Goal: Task Accomplishment & Management: Manage account settings

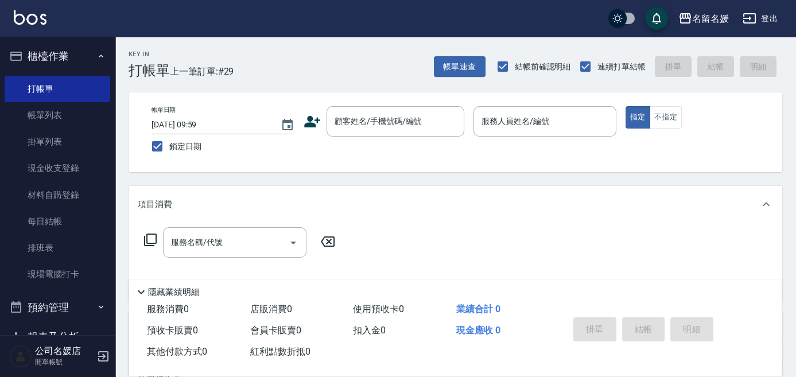
scroll to position [52, 0]
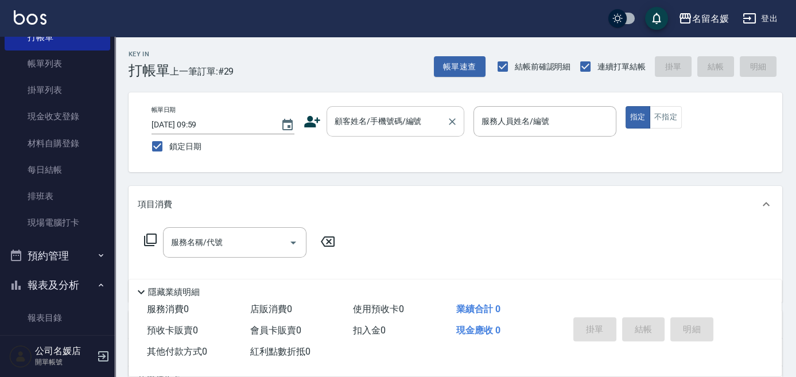
click at [376, 114] on input "顧客姓名/手機號碼/編號" at bounding box center [387, 121] width 110 height 20
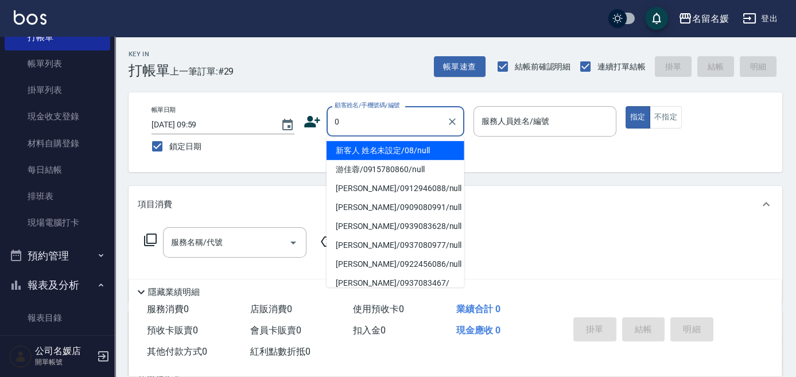
type input "0"
click at [625, 106] on button "指定" at bounding box center [637, 117] width 25 height 22
type button "true"
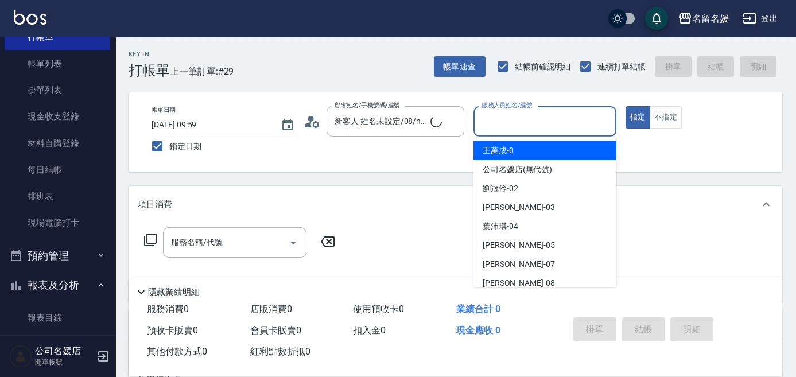
click at [506, 122] on div "服務人員姓名/編號 服務人員姓名/編號" at bounding box center [544, 121] width 143 height 30
type input "新客人 姓名未設定/0/null"
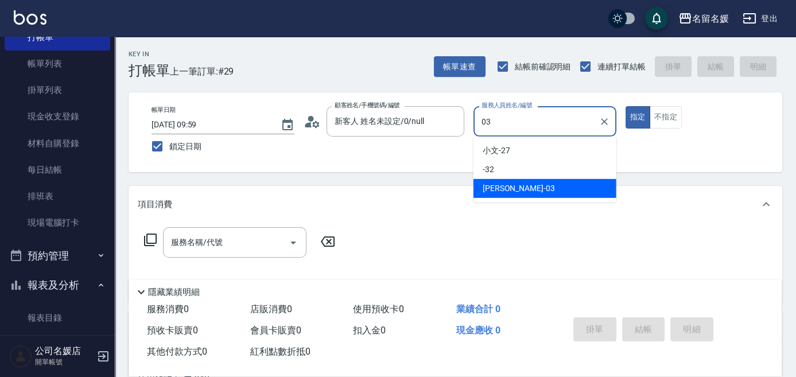
type input "[PERSON_NAME]-03"
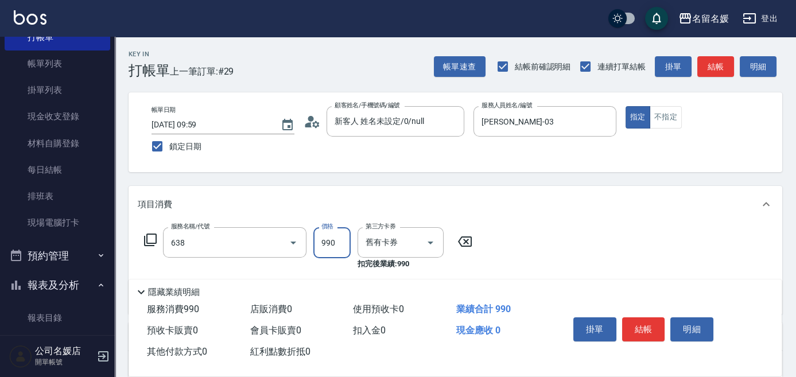
type input "(芙)頭皮養護套卡(638)"
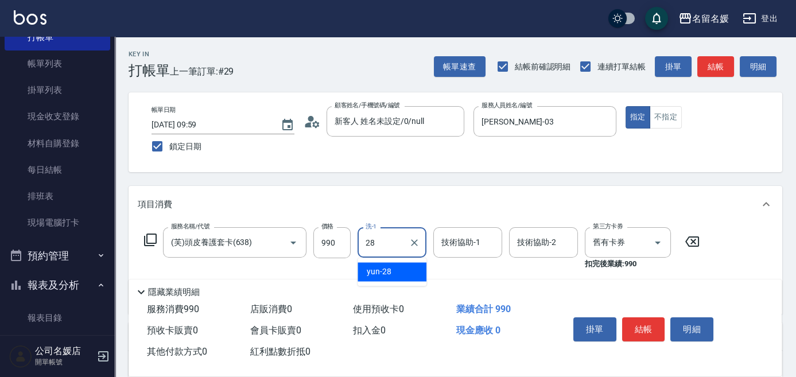
type input "yun-28"
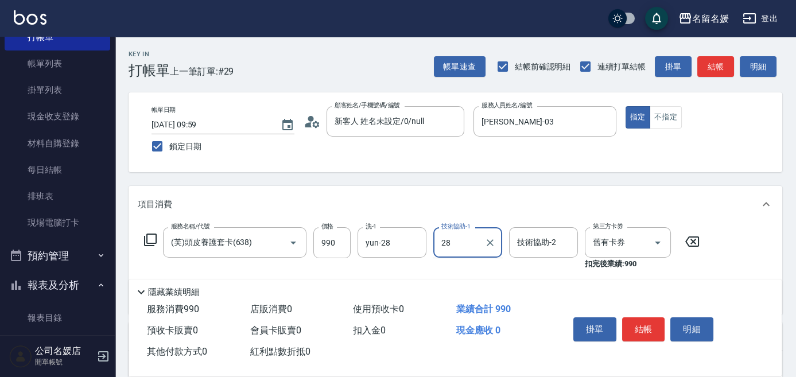
type input "yun-28"
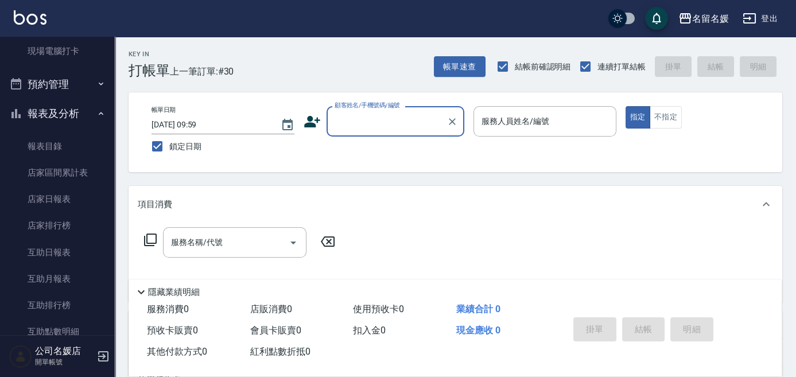
scroll to position [313, 0]
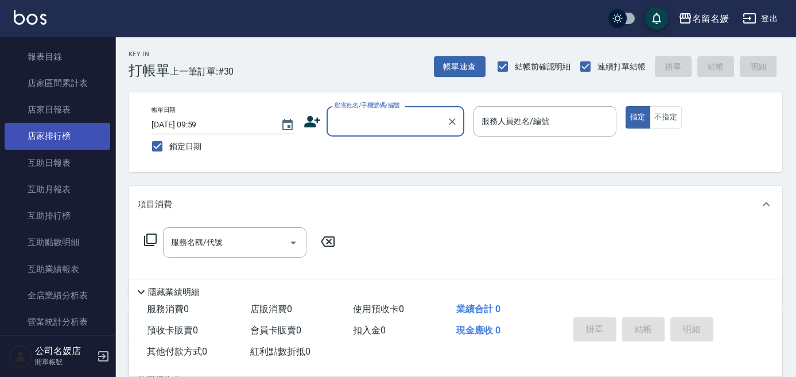
click at [64, 149] on link "店家排行榜" at bounding box center [58, 136] width 106 height 26
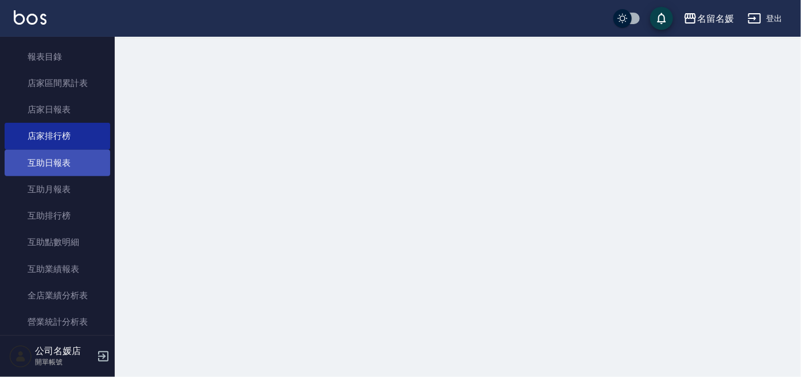
click at [55, 159] on link "互助日報表" at bounding box center [58, 163] width 106 height 26
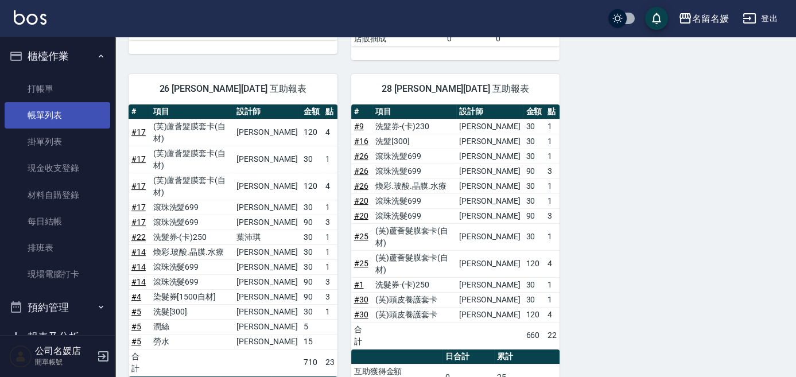
click at [53, 120] on link "帳單列表" at bounding box center [58, 115] width 106 height 26
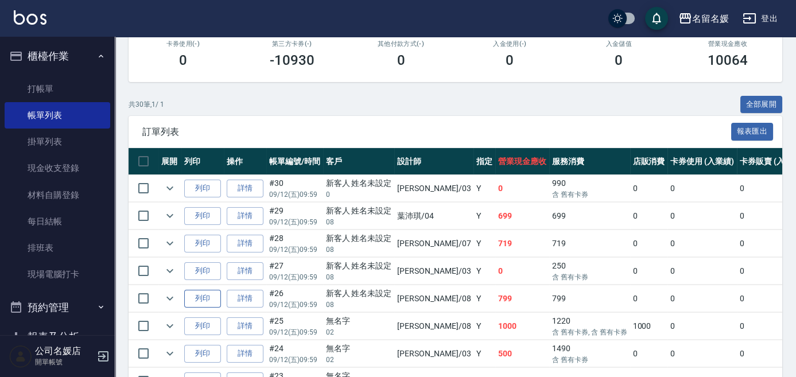
scroll to position [208, 0]
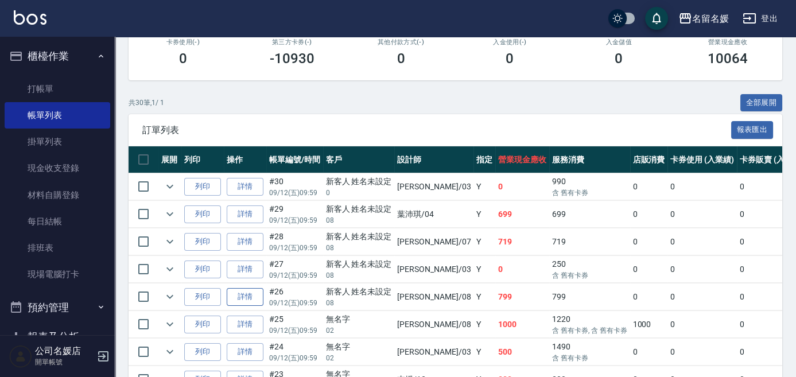
click at [249, 299] on link "詳情" at bounding box center [245, 297] width 37 height 18
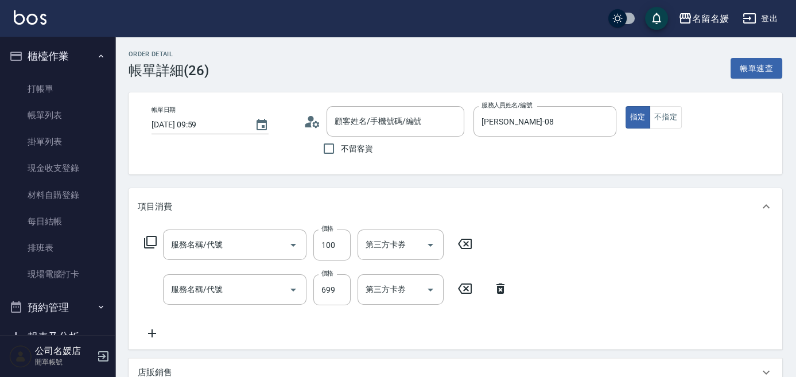
type input "[DATE] 09:59"
type input "[PERSON_NAME]-08"
type input "新客人 姓名未設定/08/null"
type input "[PERSON_NAME].玻酸.晶膜.水療(635)"
type input "滾珠洗髮699(299)"
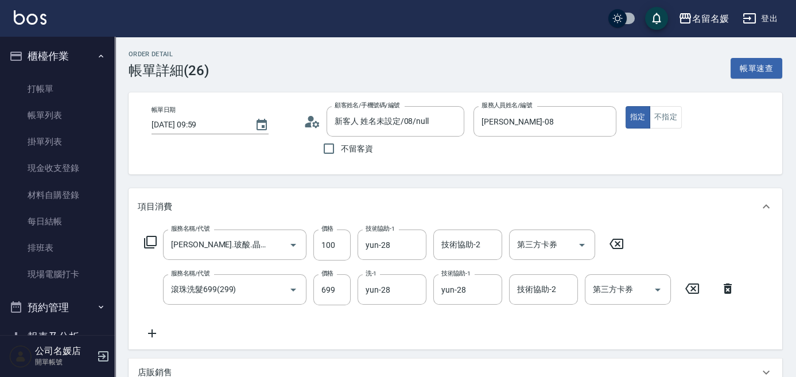
click at [618, 244] on icon at bounding box center [616, 244] width 14 height 10
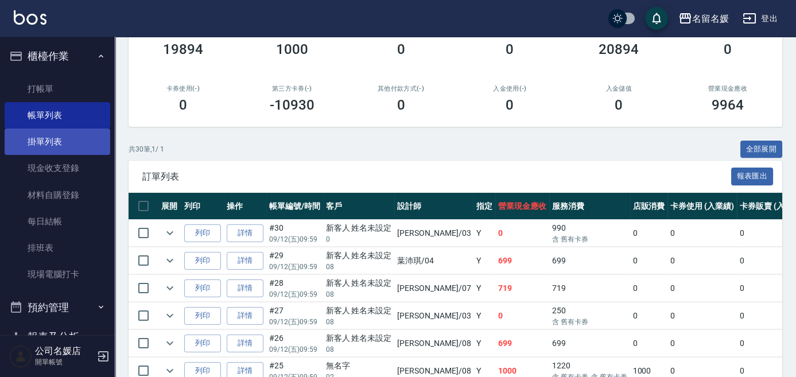
scroll to position [208, 0]
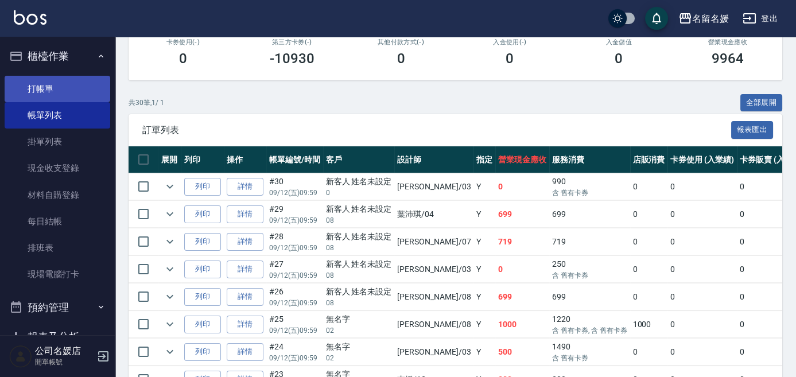
click at [41, 84] on link "打帳單" at bounding box center [58, 89] width 106 height 26
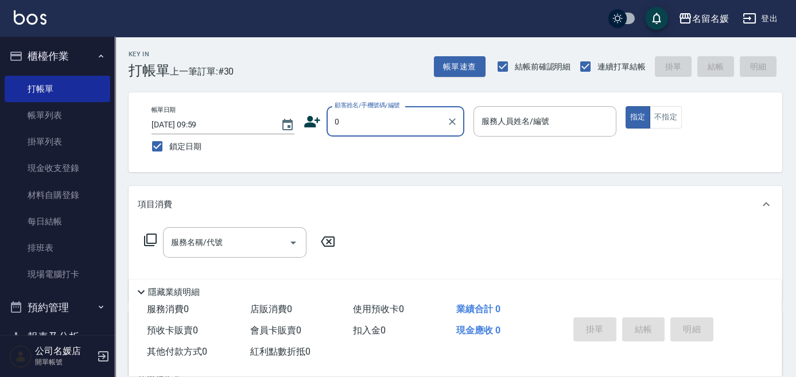
type input "0"
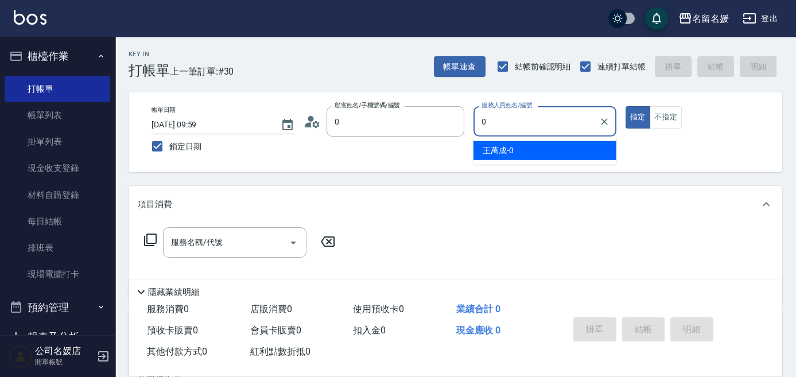
type input "新客人 姓名未設定/08/null"
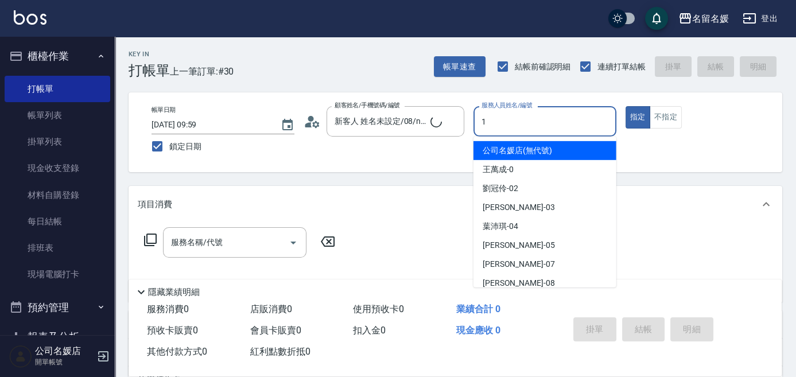
type input "13"
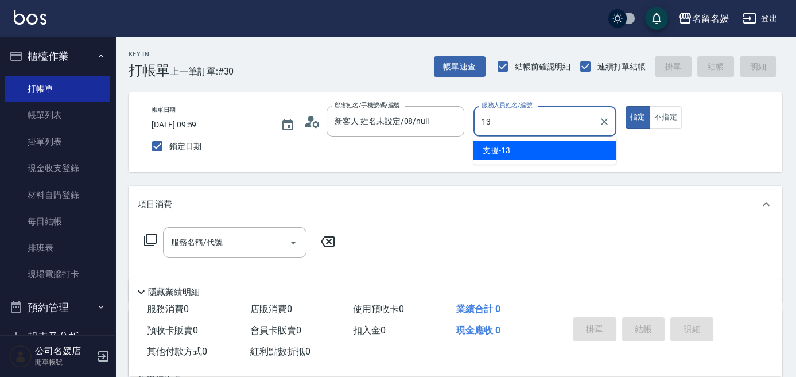
type input "新客人 姓名未設定/0/null"
type input "13"
type button "true"
type input "支援-13"
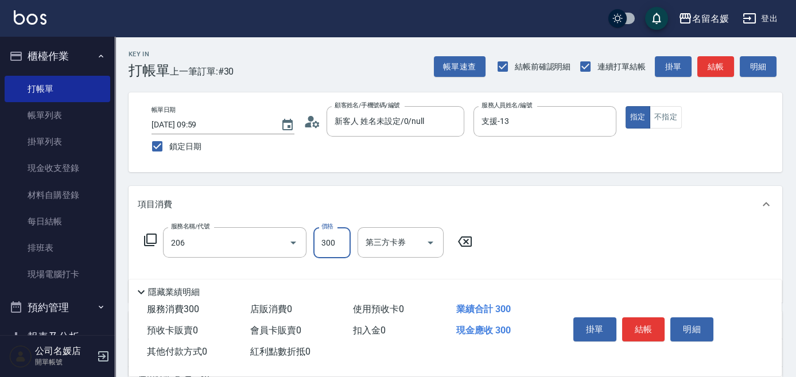
type input "洗髮[300](206)"
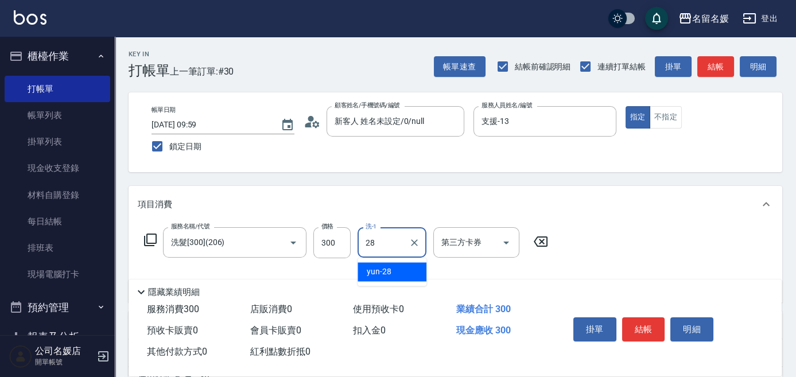
type input "yun-28"
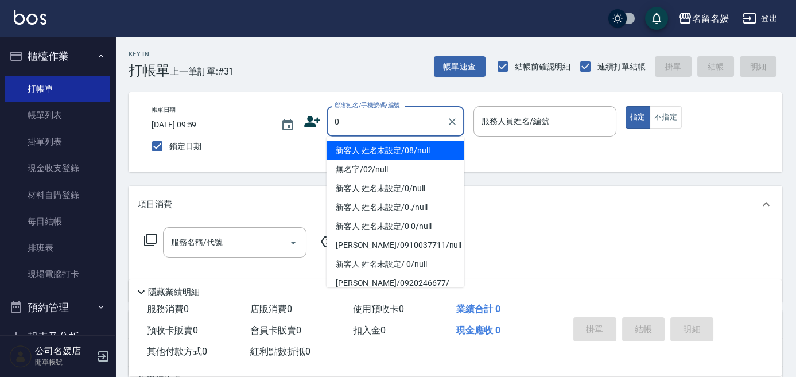
type input "0"
type input "04"
type input "新客人 姓名未設定/08/null"
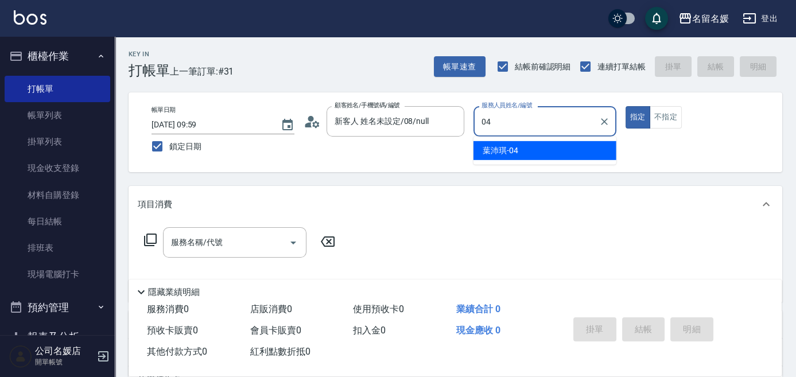
type input "[PERSON_NAME]-04"
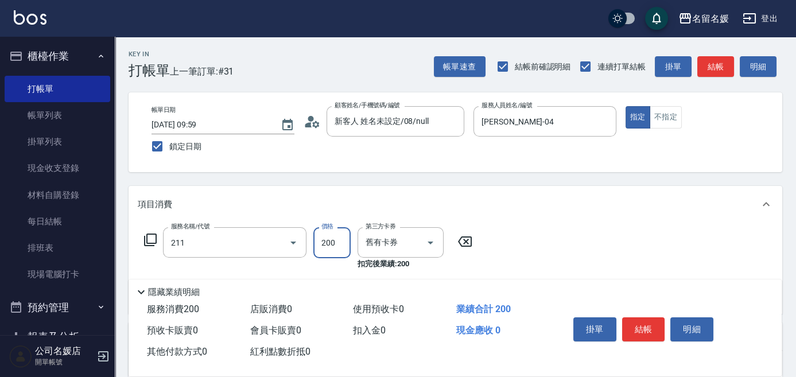
type input "洗髮券~名留200(211)"
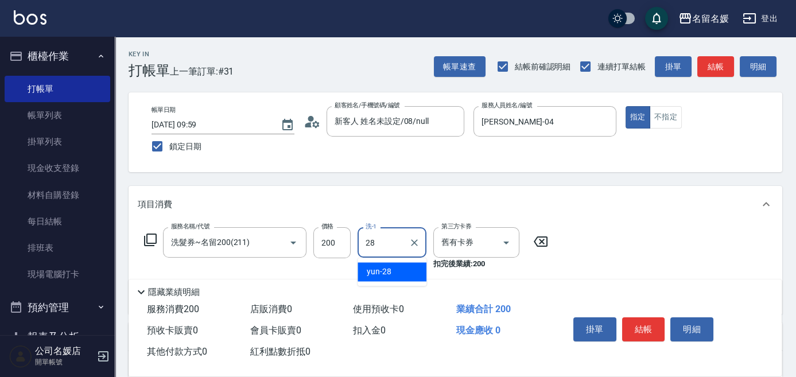
type input "yun-28"
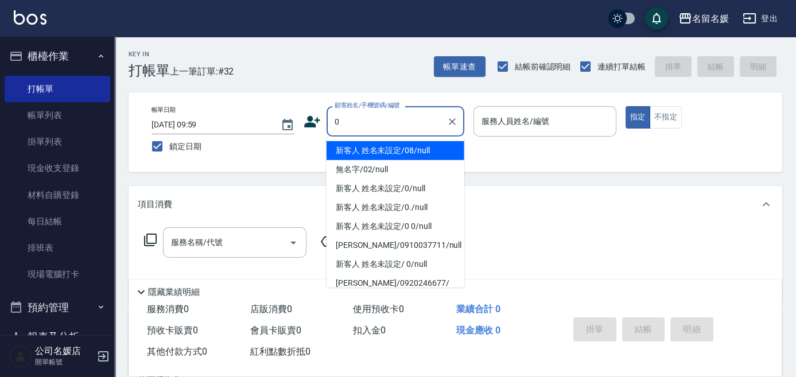
type input "0"
type input ".0"
type input "新客人 姓名未設定/08/null"
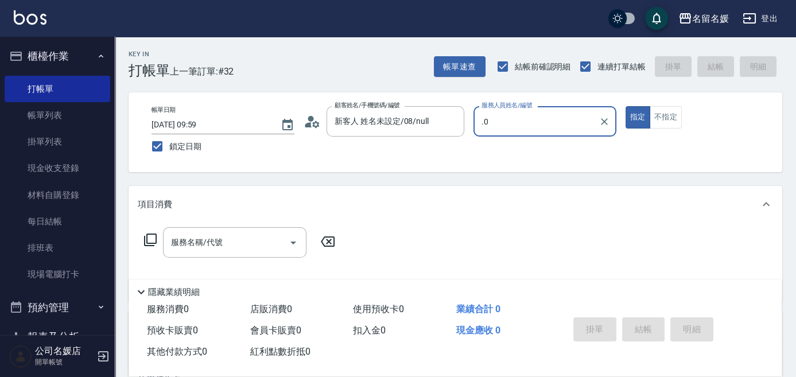
type input "."
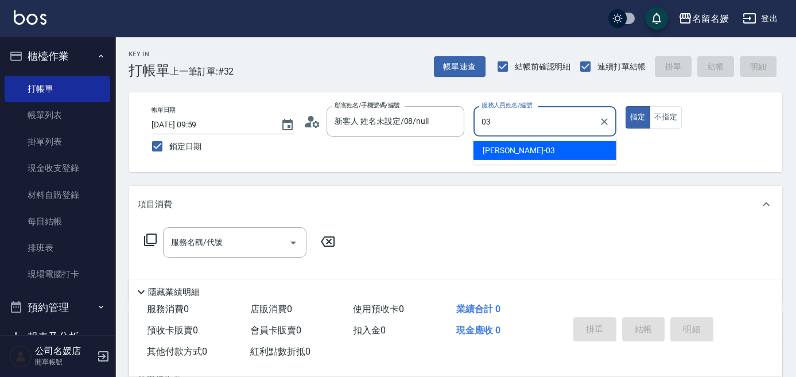
type input "[PERSON_NAME]-03"
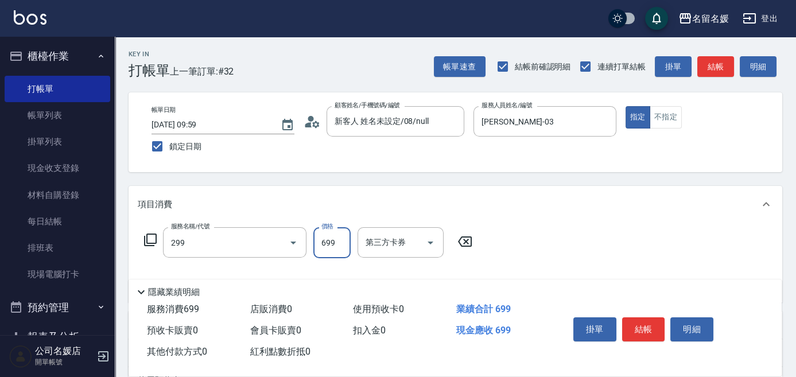
type input "滾珠洗髮699(299)"
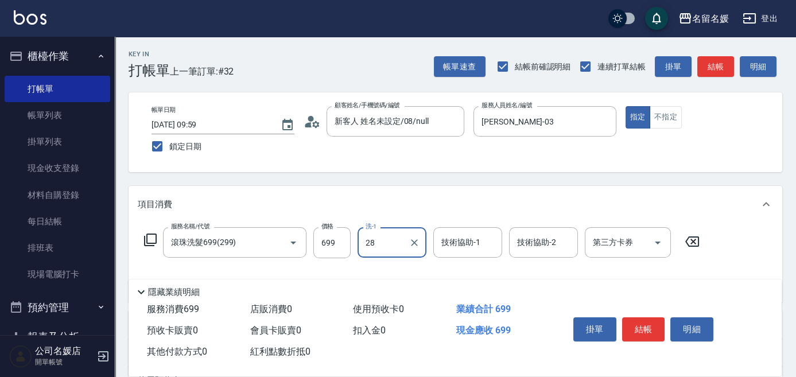
type input "yun-28"
click at [416, 241] on icon "Clear" at bounding box center [413, 242] width 11 height 11
type input "[PERSON_NAME]-24"
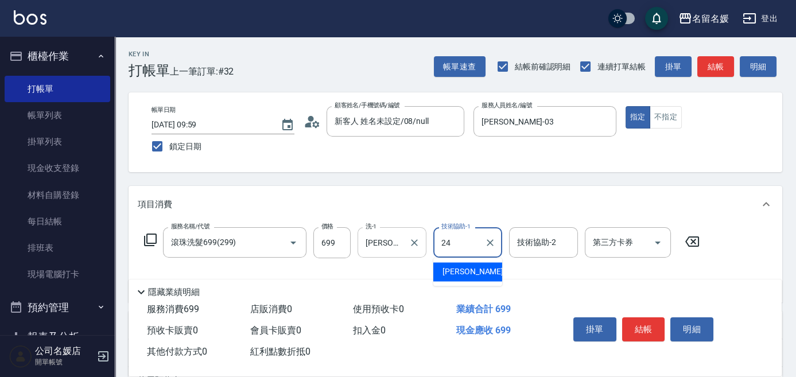
type input "[PERSON_NAME]-24"
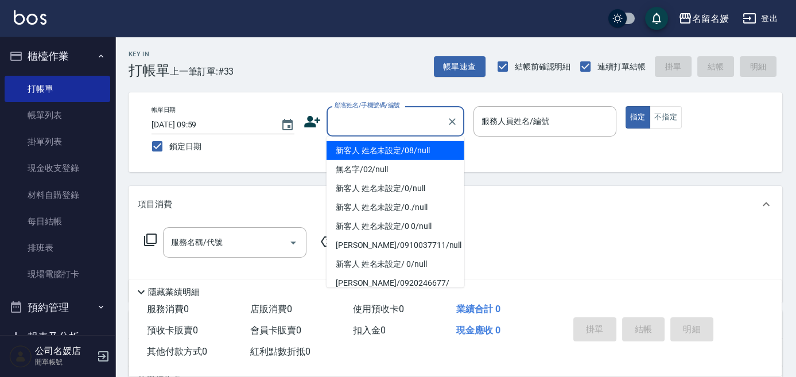
type input "13"
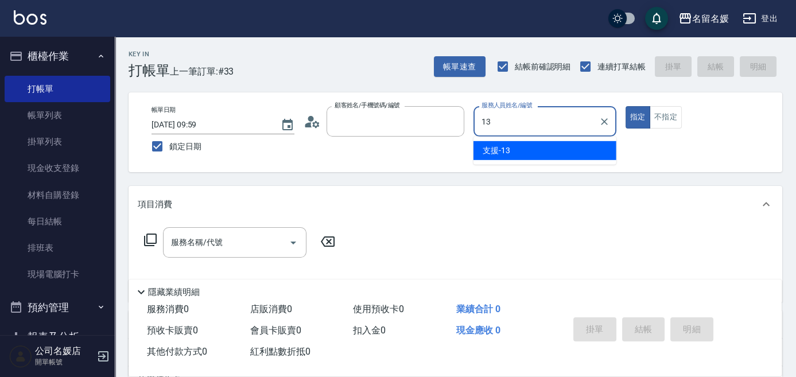
type input "新客人 姓名未設定/08/null"
type input "支援-13"
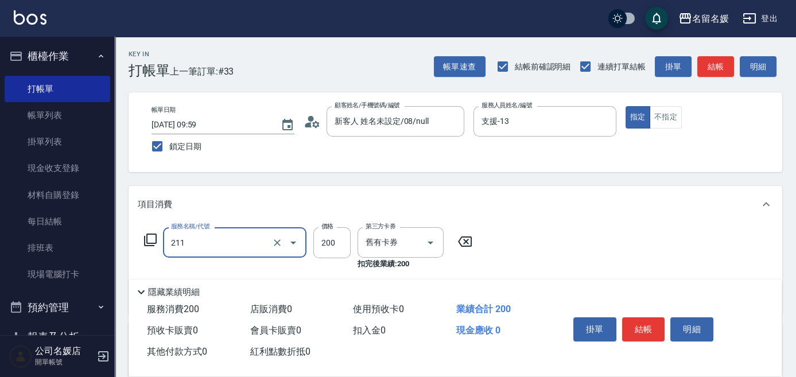
type input "洗髮券~名留200(211)"
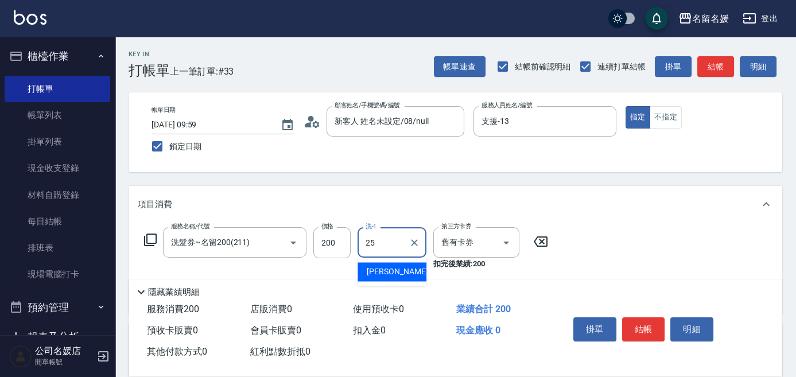
type input "[PERSON_NAME]-25"
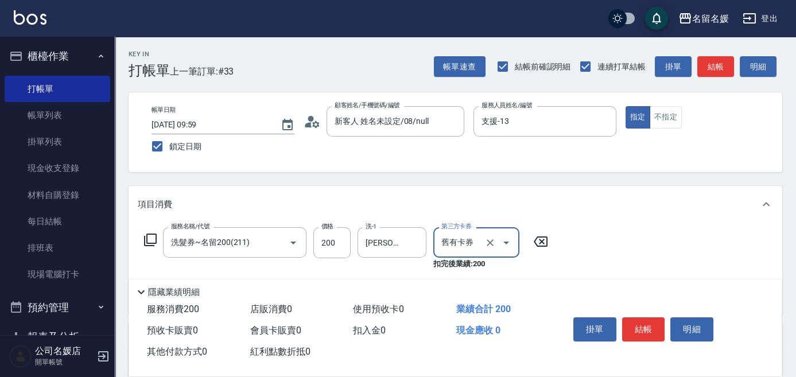
click at [466, 178] on div "Key In 打帳單 上一筆訂單:#33 帳單速查 結帳前確認明細 連續打單結帳 掛單 結帳 明細 帳單日期 [DATE] 09:59 鎖定日期 顧客姓名/手…" at bounding box center [455, 303] width 681 height 533
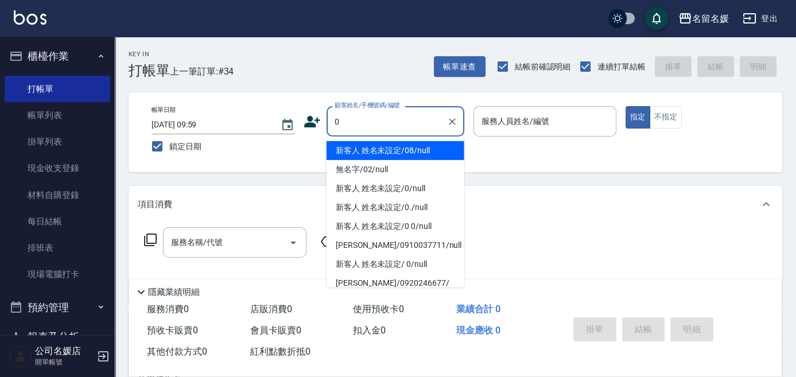
type input "新客人 姓名未設定/08/null"
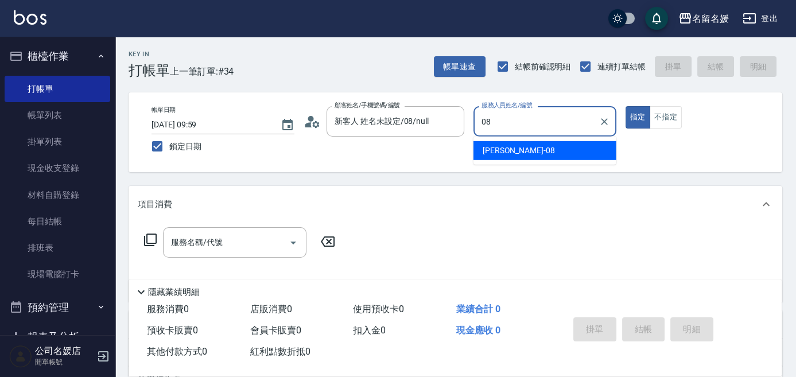
type input "[PERSON_NAME]-08"
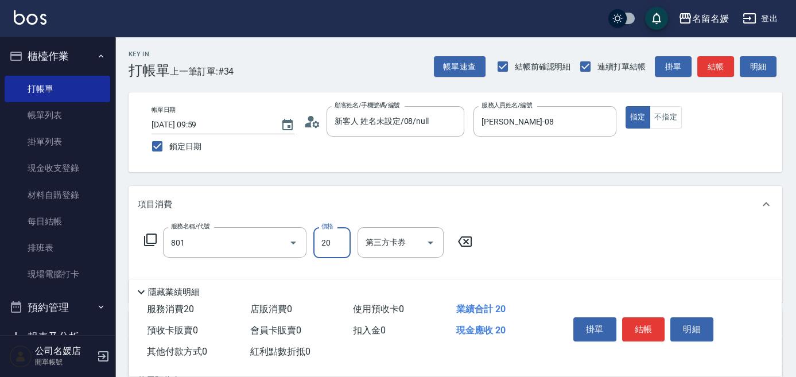
type input "潤絲(801)"
click at [541, 243] on icon at bounding box center [540, 242] width 29 height 14
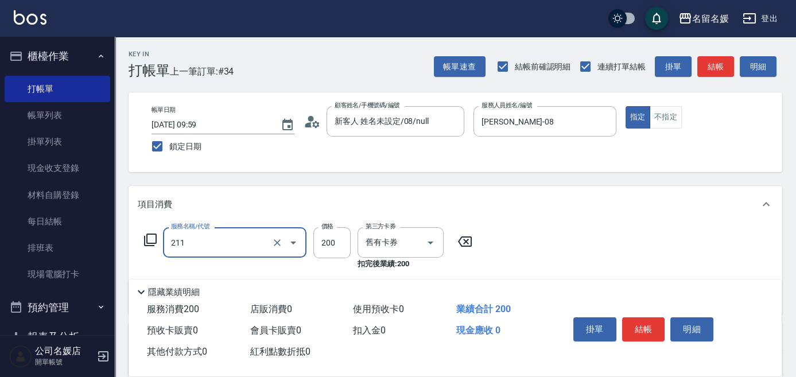
type input "洗髮券~名留200(211)"
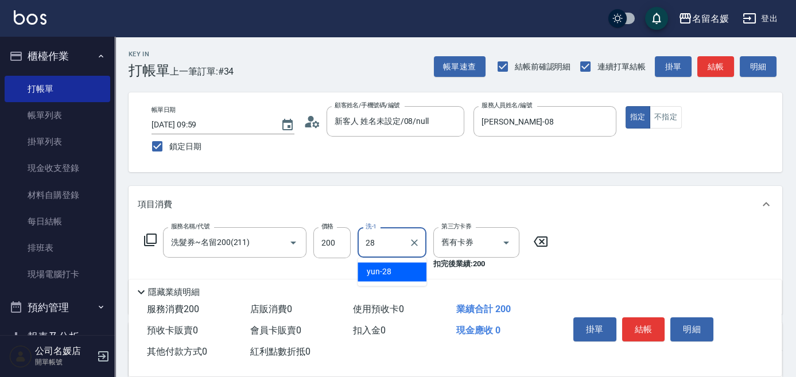
type input "2"
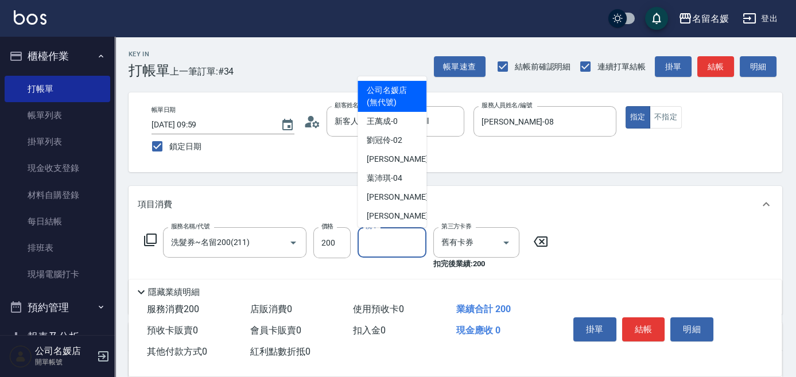
type input "2"
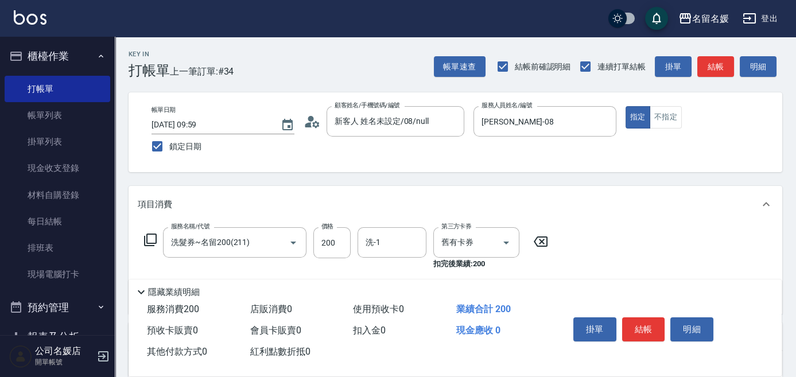
click at [536, 241] on icon at bounding box center [540, 242] width 29 height 14
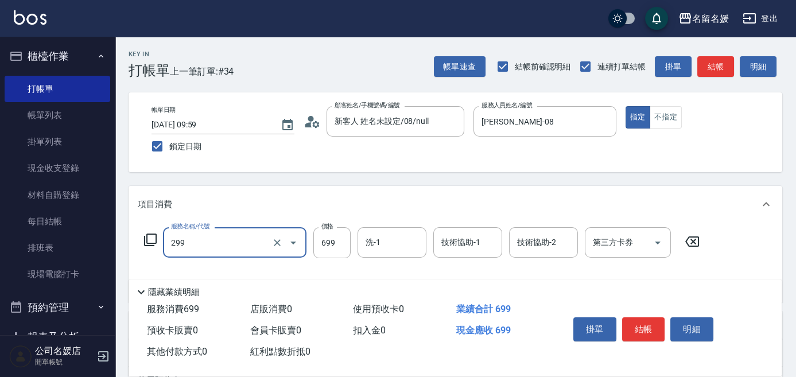
type input "滾珠洗髮699(299)"
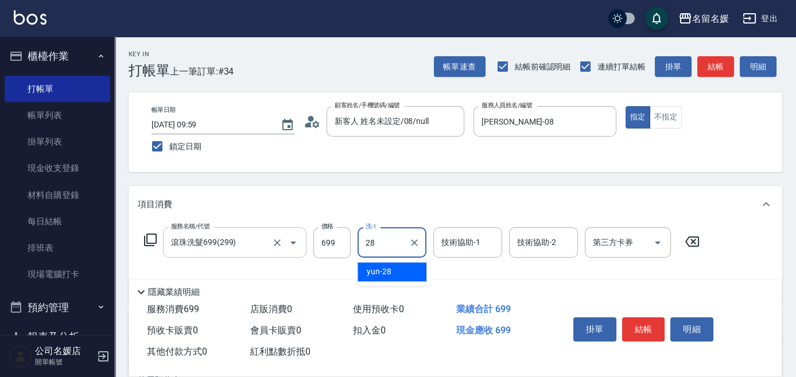
type input "yun-28"
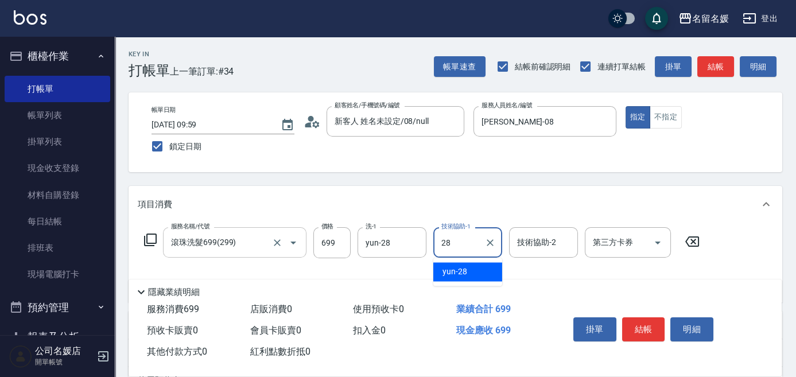
type input "yun-28"
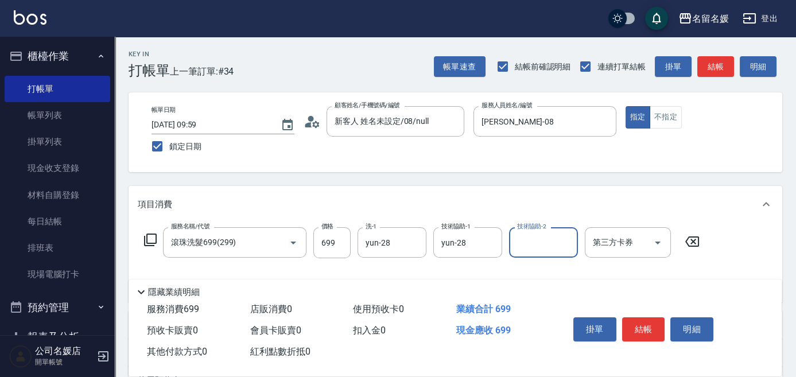
click at [689, 239] on icon at bounding box center [691, 242] width 29 height 14
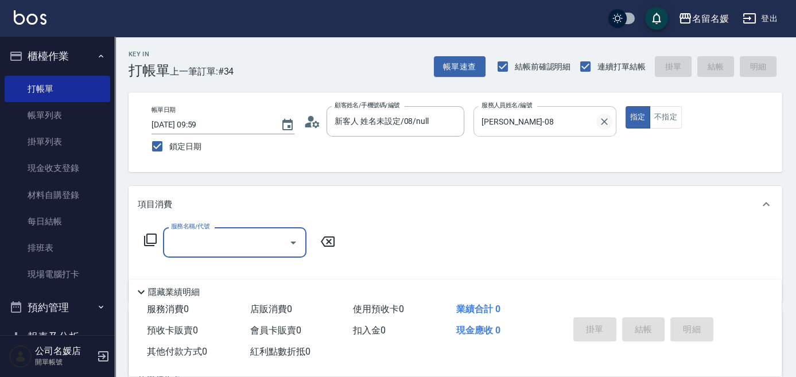
click at [601, 121] on icon "Clear" at bounding box center [603, 121] width 11 height 11
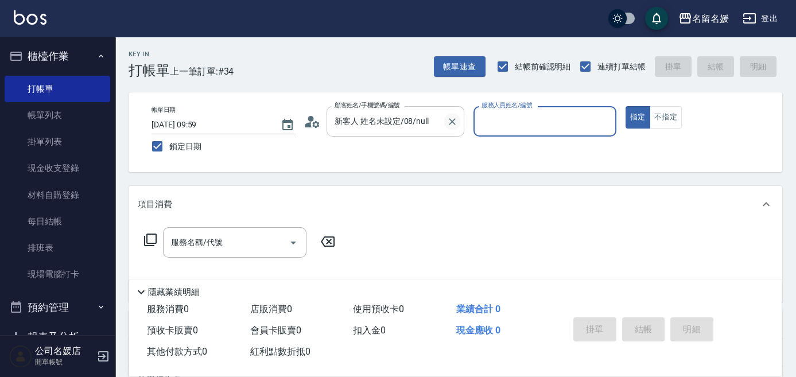
click at [450, 121] on icon "Clear" at bounding box center [451, 121] width 11 height 11
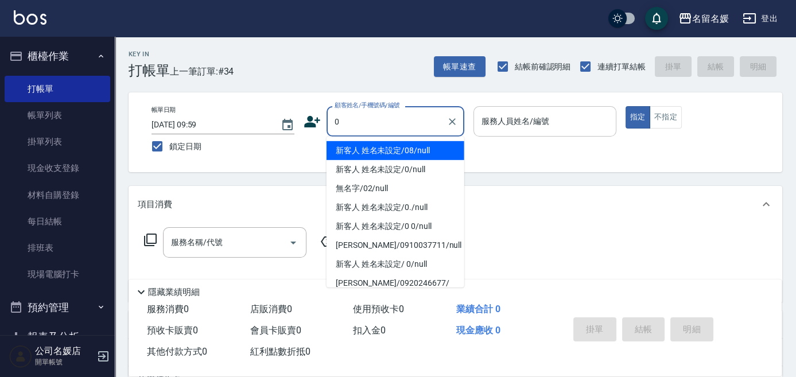
type input "新客人 姓名未設定/08/null"
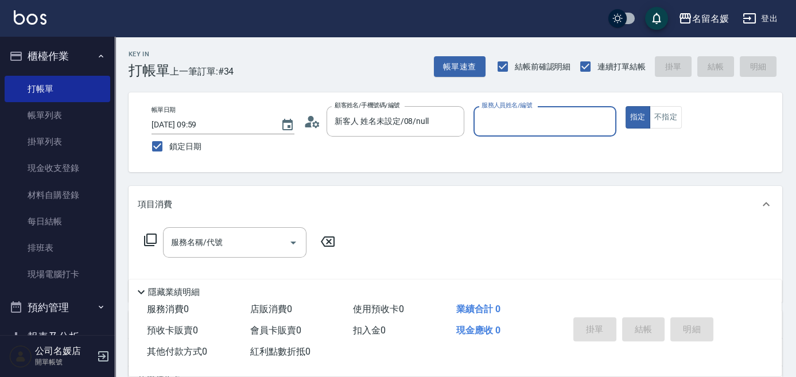
click at [625, 106] on button "指定" at bounding box center [637, 117] width 25 height 22
click at [489, 141] on p at bounding box center [544, 143] width 143 height 12
click at [498, 128] on input "服務人員姓名/編號" at bounding box center [544, 121] width 132 height 20
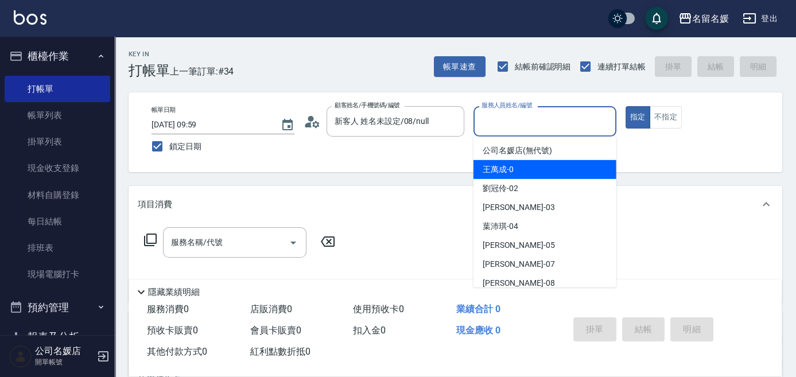
type input "8"
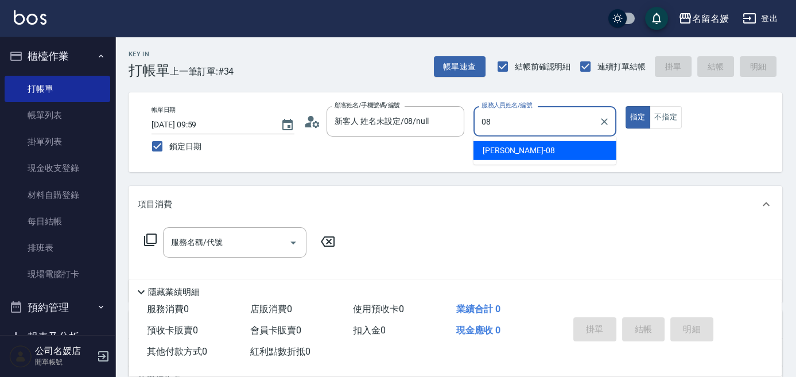
type input "[PERSON_NAME]-08"
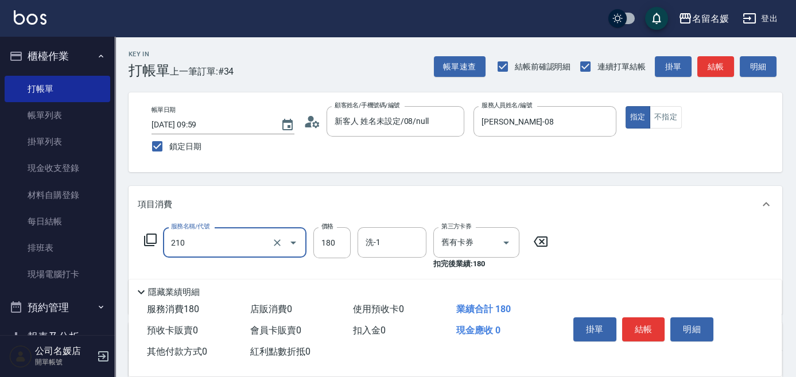
type input "洗券-(卡)180(210)"
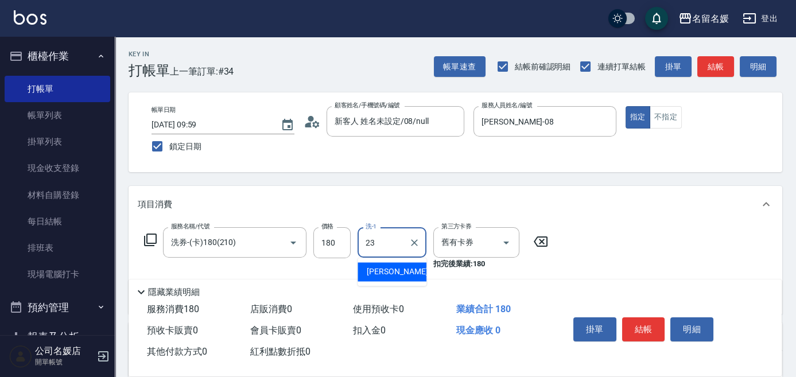
type input "[PERSON_NAME]-23"
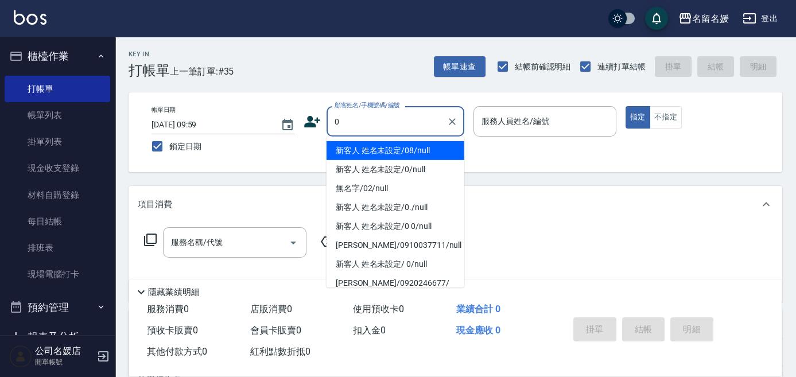
type input "新客人 姓名未設定/08/null"
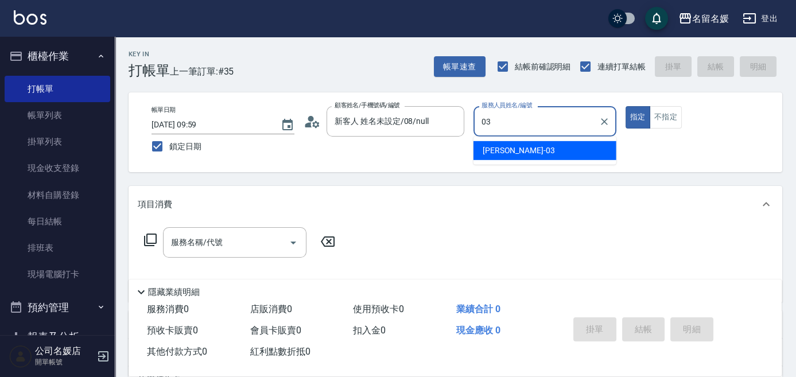
type input "[PERSON_NAME]-03"
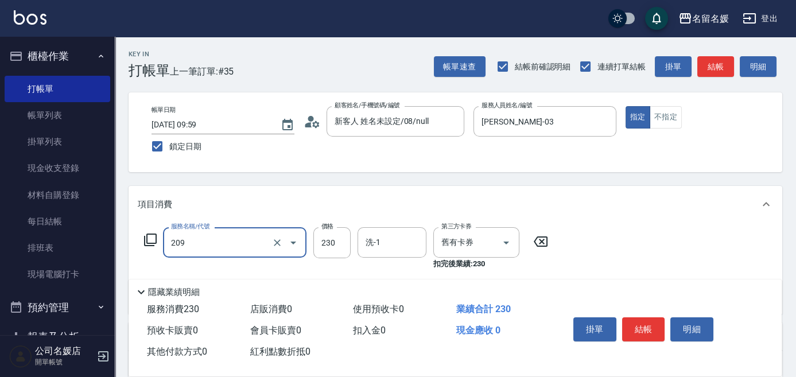
type input "洗髮券-(卡)230(209)"
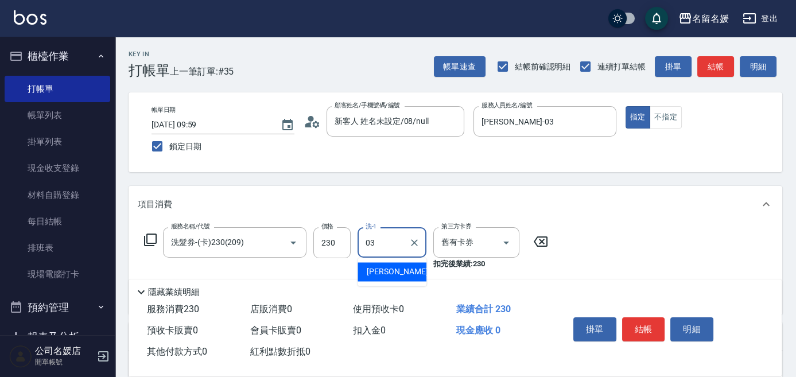
type input "[PERSON_NAME]-03"
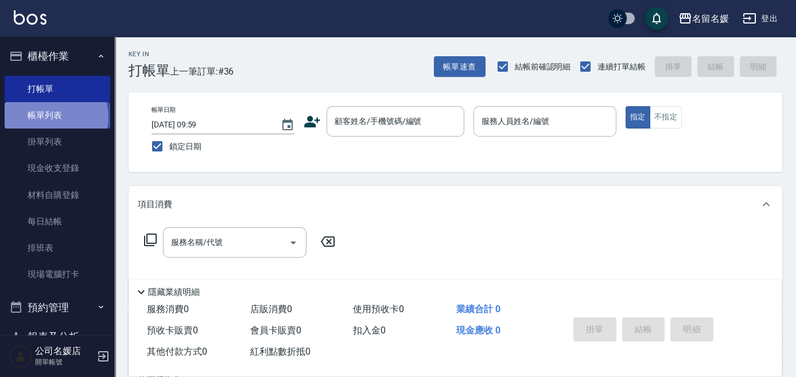
click at [55, 117] on link "帳單列表" at bounding box center [58, 115] width 106 height 26
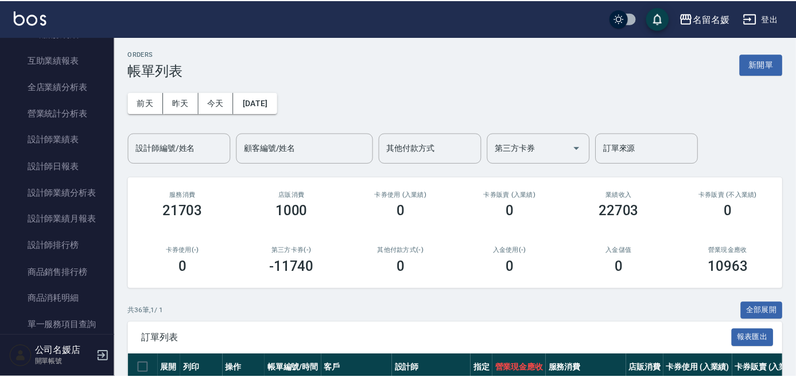
scroll to position [417, 0]
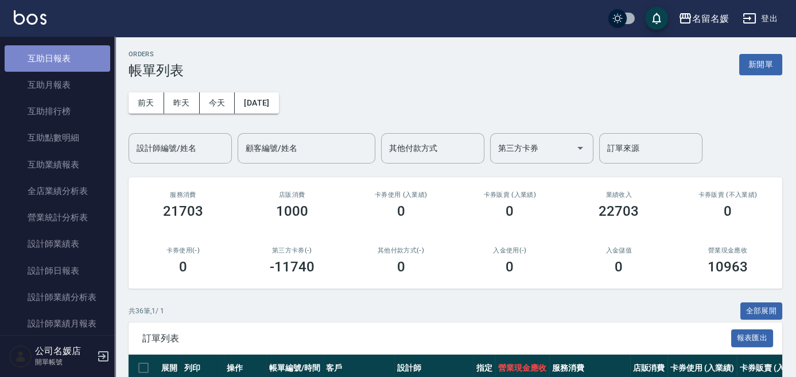
click at [73, 63] on link "互助日報表" at bounding box center [58, 58] width 106 height 26
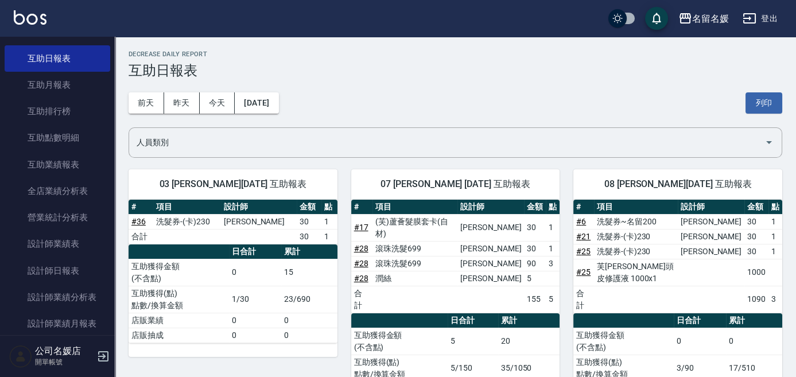
drag, startPoint x: 718, startPoint y: 173, endPoint x: 733, endPoint y: 188, distance: 21.1
click at [723, 173] on div "08 [PERSON_NAME][DATE] 互助報表" at bounding box center [677, 184] width 209 height 30
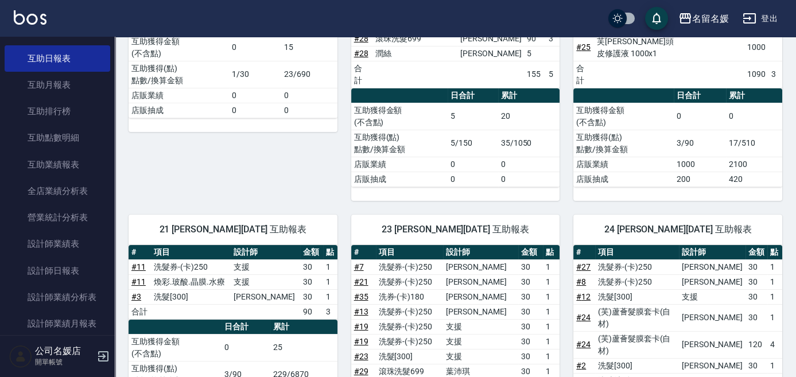
scroll to position [260, 0]
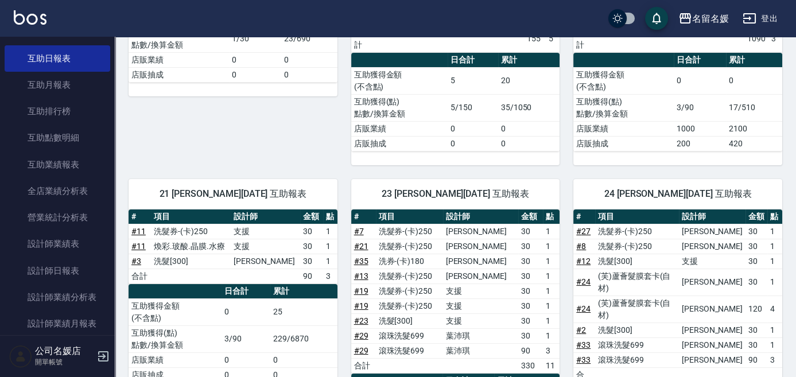
click at [243, 135] on div "03 [PERSON_NAME][DATE] 互助報表 # 項目 設計師 金額 點 # 36 洗髮券-(卡)230 [PERSON_NAME]30 1 合計 …" at bounding box center [226, 30] width 223 height 270
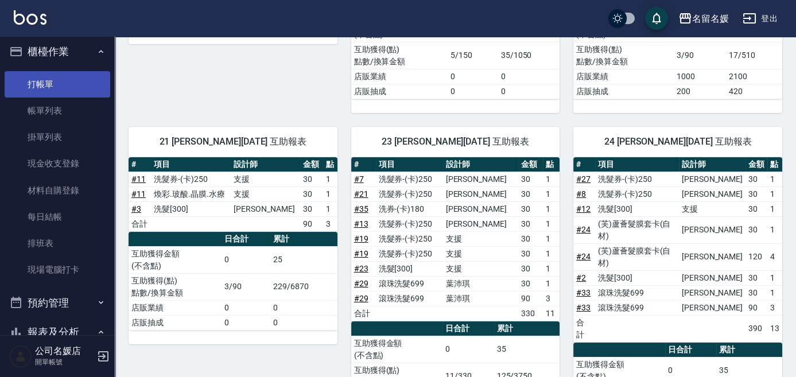
scroll to position [0, 0]
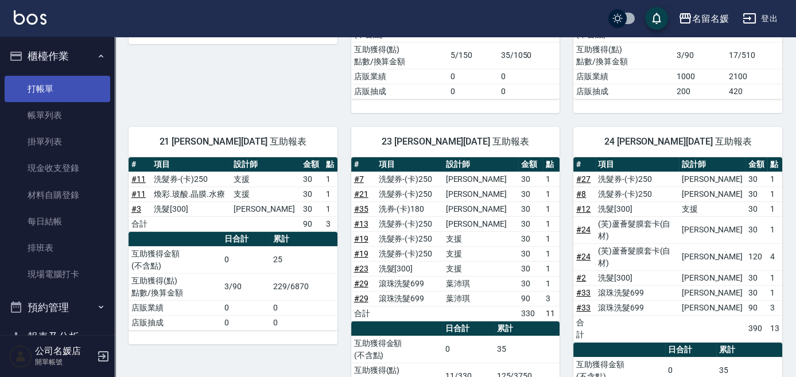
click at [36, 89] on link "打帳單" at bounding box center [58, 89] width 106 height 26
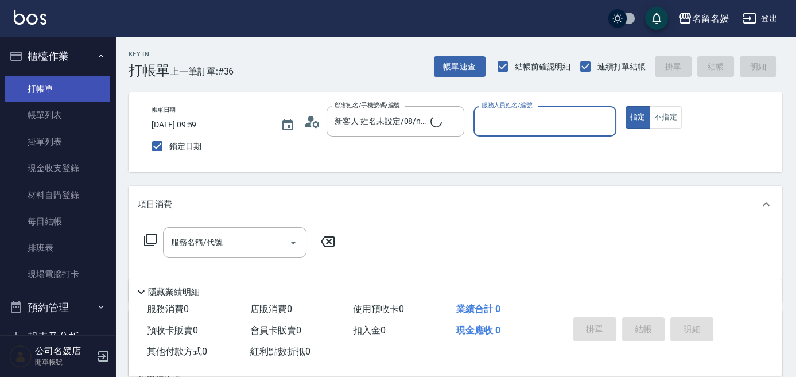
type input "新客人 姓名未設定/0/null"
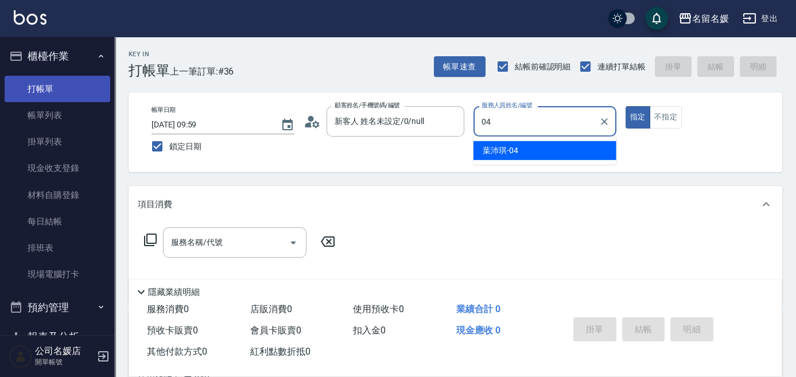
type input "04"
type button "true"
type input "[PERSON_NAME]-04"
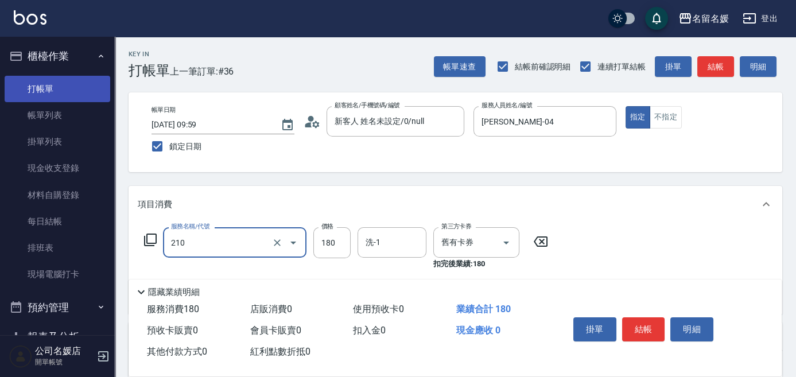
type input "洗券-(卡)180(210)"
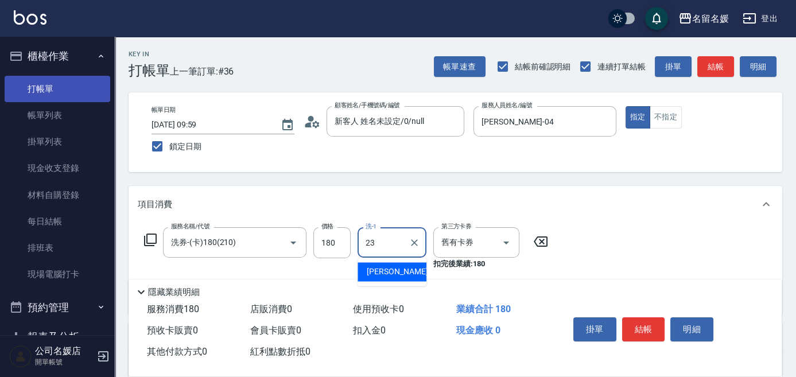
type input "[PERSON_NAME]-23"
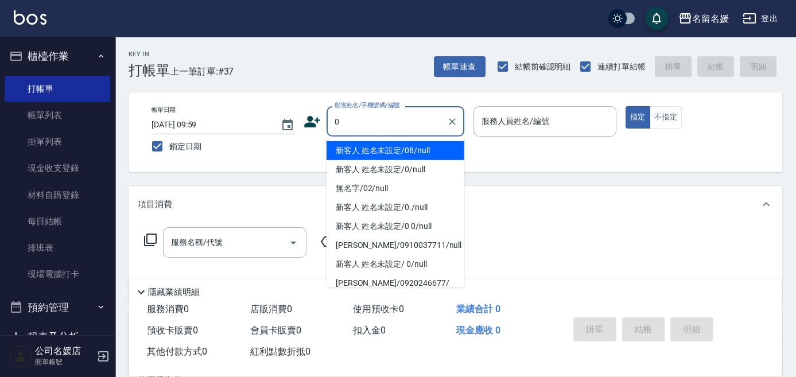
type input "新客人 姓名未設定/08/null"
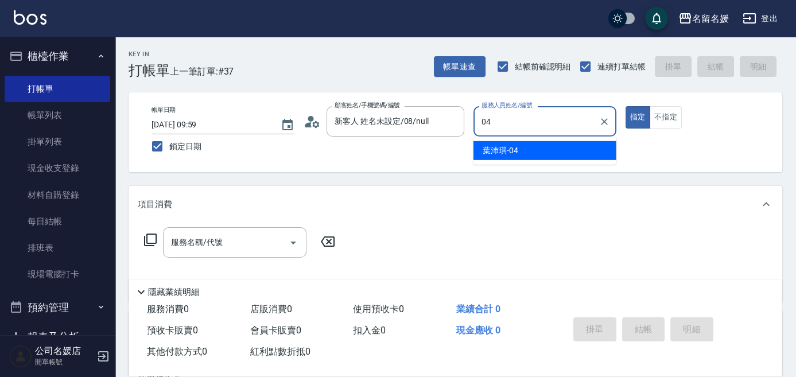
type input "[PERSON_NAME]-04"
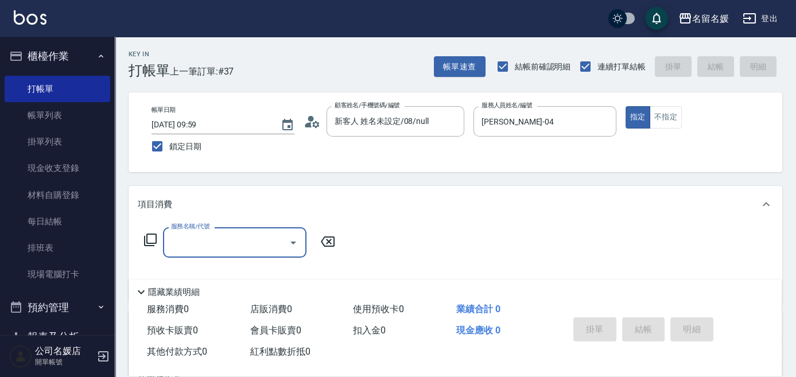
click at [149, 241] on icon at bounding box center [150, 240] width 14 height 14
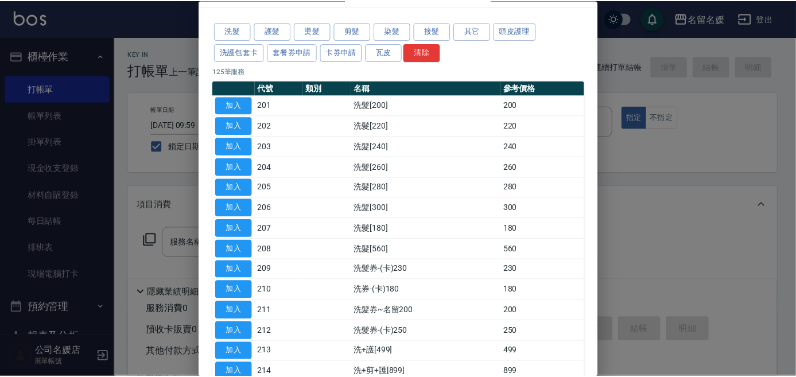
scroll to position [52, 0]
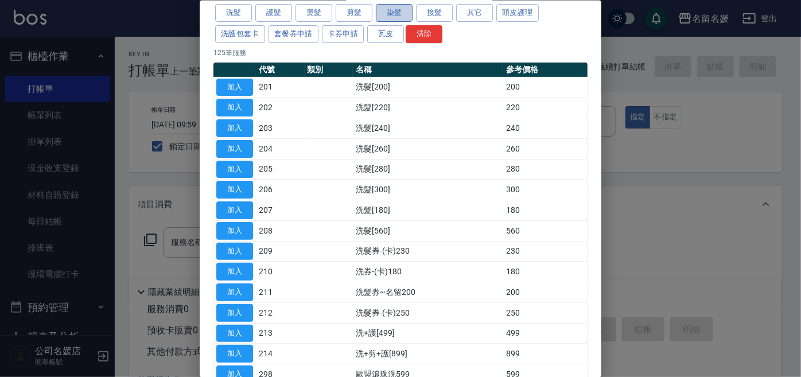
click at [397, 8] on button "染髮" at bounding box center [394, 13] width 37 height 18
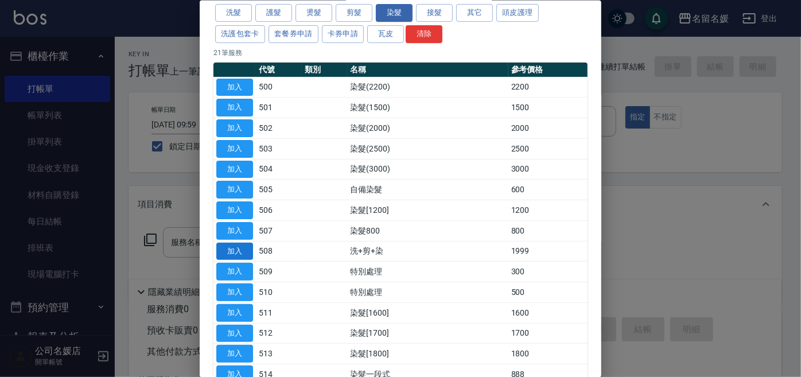
click at [244, 248] on button "加入" at bounding box center [234, 251] width 37 height 18
type input "洗+剪+染(508)"
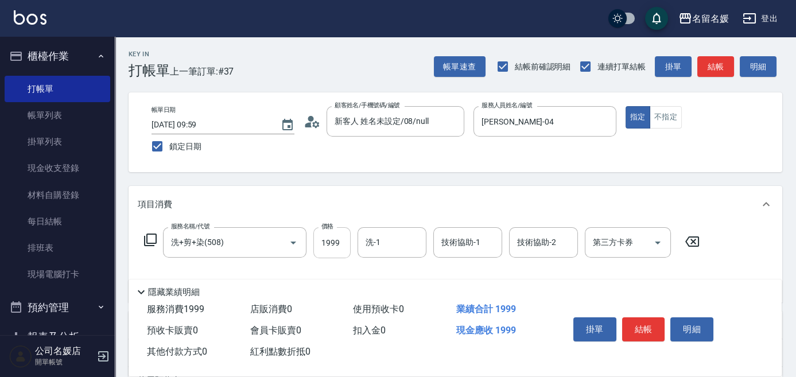
click at [349, 254] on input "1999" at bounding box center [331, 242] width 37 height 31
type input "2500"
click at [404, 245] on input "洗-1" at bounding box center [392, 242] width 59 height 20
type input "[PERSON_NAME]-21"
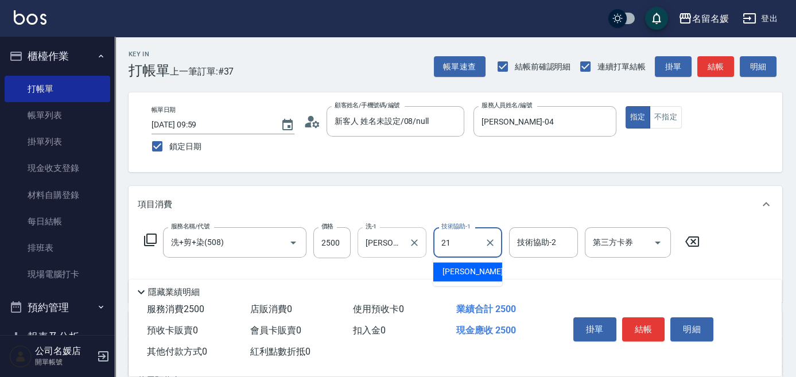
type input "[PERSON_NAME]-21"
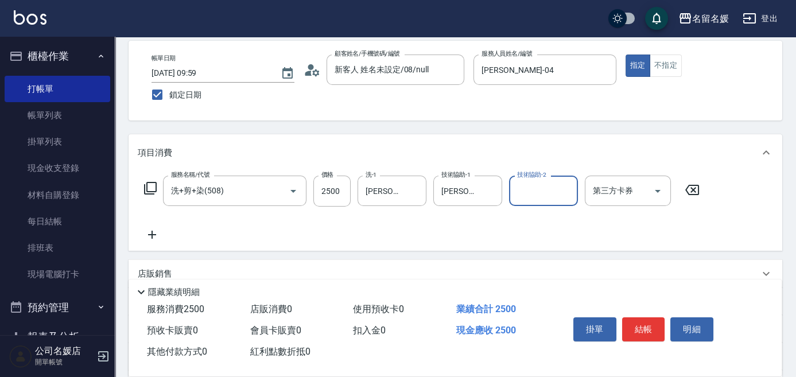
click at [154, 236] on icon at bounding box center [152, 235] width 29 height 14
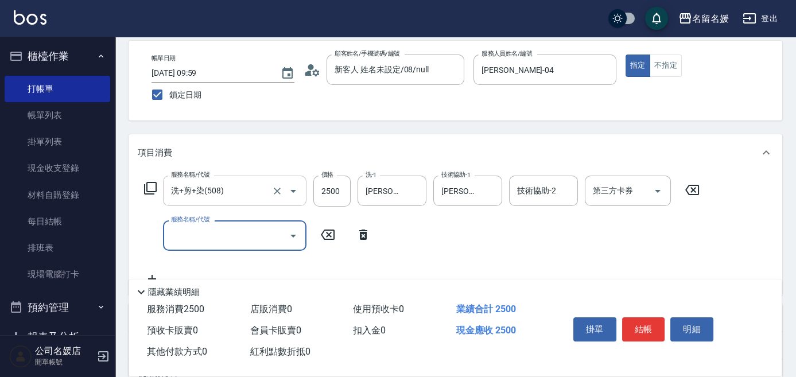
click at [264, 189] on input "洗+剪+染(508)" at bounding box center [218, 191] width 101 height 20
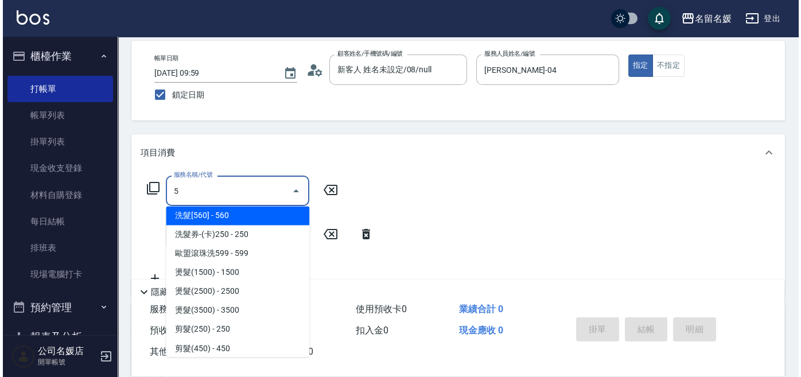
scroll to position [0, 0]
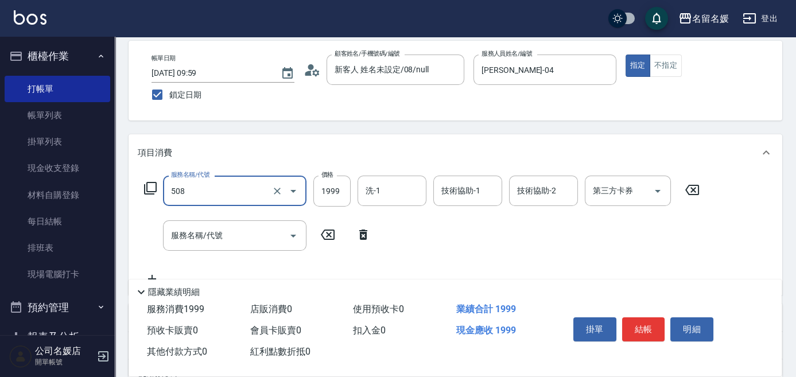
type input "洗+剪+染(508)"
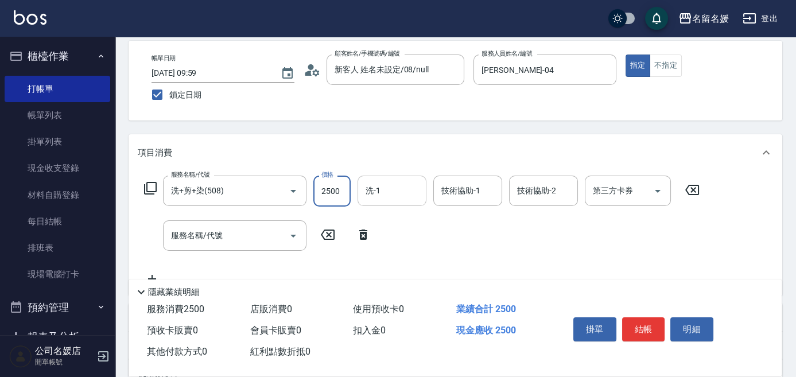
type input "2500"
click at [407, 196] on input "洗-1" at bounding box center [392, 191] width 59 height 20
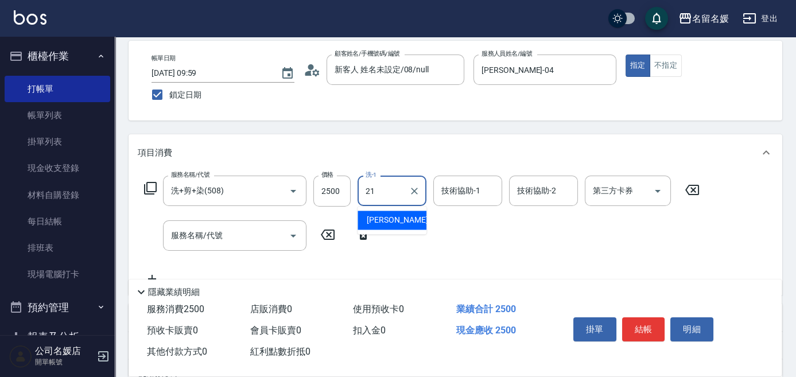
type input "[PERSON_NAME]-21"
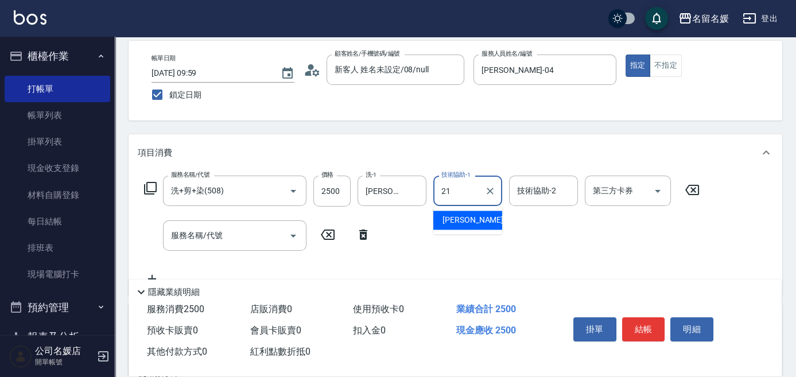
type input "[PERSON_NAME]-21"
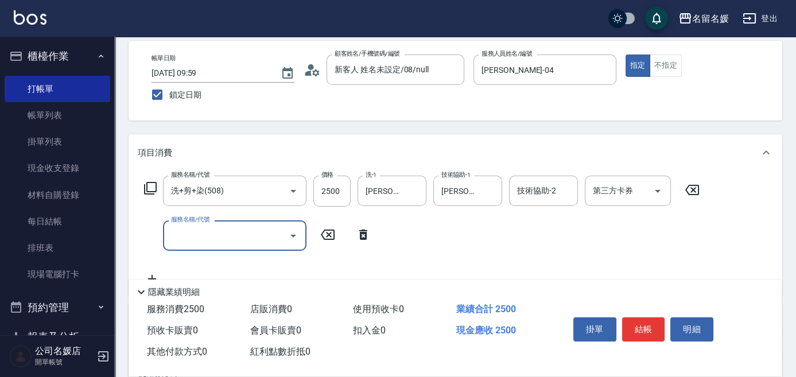
click at [356, 234] on icon at bounding box center [363, 235] width 29 height 14
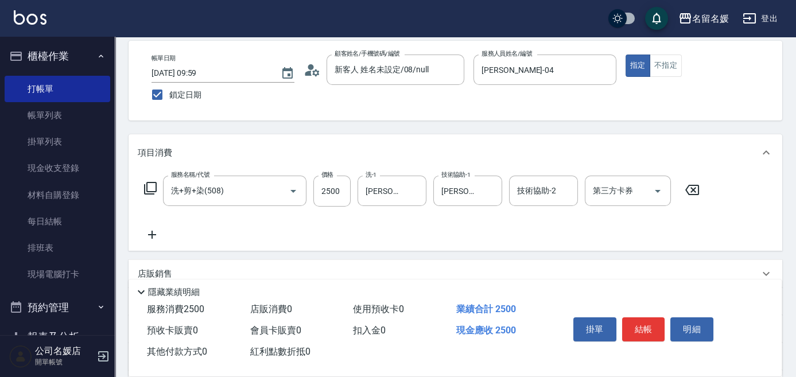
click at [149, 185] on icon at bounding box center [150, 188] width 14 height 14
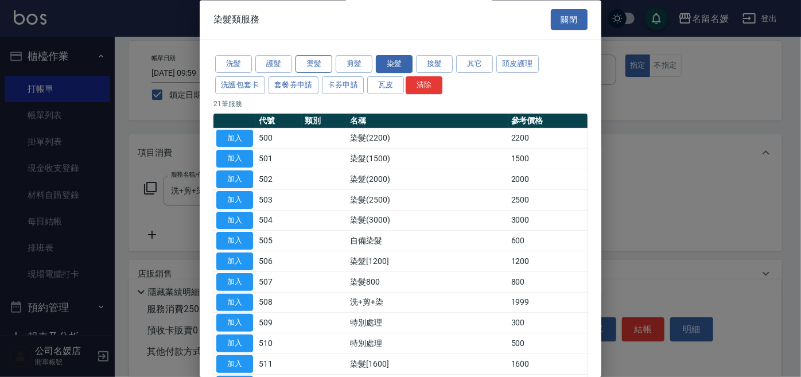
click at [314, 67] on button "燙髮" at bounding box center [313, 65] width 37 height 18
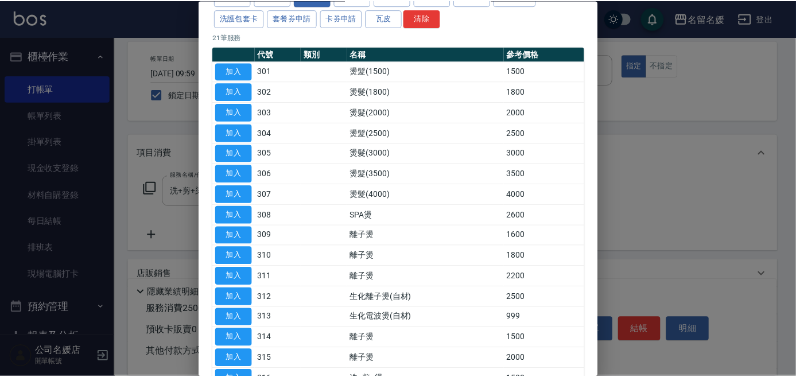
scroll to position [104, 0]
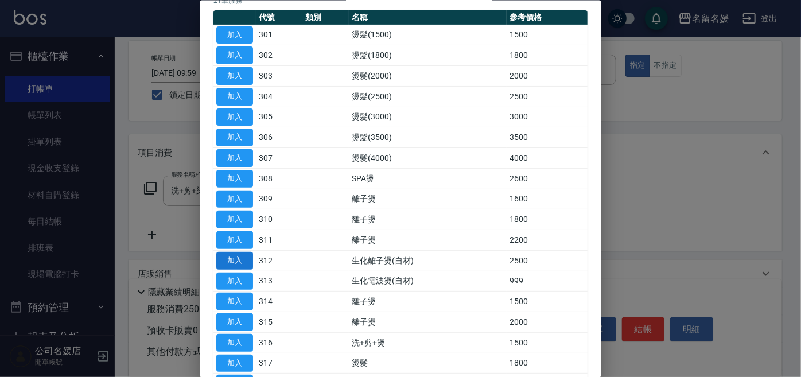
click at [246, 259] on button "加入" at bounding box center [234, 260] width 37 height 18
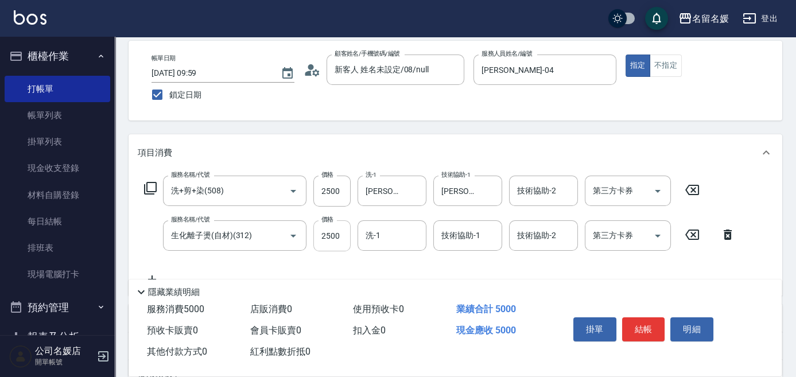
click at [337, 234] on input "2500" at bounding box center [331, 235] width 37 height 31
type input "2000"
type input "[PERSON_NAME]-25"
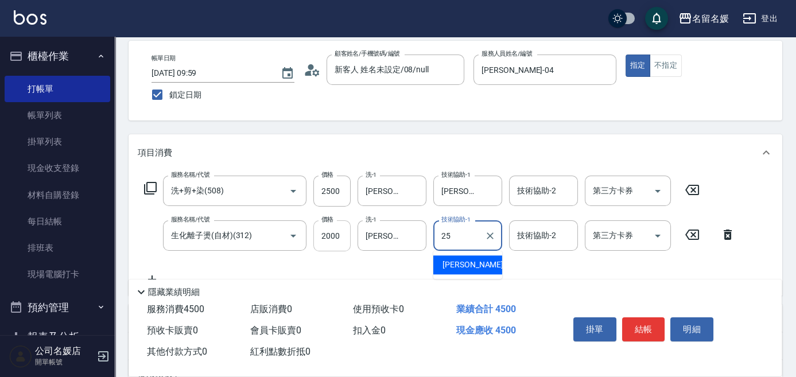
type input "[PERSON_NAME]-25"
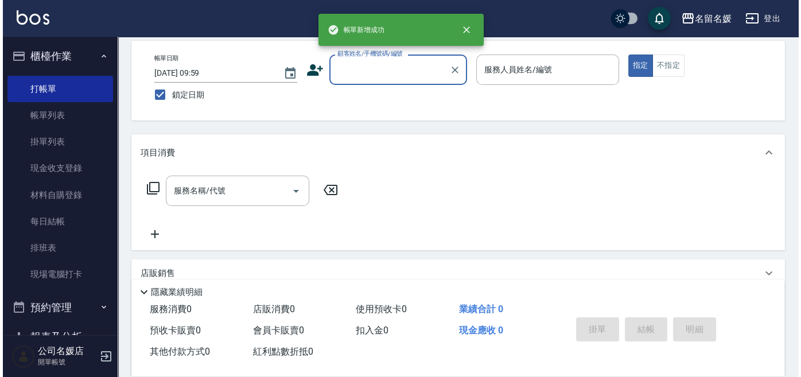
scroll to position [0, 0]
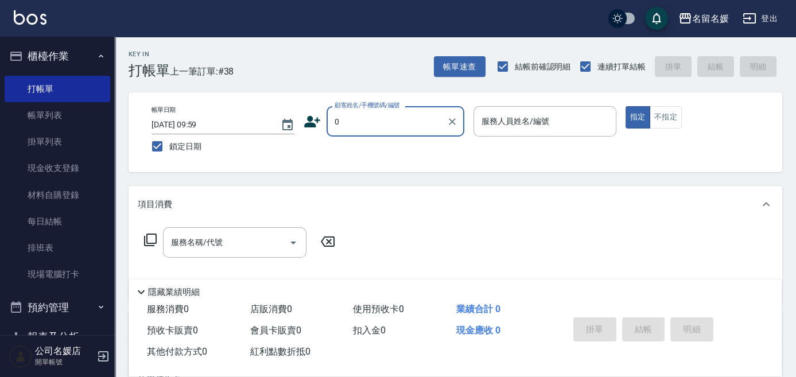
type input "新客人 姓名未設定/08/null"
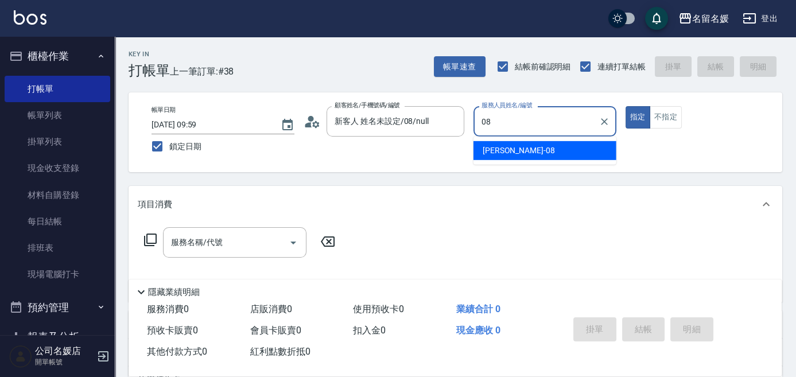
type input "[PERSON_NAME]-08"
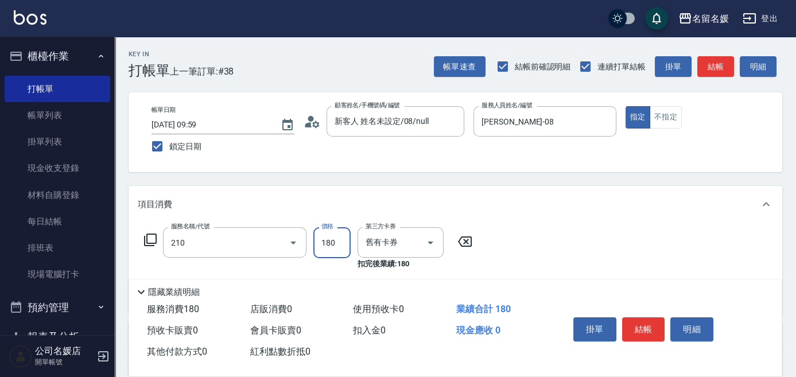
type input "洗券-(卡)180(210)"
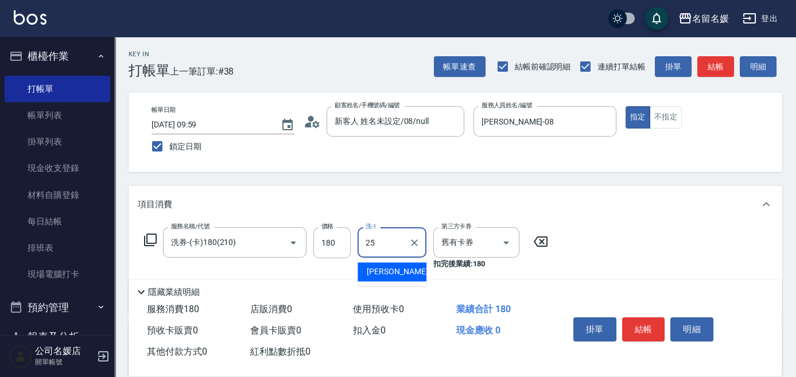
type input "[PERSON_NAME]-25"
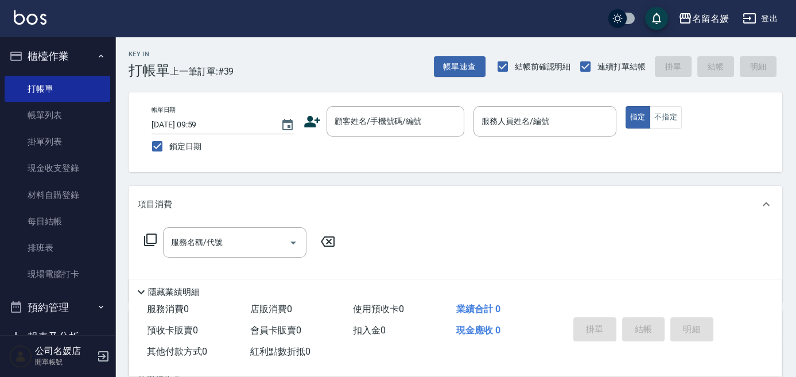
click at [371, 205] on div "項目消費" at bounding box center [448, 204] width 621 height 12
click at [369, 205] on div "項目消費" at bounding box center [448, 204] width 621 height 12
click at [378, 134] on div "顧客姓名/手機號碼/編號" at bounding box center [395, 121] width 138 height 30
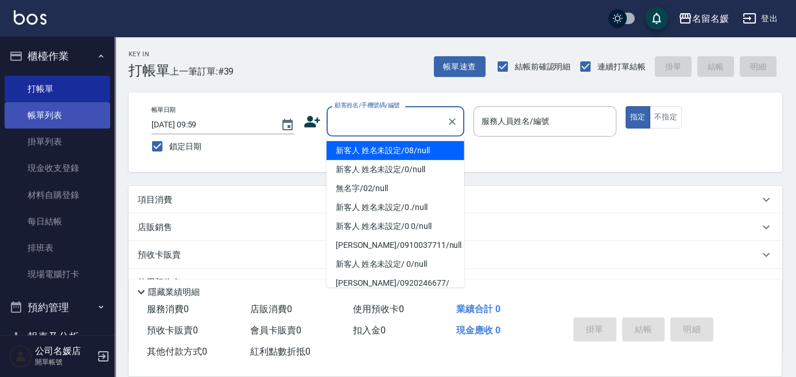
click at [71, 111] on link "帳單列表" at bounding box center [58, 115] width 106 height 26
click at [69, 119] on link "帳單列表" at bounding box center [58, 115] width 106 height 26
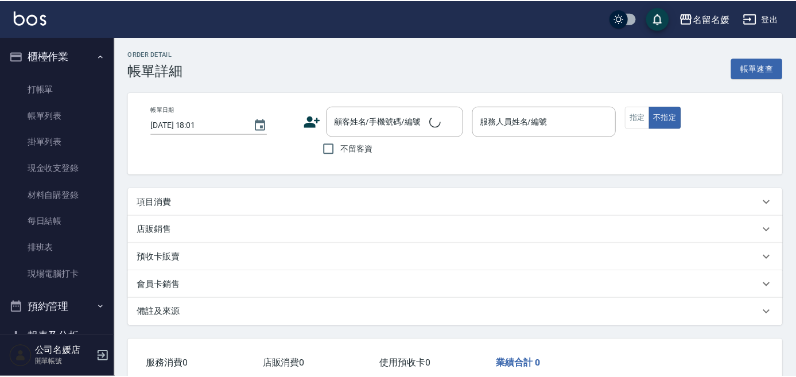
scroll to position [71, 0]
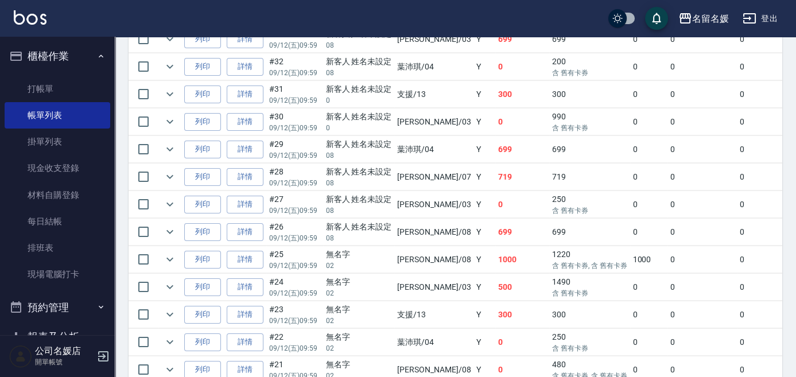
scroll to position [521, 0]
click at [251, 315] on link "詳情" at bounding box center [245, 314] width 37 height 18
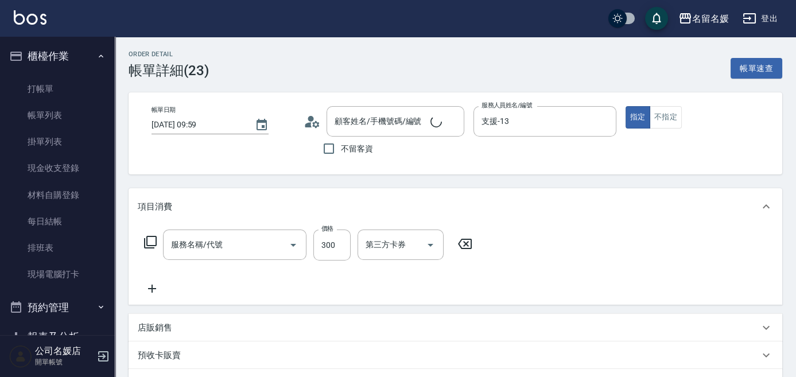
type input "[DATE] 09:59"
type input "支援-13"
type input "無名字/02/null"
type input "洗髮[300](206)"
click at [150, 243] on icon at bounding box center [150, 242] width 14 height 14
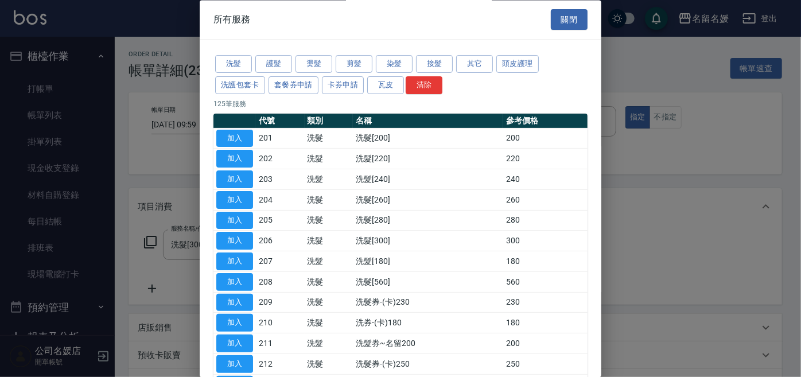
click at [482, 67] on button "其它" at bounding box center [474, 65] width 37 height 18
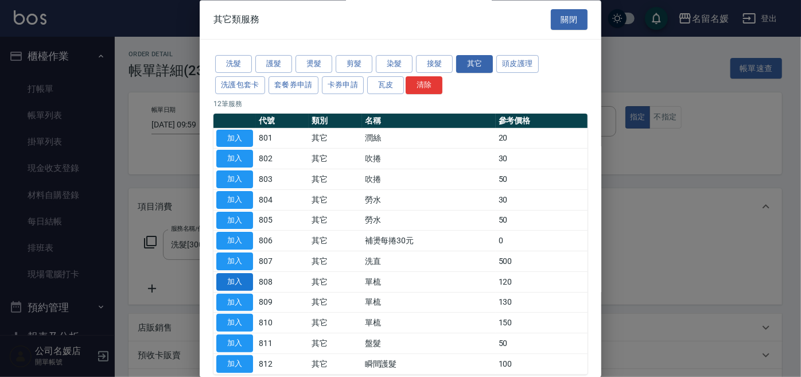
click at [243, 280] on button "加入" at bounding box center [234, 282] width 37 height 18
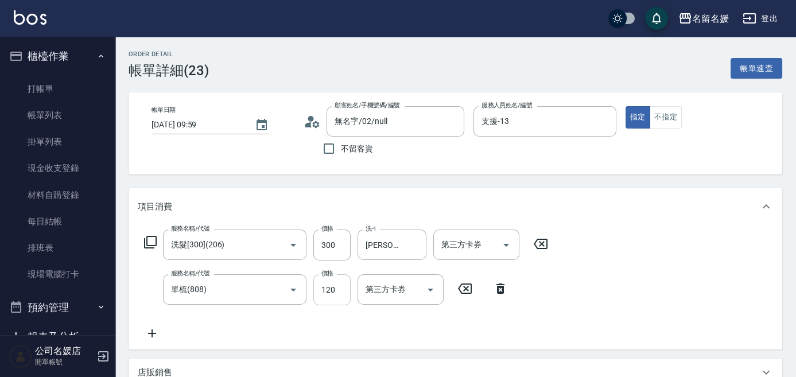
click at [341, 291] on input "120" at bounding box center [331, 289] width 37 height 31
type input "100"
click at [452, 185] on div "Order detail 帳單詳細 (23) 帳單速查 帳單日期 [DATE] 09:59 顧客姓名/手機號碼/編號 無名字/02/null 顧客姓名/手機號…" at bounding box center [455, 340] width 681 height 606
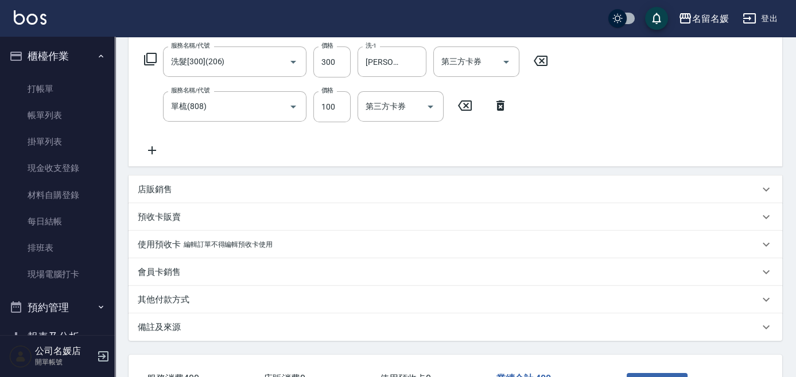
scroll to position [208, 0]
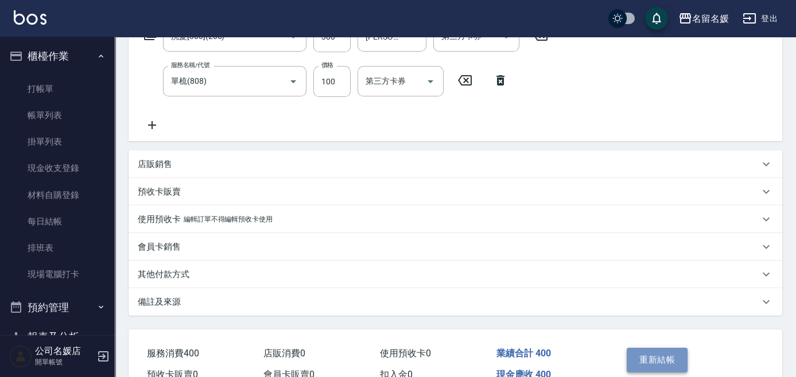
click at [660, 355] on button "重新結帳" at bounding box center [656, 360] width 61 height 24
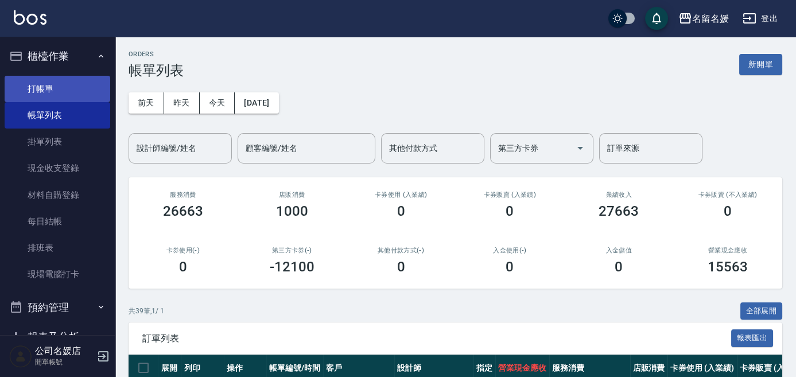
click at [78, 79] on link "打帳單" at bounding box center [58, 89] width 106 height 26
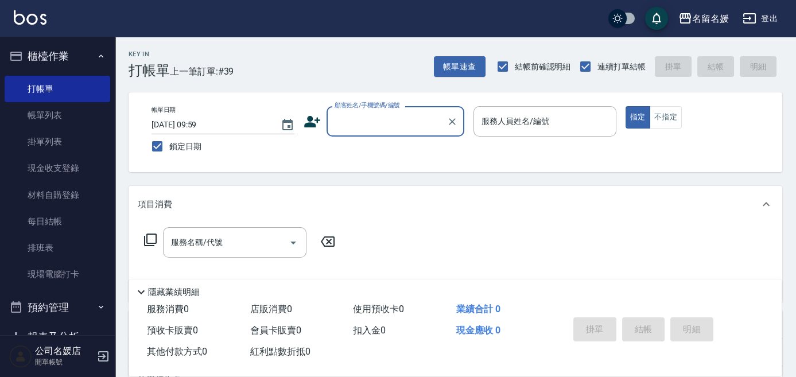
click at [382, 119] on input "顧客姓名/手機號碼/編號" at bounding box center [387, 121] width 110 height 20
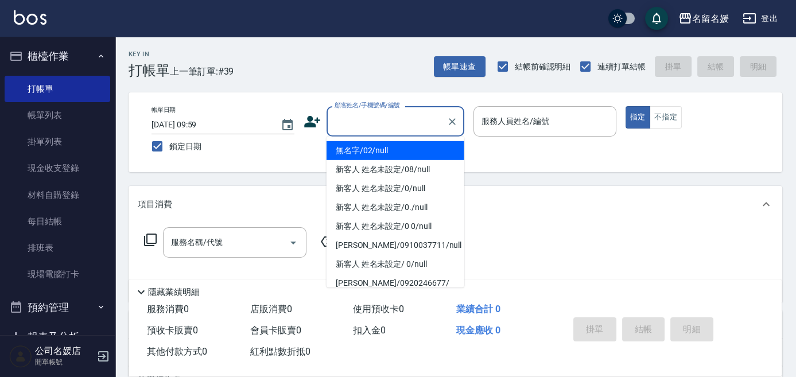
click at [395, 145] on li "無名字/02/null" at bounding box center [395, 150] width 138 height 19
type input "無名字/02/null"
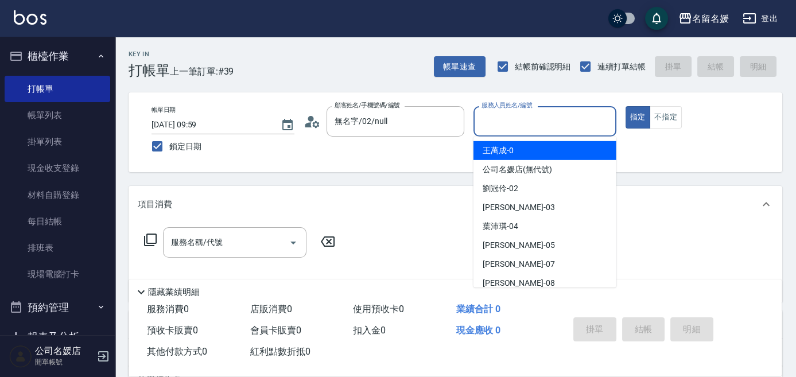
click at [536, 120] on input "服務人員姓名/編號" at bounding box center [544, 121] width 132 height 20
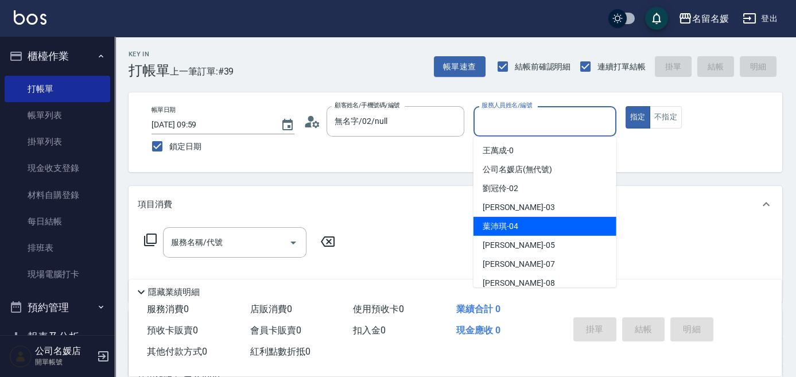
click at [550, 231] on div "[PERSON_NAME]-04" at bounding box center [544, 226] width 143 height 19
type input "[PERSON_NAME]-04"
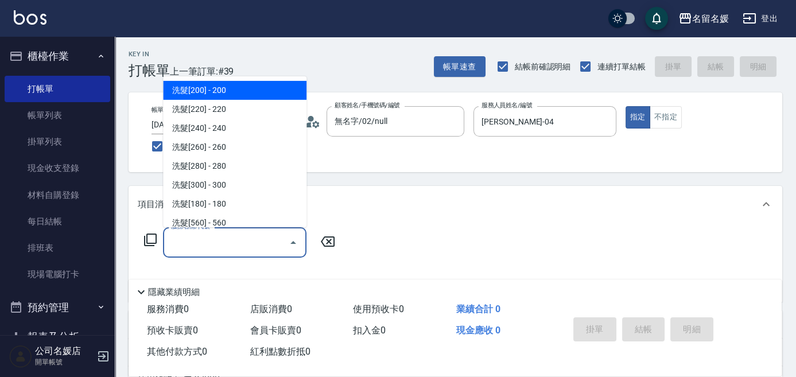
click at [234, 250] on input "服務名稱/代號" at bounding box center [226, 242] width 116 height 20
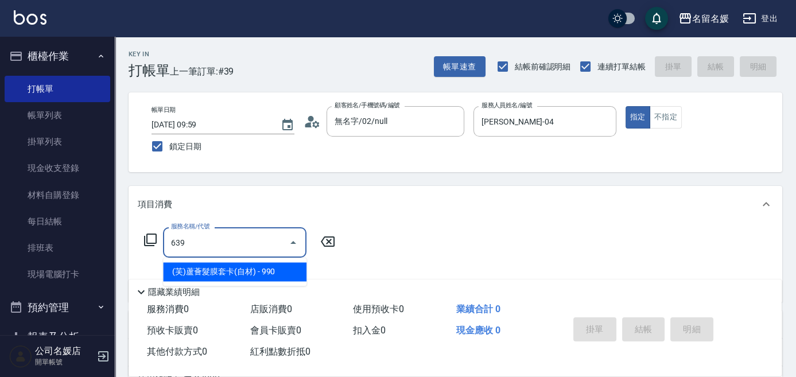
click at [247, 276] on span "(芙)蘆薈髮膜套卡(自材) - 990" at bounding box center [234, 271] width 143 height 19
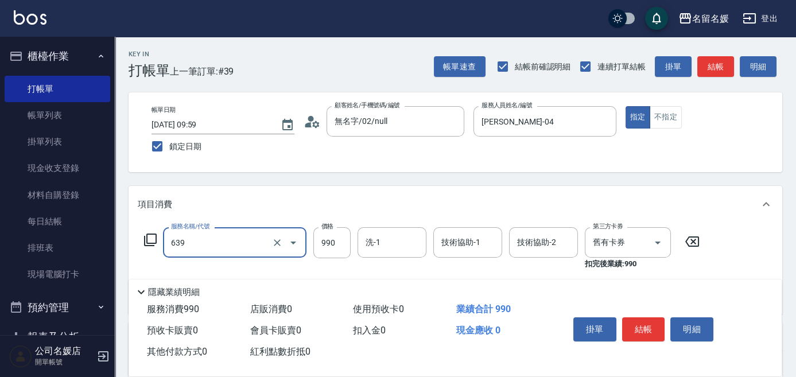
click at [242, 239] on input "639" at bounding box center [218, 242] width 101 height 20
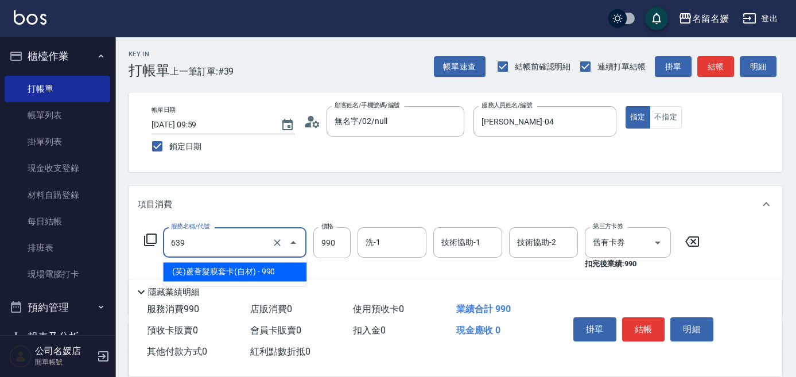
drag, startPoint x: 252, startPoint y: 267, endPoint x: 309, endPoint y: 259, distance: 57.4
click at [254, 267] on span "(芙)蘆薈髮膜套卡(自材) - 990" at bounding box center [234, 271] width 143 height 19
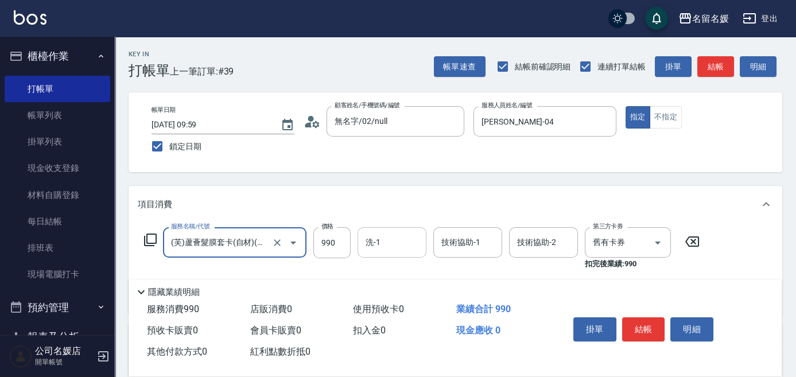
type input "(芙)蘆薈髮膜套卡(自材)(639)"
click at [389, 241] on input "洗-1" at bounding box center [392, 242] width 59 height 20
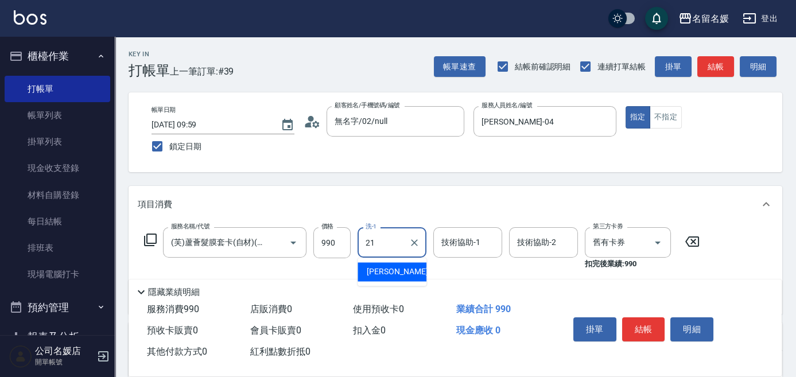
click at [403, 271] on div "[PERSON_NAME]-21" at bounding box center [391, 271] width 69 height 19
type input "[PERSON_NAME]-21"
click at [463, 247] on div "技術協助-1 技術協助-1" at bounding box center [467, 242] width 69 height 30
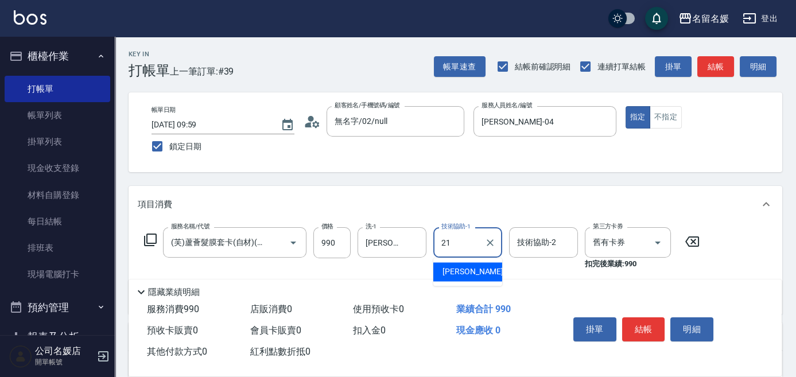
click at [477, 271] on div "[PERSON_NAME]-21" at bounding box center [467, 271] width 69 height 19
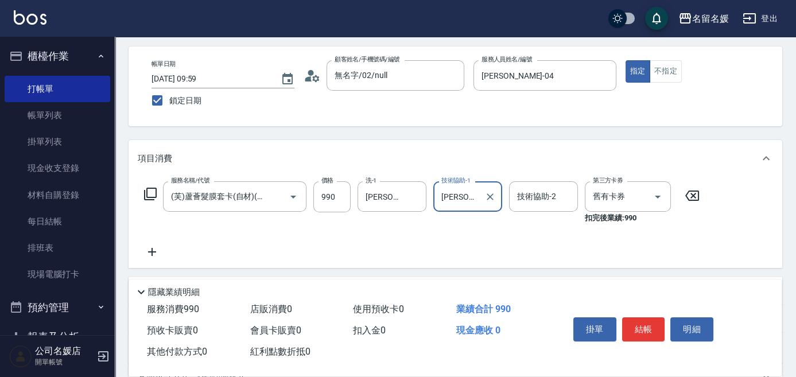
scroll to position [52, 0]
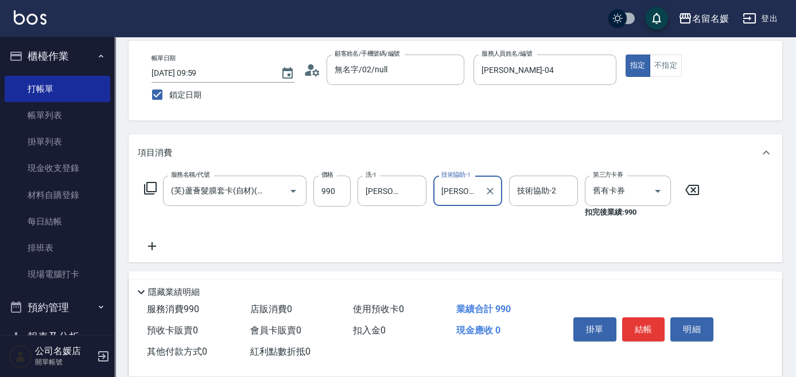
type input "[PERSON_NAME]-21"
click at [155, 244] on icon at bounding box center [152, 246] width 29 height 14
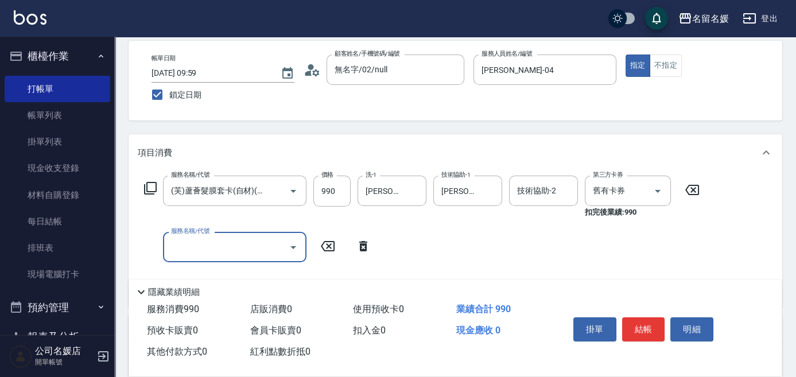
scroll to position [0, 0]
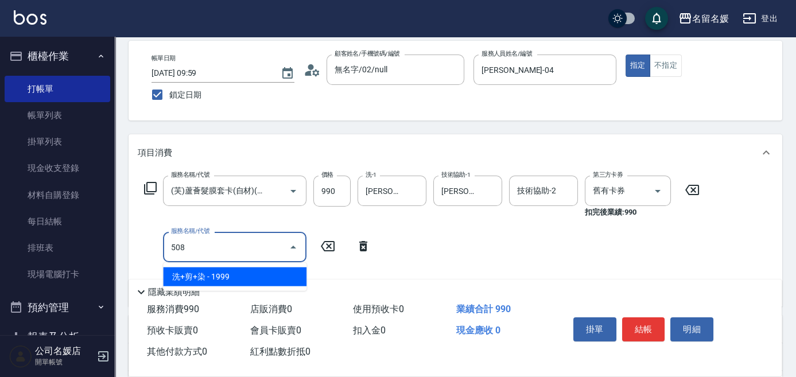
click at [209, 276] on span "洗+剪+染 - 1999" at bounding box center [234, 276] width 143 height 19
click at [216, 253] on input "508" at bounding box center [218, 247] width 101 height 20
click at [221, 276] on span "洗+剪+染 - 1999" at bounding box center [234, 276] width 143 height 19
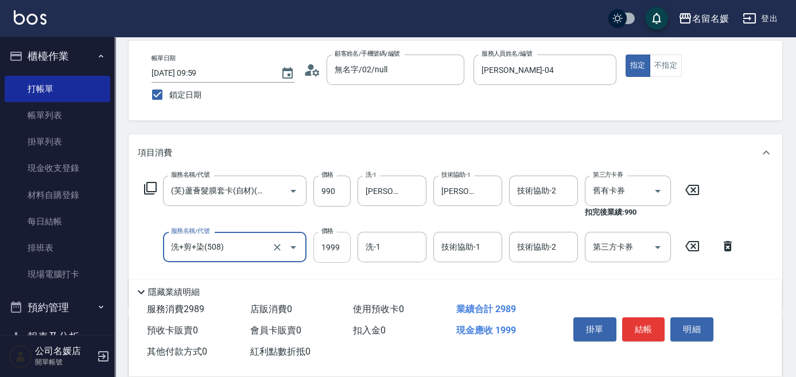
type input "洗+剪+染(508)"
click at [324, 246] on input "1999" at bounding box center [331, 247] width 37 height 31
type input "2500"
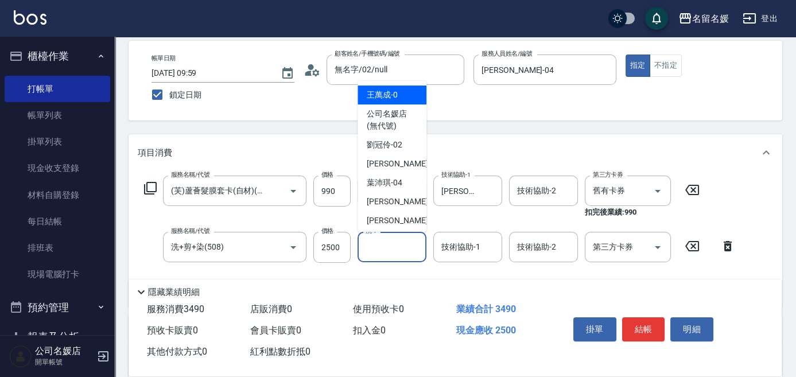
click at [385, 237] on input "洗-1" at bounding box center [392, 247] width 59 height 20
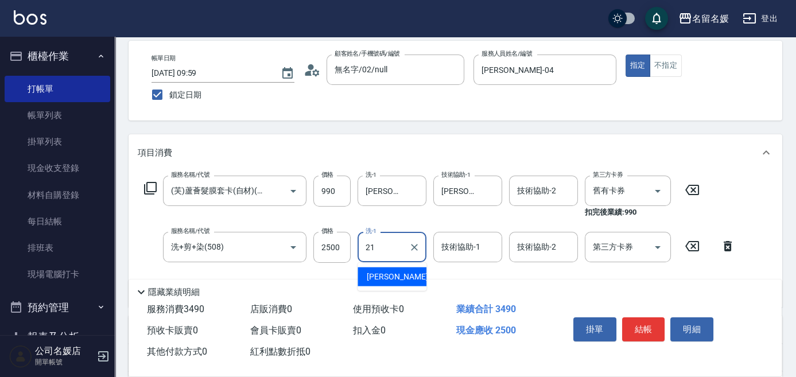
click at [375, 274] on span "[PERSON_NAME]-21" at bounding box center [403, 277] width 72 height 12
type input "[PERSON_NAME]-21"
click at [483, 251] on input "技術協助-1" at bounding box center [467, 247] width 59 height 20
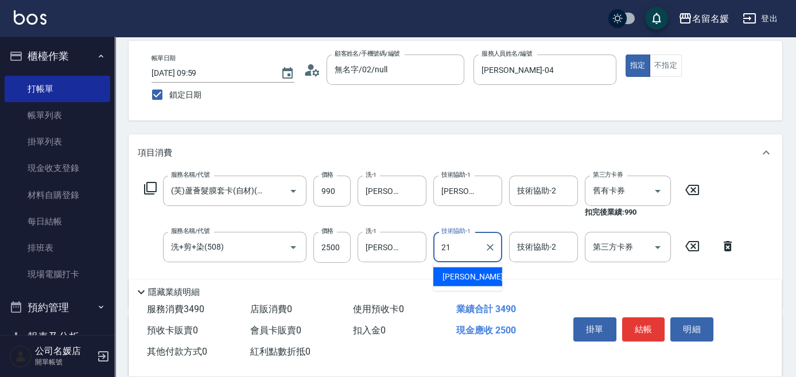
click at [482, 268] on div "[PERSON_NAME]-21" at bounding box center [467, 276] width 69 height 19
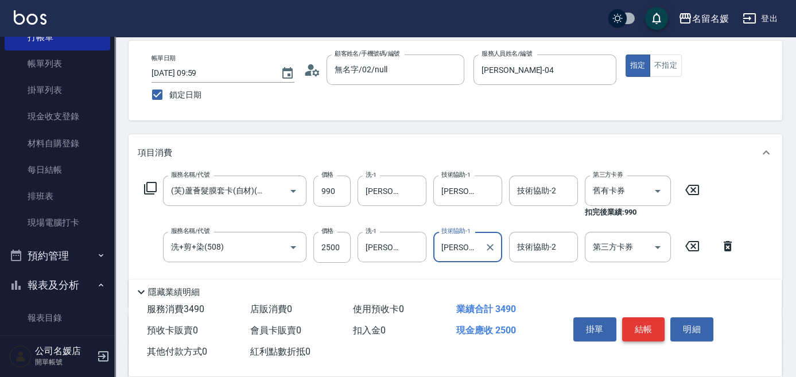
type input "[PERSON_NAME]-21"
click at [638, 319] on button "結帳" at bounding box center [643, 329] width 43 height 24
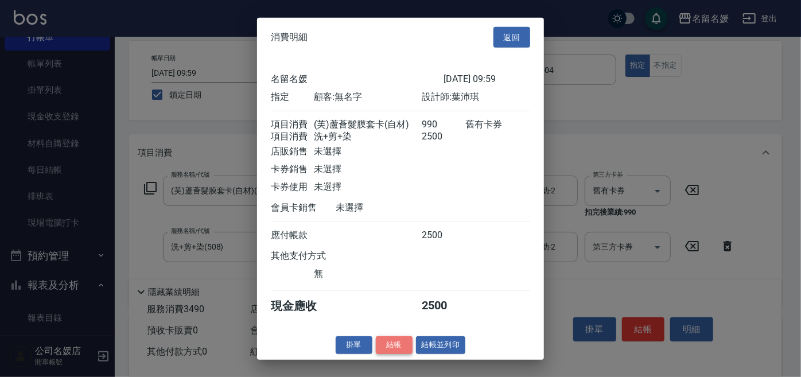
click at [397, 352] on button "結帳" at bounding box center [394, 345] width 37 height 18
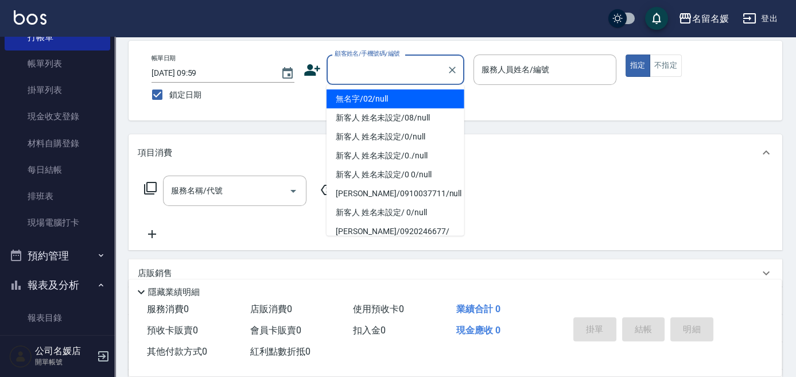
click at [403, 66] on input "顧客姓名/手機號碼/編號" at bounding box center [387, 70] width 110 height 20
click at [416, 100] on li "無名字/02/null" at bounding box center [395, 98] width 138 height 19
type input "無名字/02/null"
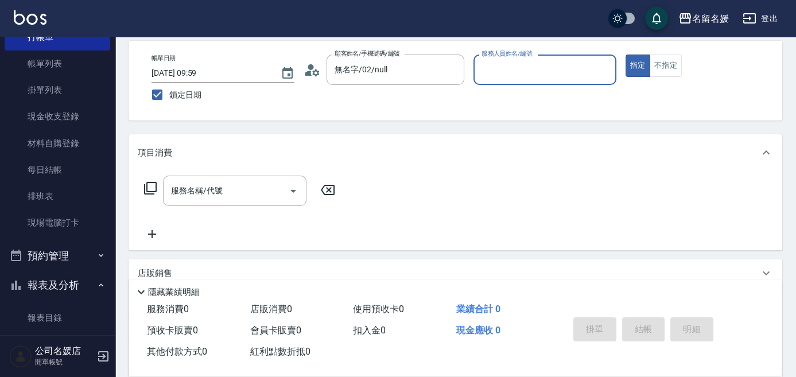
click at [512, 68] on input "服務人員姓名/編號" at bounding box center [544, 70] width 132 height 20
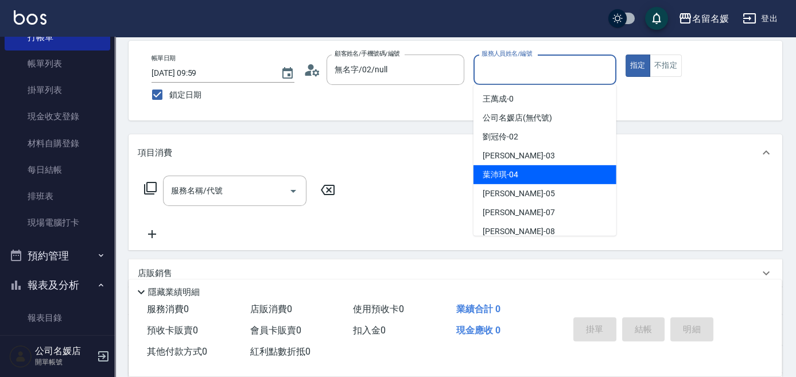
click at [512, 177] on span "[PERSON_NAME]-04" at bounding box center [500, 175] width 36 height 12
type input "[PERSON_NAME]-04"
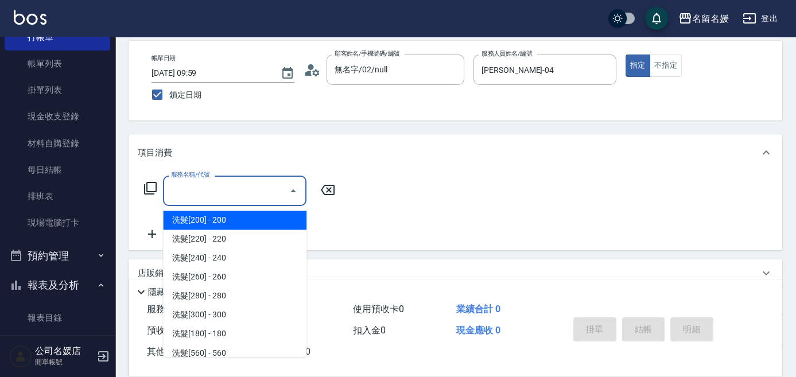
click at [259, 191] on input "服務名稱/代號" at bounding box center [226, 191] width 116 height 20
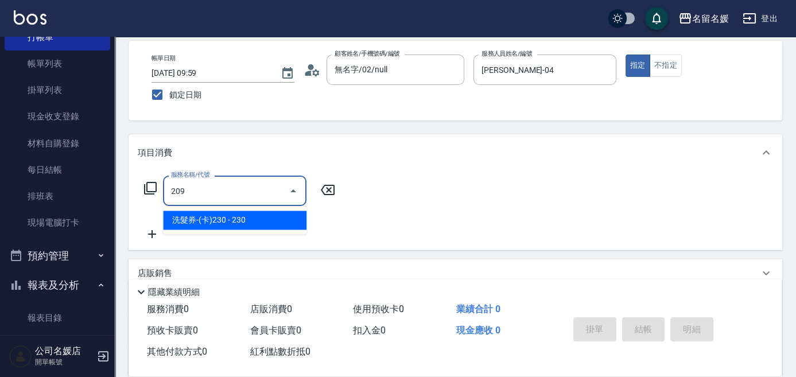
click at [244, 221] on span "洗髮券-(卡)230 - 230" at bounding box center [234, 220] width 143 height 19
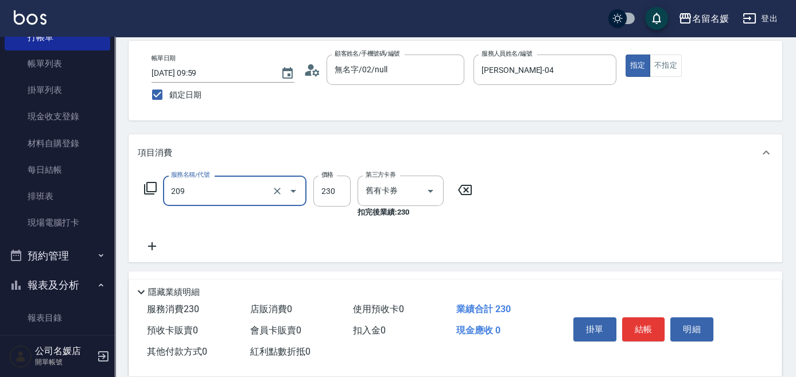
click at [247, 190] on input "209" at bounding box center [218, 191] width 101 height 20
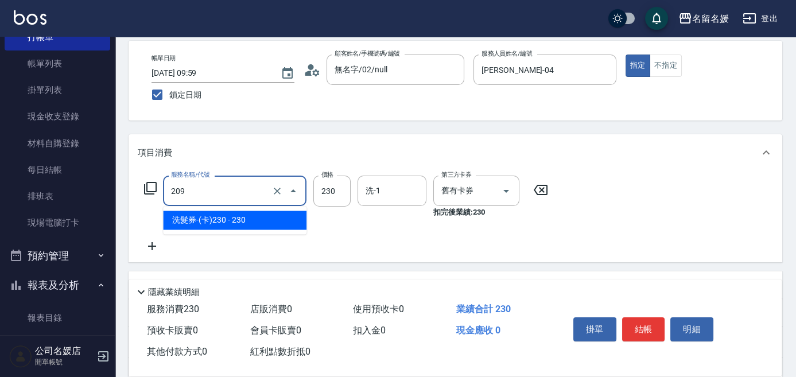
drag, startPoint x: 264, startPoint y: 217, endPoint x: 431, endPoint y: 205, distance: 167.3
click at [279, 213] on span "洗髮券-(卡)230 - 230" at bounding box center [234, 220] width 143 height 19
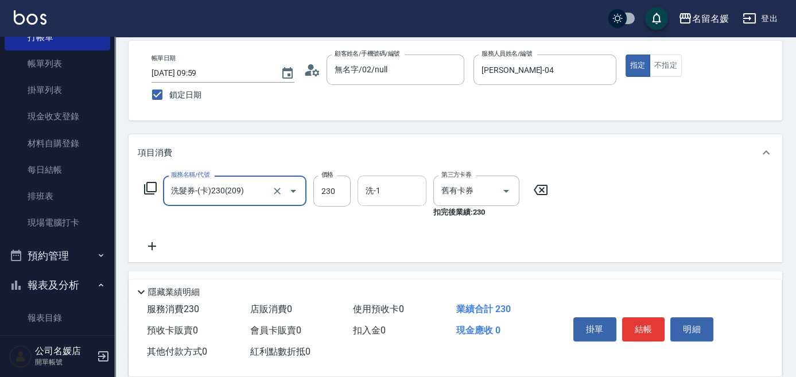
type input "洗髮券-(卡)230(209)"
click at [400, 191] on input "洗-1" at bounding box center [392, 191] width 59 height 20
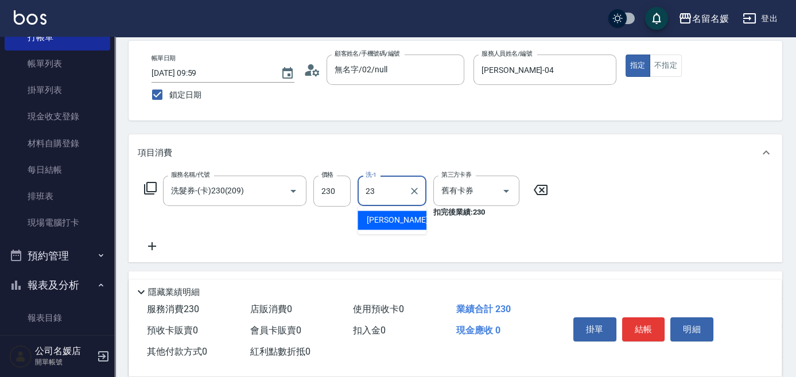
click at [384, 221] on span "[PERSON_NAME]-23" at bounding box center [403, 220] width 72 height 12
type input "[PERSON_NAME]-23"
click at [635, 325] on button "結帳" at bounding box center [643, 329] width 43 height 24
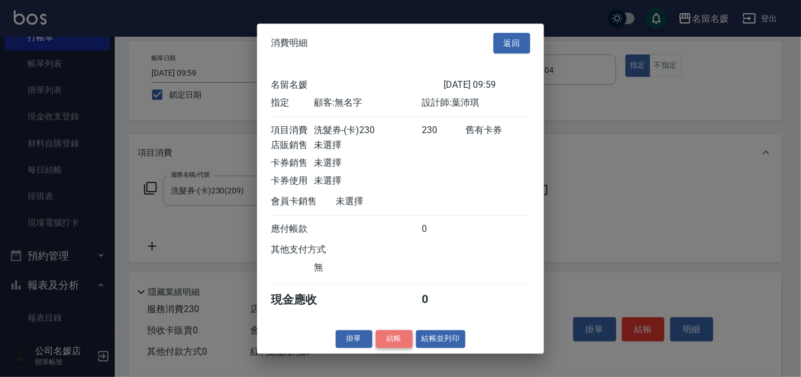
click at [388, 342] on button "結帳" at bounding box center [394, 339] width 37 height 18
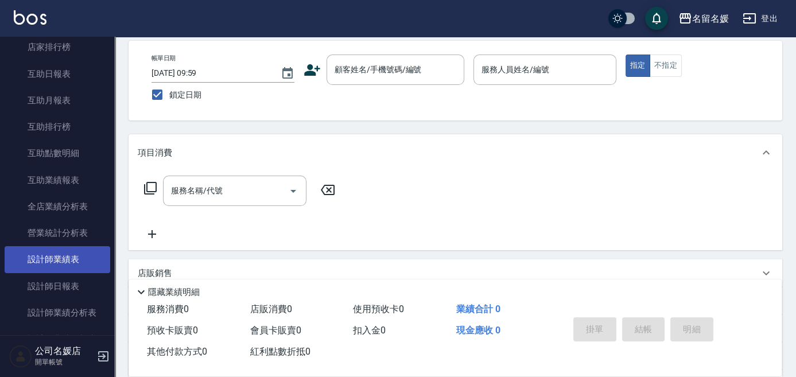
scroll to position [469, 0]
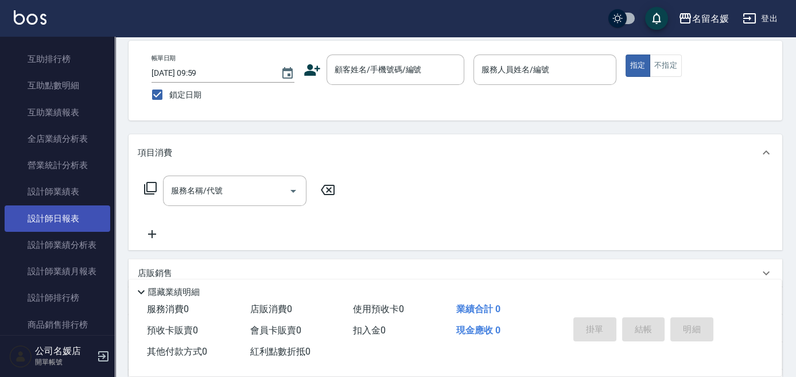
click at [69, 213] on link "設計師日報表" at bounding box center [58, 218] width 106 height 26
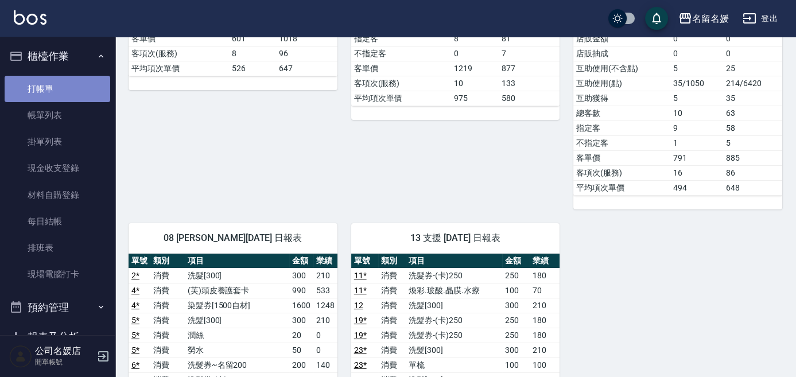
click at [78, 94] on link "打帳單" at bounding box center [58, 89] width 106 height 26
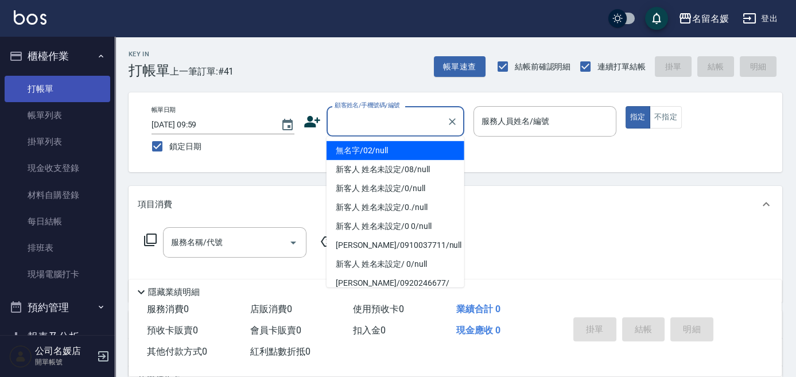
type input "0"
type input "無名字/02/null"
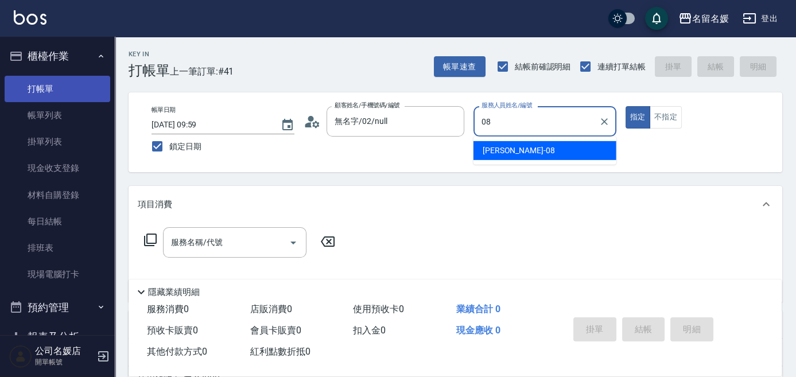
type input "[PERSON_NAME]-08"
type button "true"
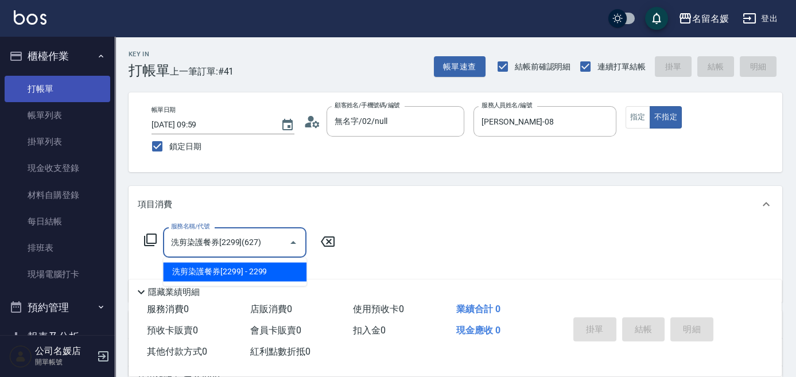
type input "洗剪染護餐券[2299](627)"
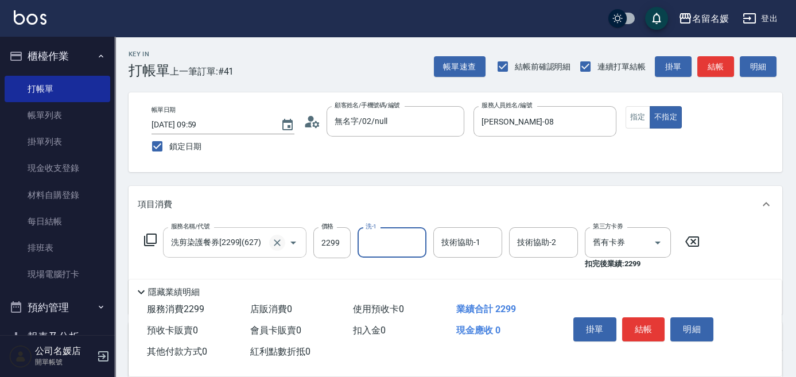
click at [280, 244] on icon "Clear" at bounding box center [276, 242] width 11 height 11
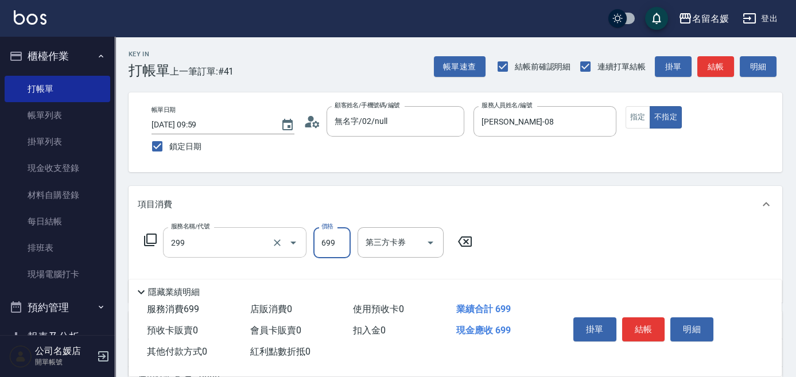
type input "滾珠洗髮699(299)"
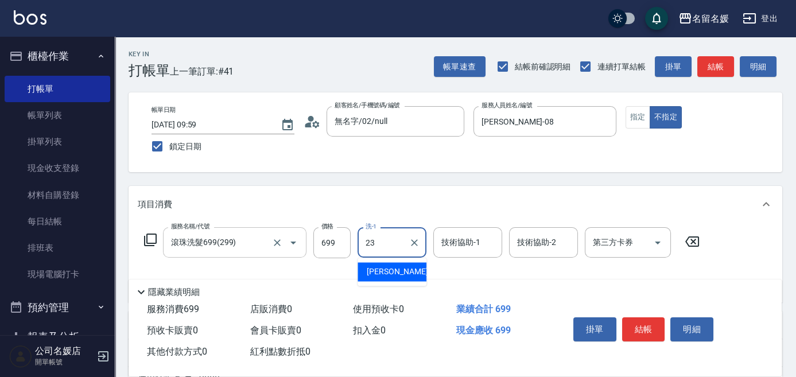
type input "[PERSON_NAME]-23"
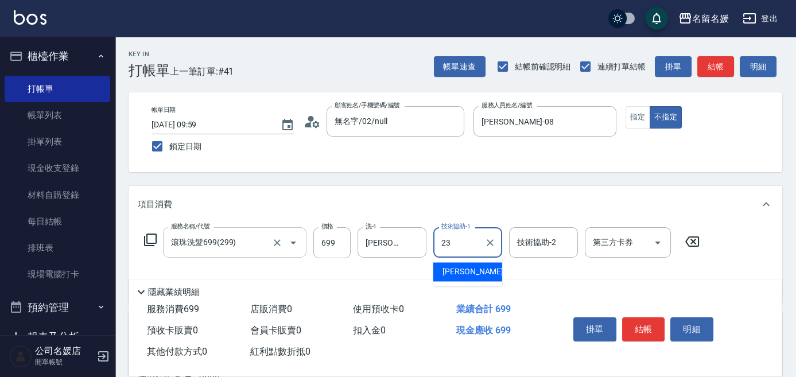
type input "[PERSON_NAME]-23"
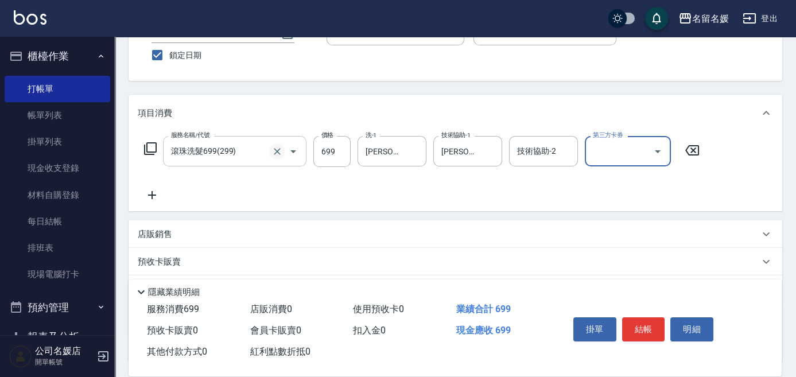
scroll to position [104, 0]
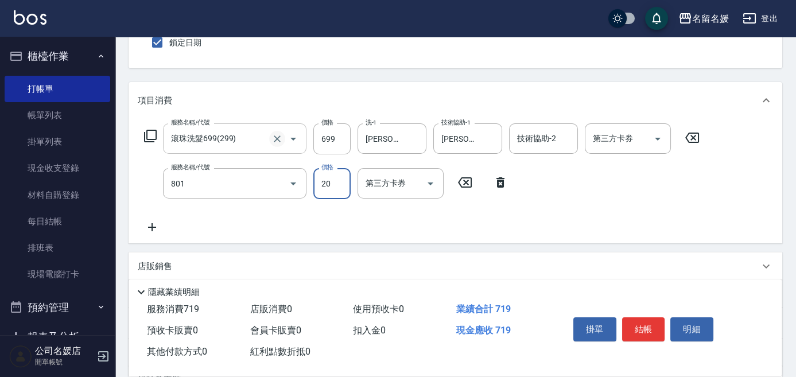
type input "潤絲(801)"
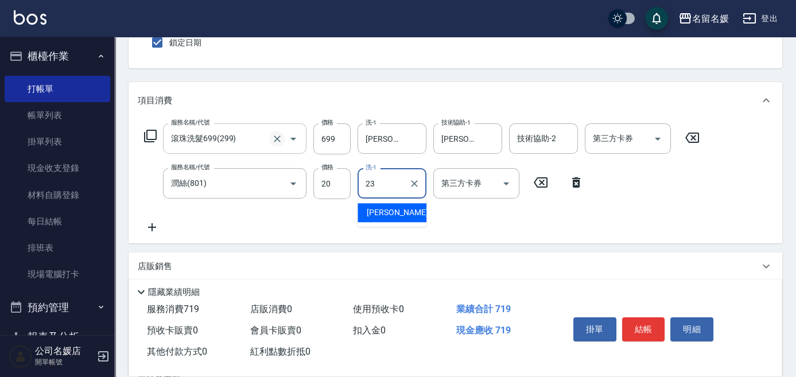
type input "[PERSON_NAME]-23"
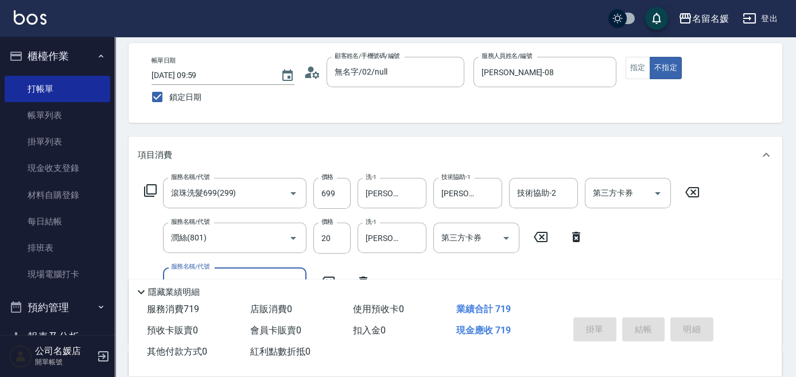
scroll to position [0, 0]
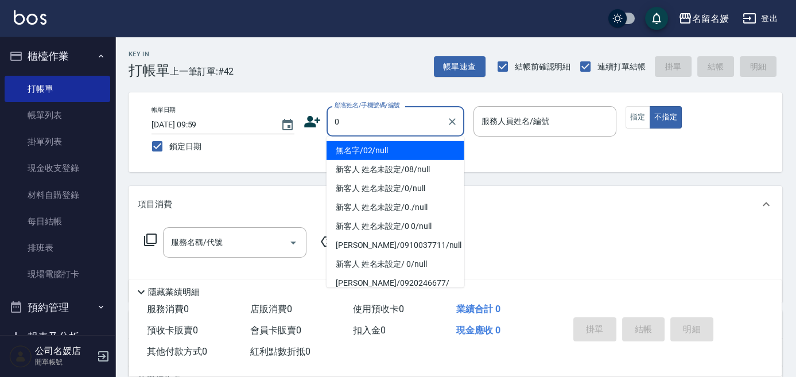
type input "0"
type input "04"
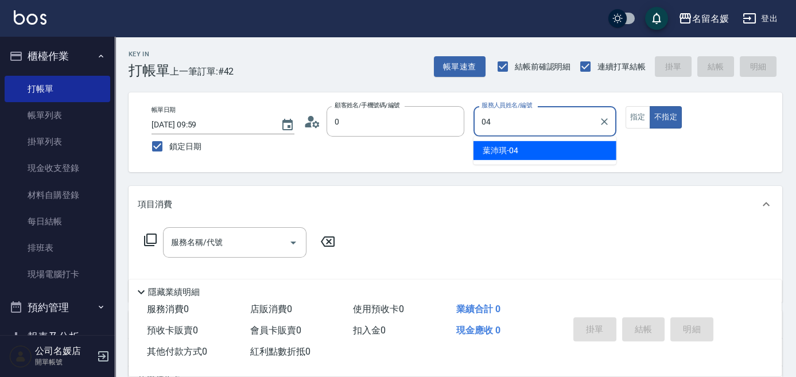
type input "無名字/02/null"
type input "04"
type button "false"
type input "[PERSON_NAME]-04"
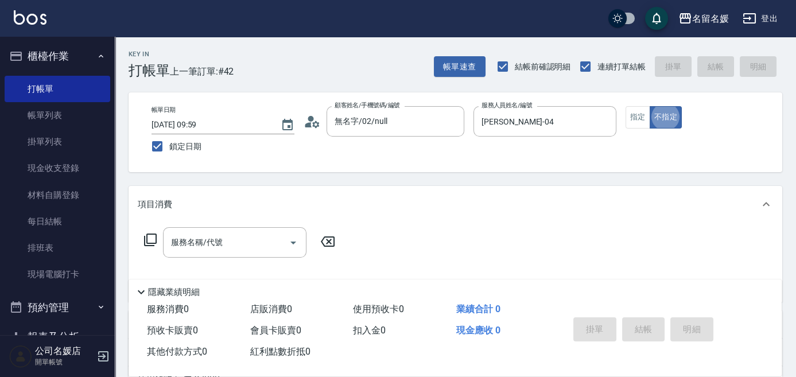
type input "新客人 姓名未設定/0/null"
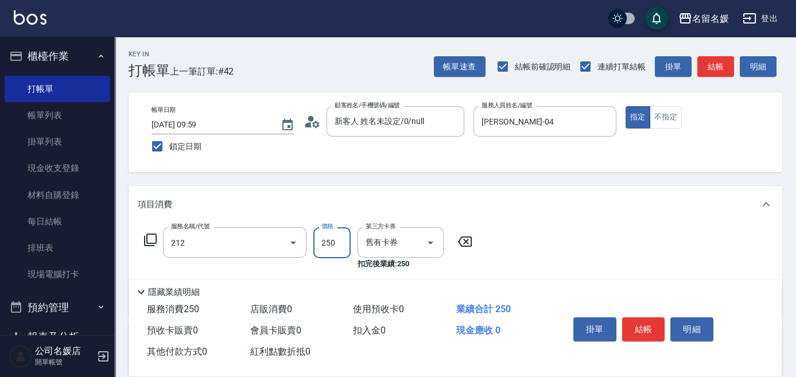
type input "洗髮券-(卡)250(212)"
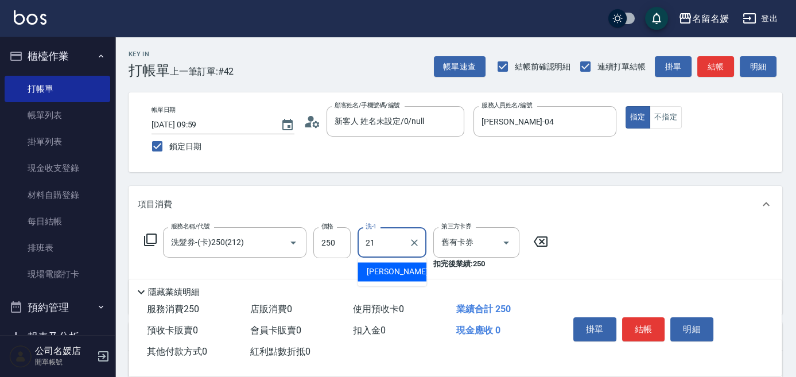
type input "[PERSON_NAME]-21"
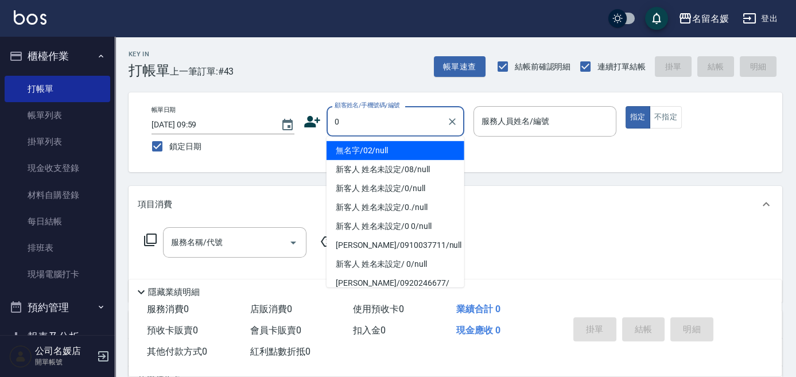
type input "無名字/02/null"
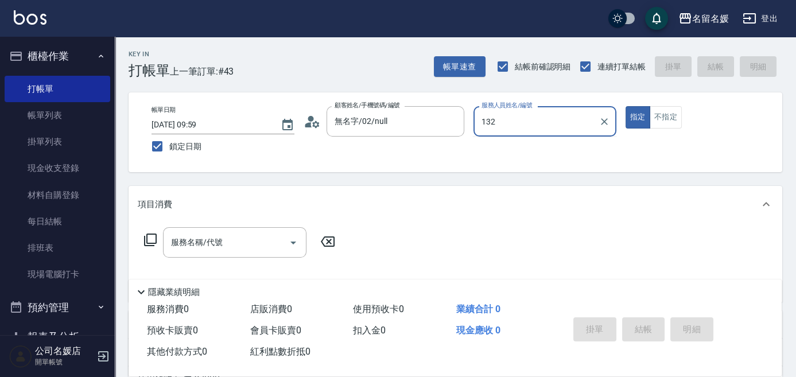
type input "132"
click at [625, 106] on button "指定" at bounding box center [637, 117] width 25 height 22
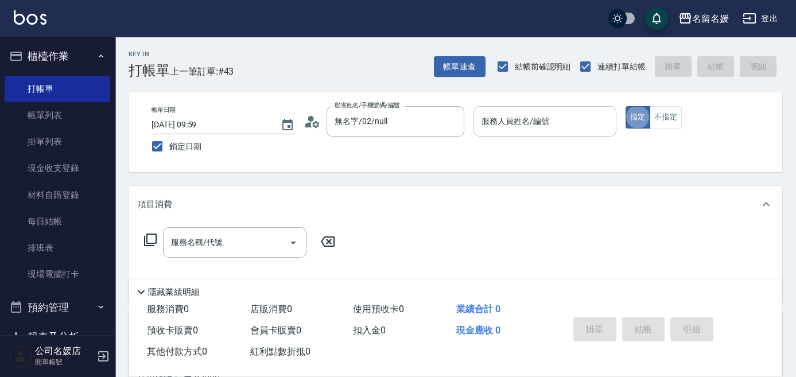
click at [537, 109] on div "服務人員姓名/編號" at bounding box center [544, 121] width 143 height 30
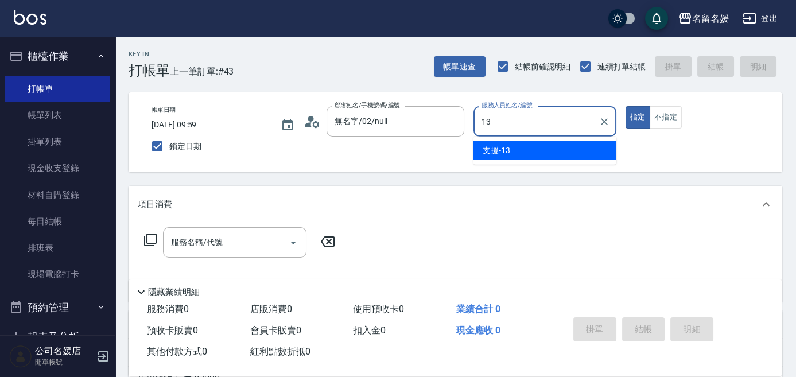
type input "支援-13"
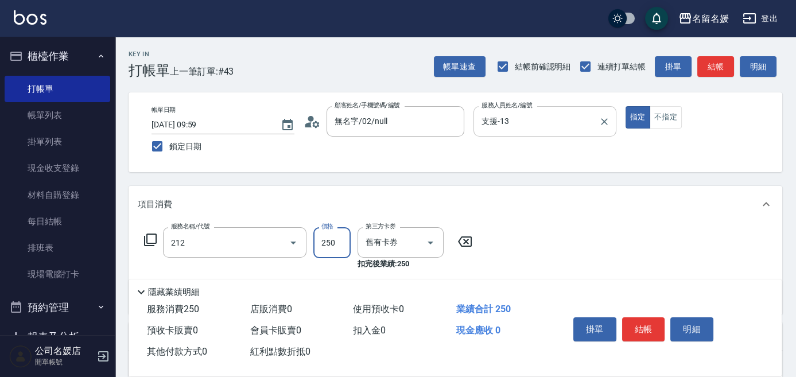
type input "洗髮券-(卡)250(212)"
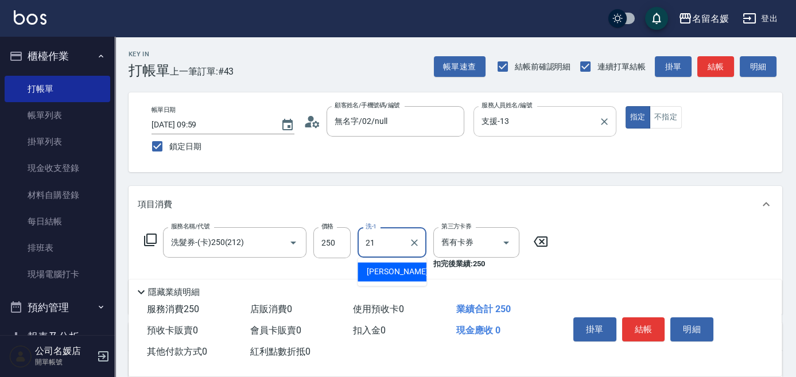
type input "[PERSON_NAME]-21"
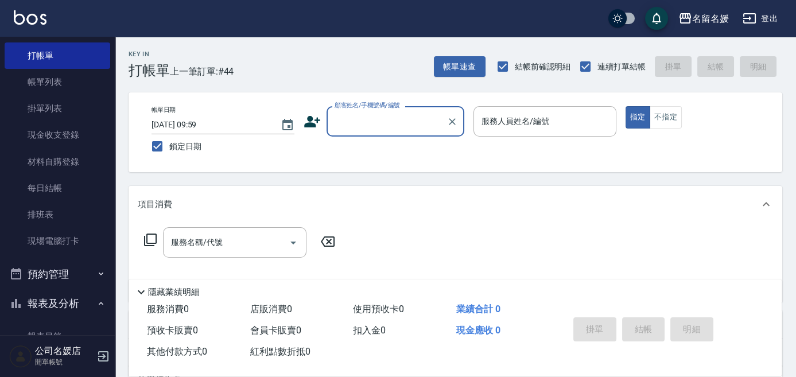
scroll to position [52, 0]
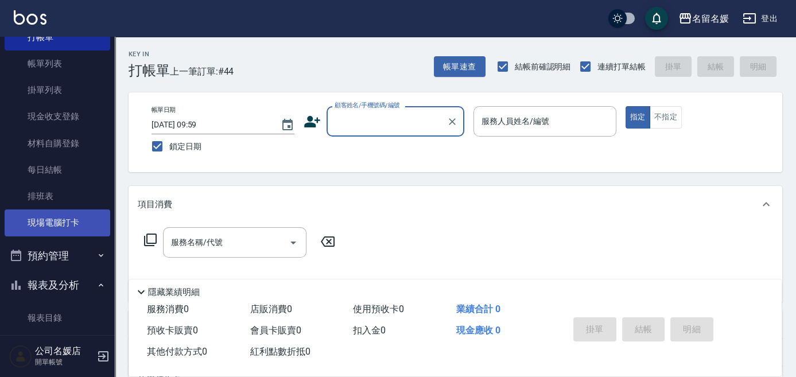
click at [41, 219] on link "現場電腦打卡" at bounding box center [58, 222] width 106 height 26
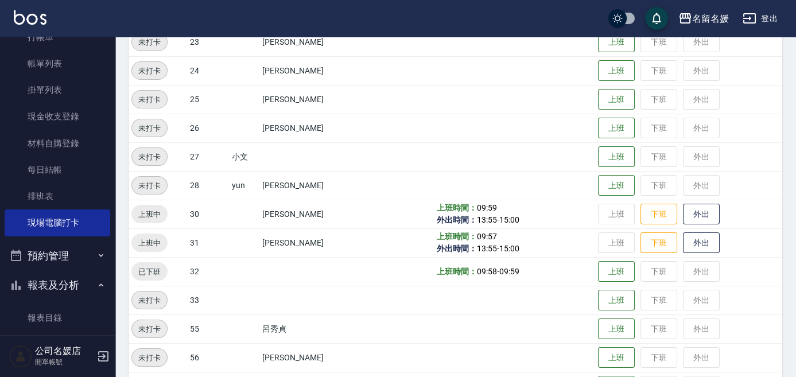
scroll to position [417, 0]
click at [714, 209] on button "外出" at bounding box center [701, 213] width 37 height 20
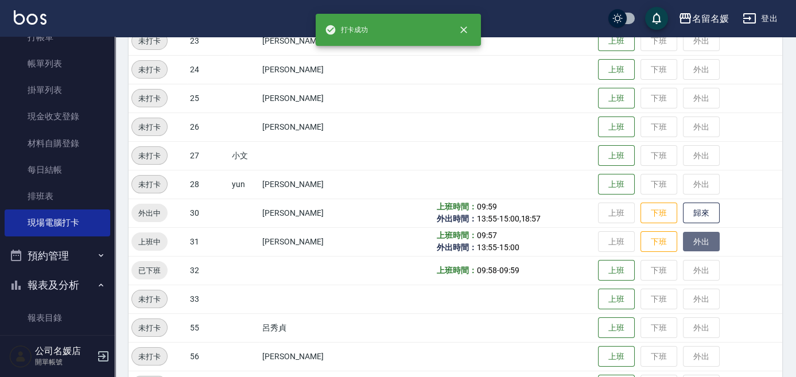
click at [689, 236] on button "外出" at bounding box center [701, 242] width 37 height 20
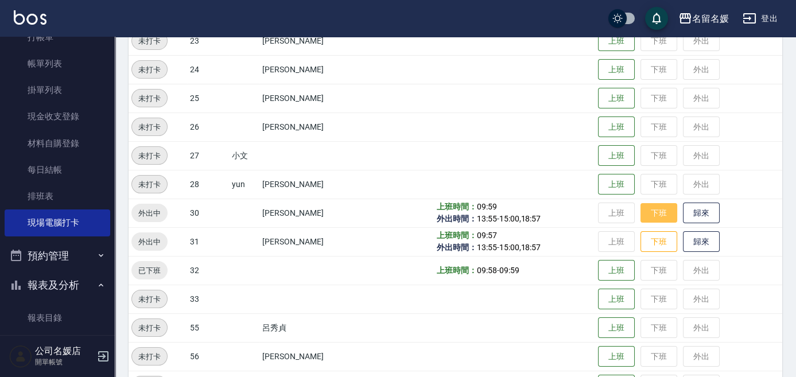
click at [654, 212] on button "下班" at bounding box center [658, 213] width 37 height 20
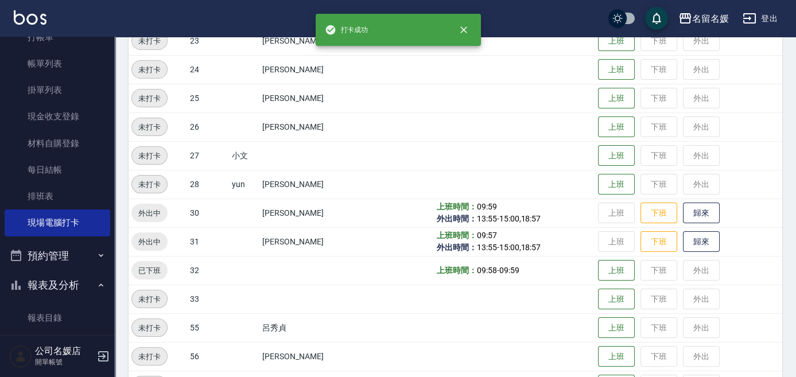
click at [653, 226] on td "上班 下班 歸來" at bounding box center [688, 212] width 187 height 29
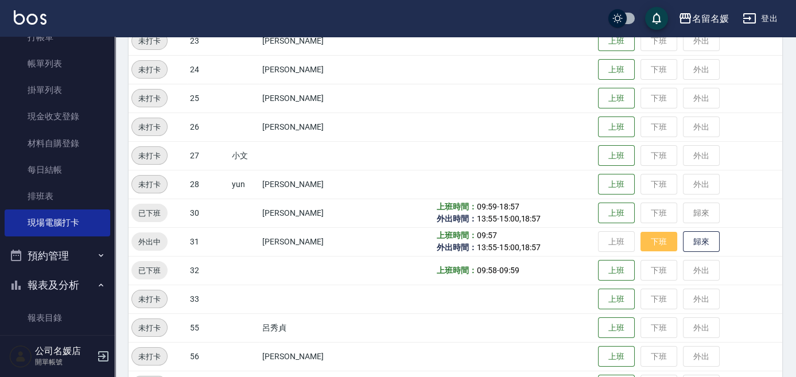
click at [656, 241] on button "下班" at bounding box center [658, 242] width 37 height 20
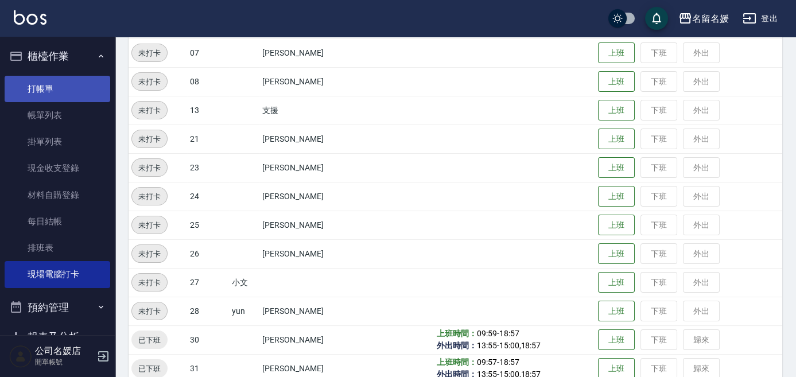
scroll to position [208, 0]
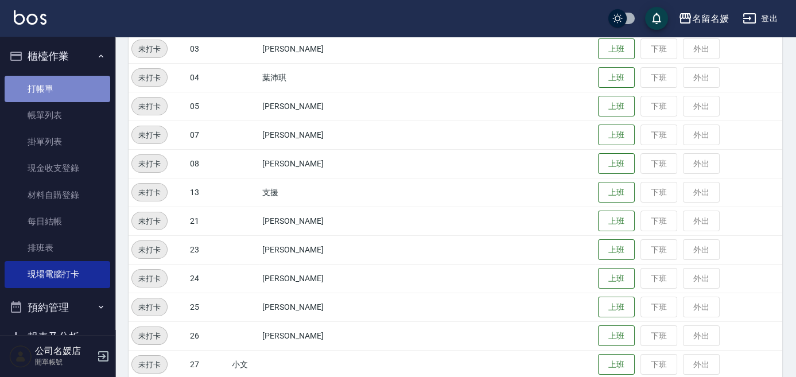
click at [84, 80] on link "打帳單" at bounding box center [58, 89] width 106 height 26
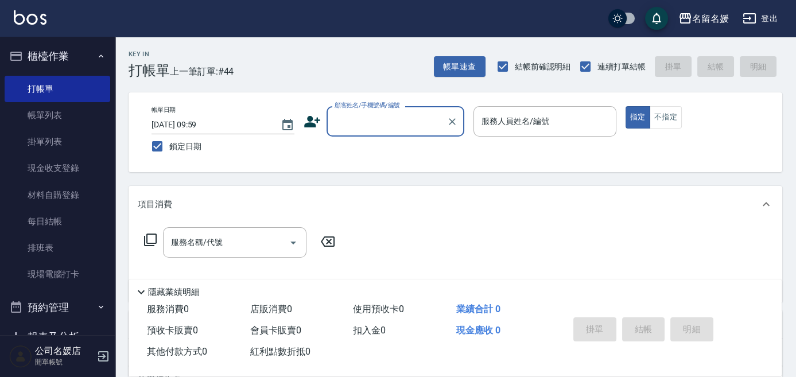
click at [358, 115] on input "顧客姓名/手機號碼/編號" at bounding box center [387, 121] width 110 height 20
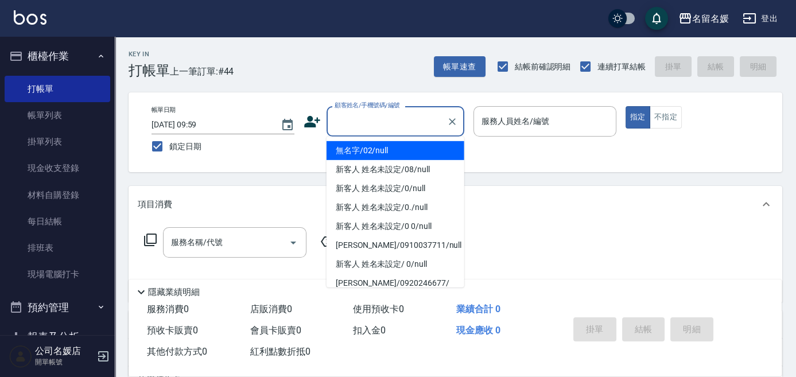
click at [360, 146] on li "無名字/02/null" at bounding box center [395, 150] width 138 height 19
type input "無名字/02/null"
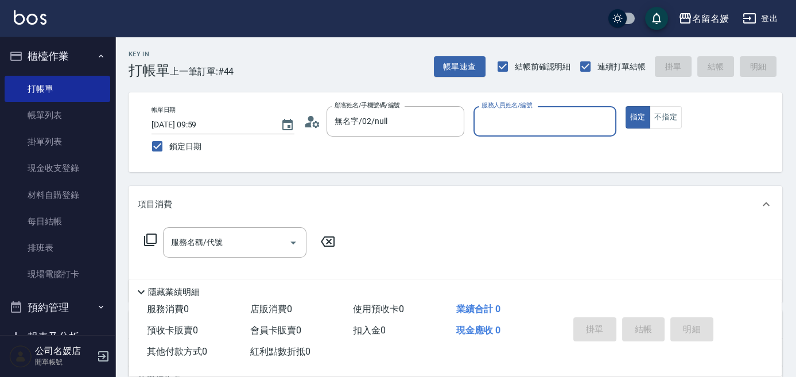
click at [519, 123] on div "服務人員姓名/編號 服務人員姓名/編號" at bounding box center [544, 121] width 143 height 30
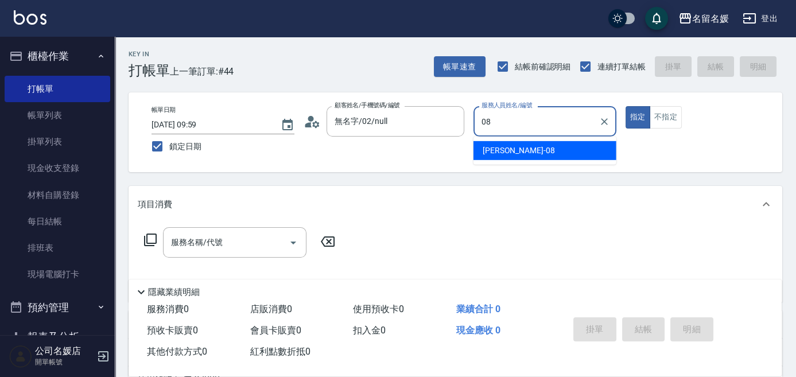
click at [501, 145] on span "許明雅 -08" at bounding box center [518, 151] width 72 height 12
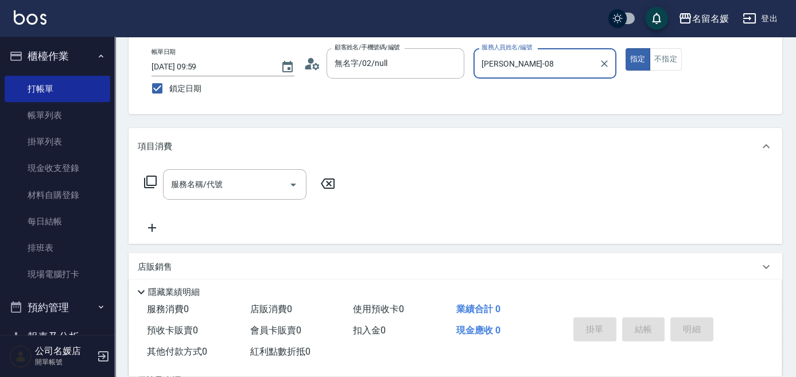
scroll to position [104, 0]
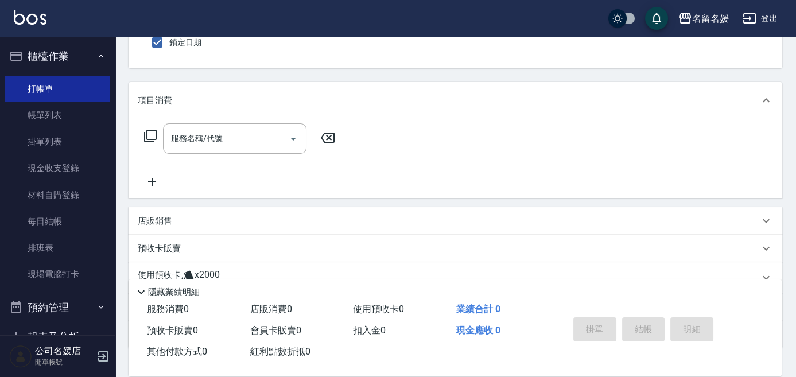
type input "[PERSON_NAME]-08"
click at [149, 131] on icon at bounding box center [150, 136] width 14 height 14
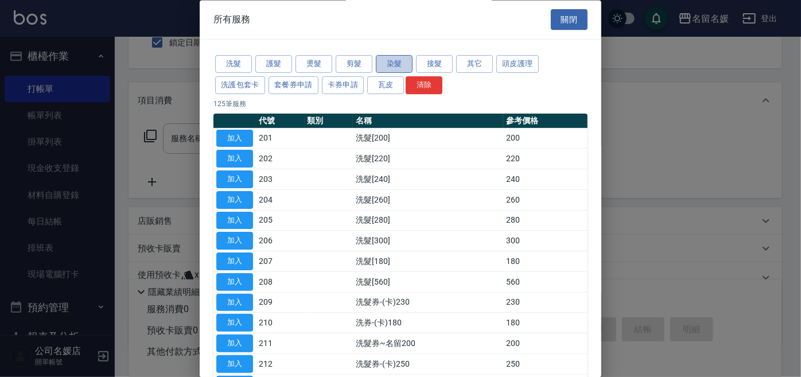
click at [395, 62] on button "染髮" at bounding box center [394, 65] width 37 height 18
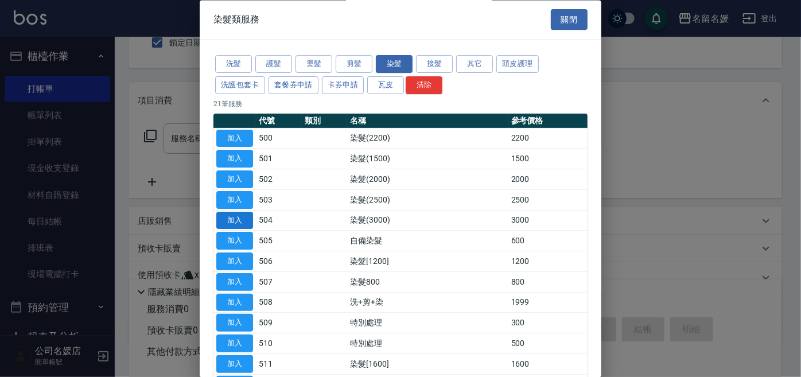
click at [231, 223] on button "加入" at bounding box center [234, 221] width 37 height 18
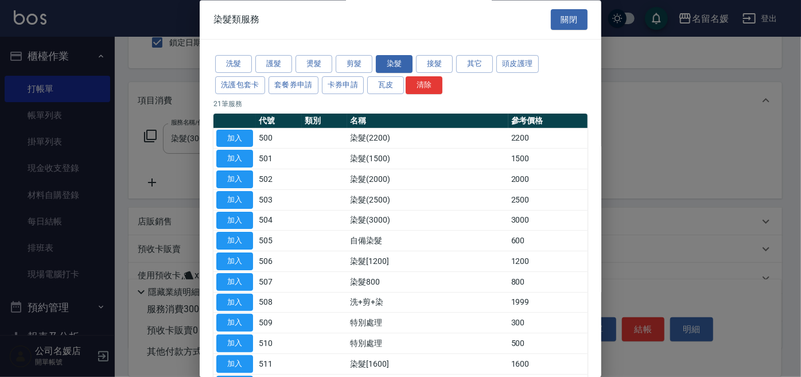
type input "染髮(3000)(504)"
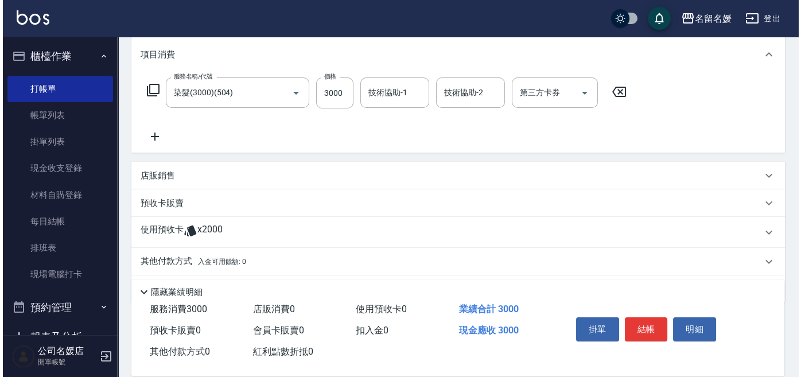
scroll to position [156, 0]
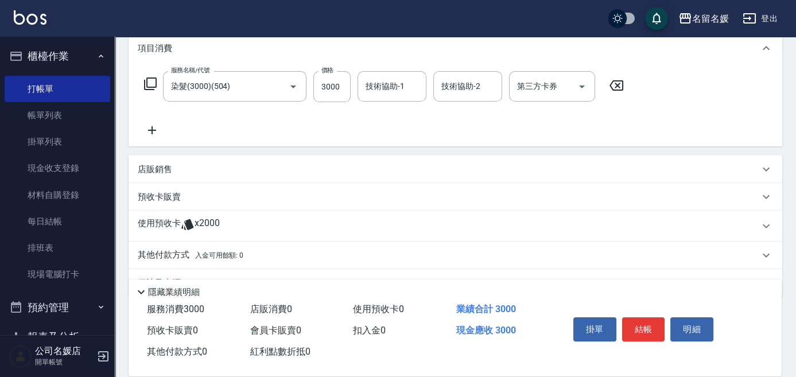
click at [151, 131] on icon at bounding box center [152, 130] width 8 height 8
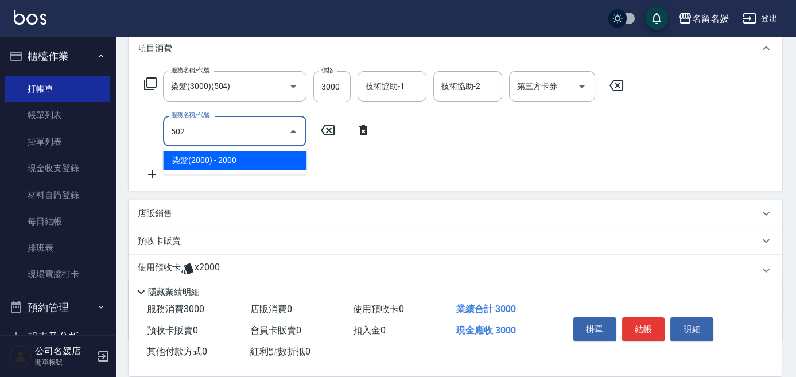
click at [230, 158] on span "染髮(2000) - 2000" at bounding box center [234, 160] width 143 height 19
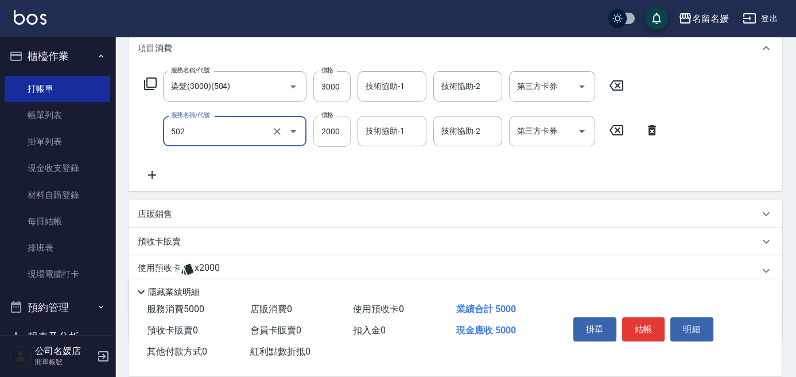
click at [345, 132] on input "2000" at bounding box center [331, 131] width 37 height 31
type input "染髮(2000)(502)"
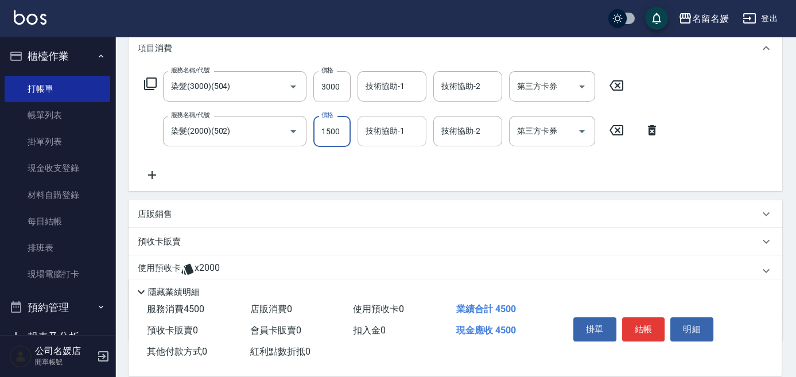
type input "1500"
drag, startPoint x: 381, startPoint y: 128, endPoint x: 361, endPoint y: 126, distance: 20.8
click at [381, 127] on div "技術協助-1 技術協助-1" at bounding box center [391, 131] width 69 height 30
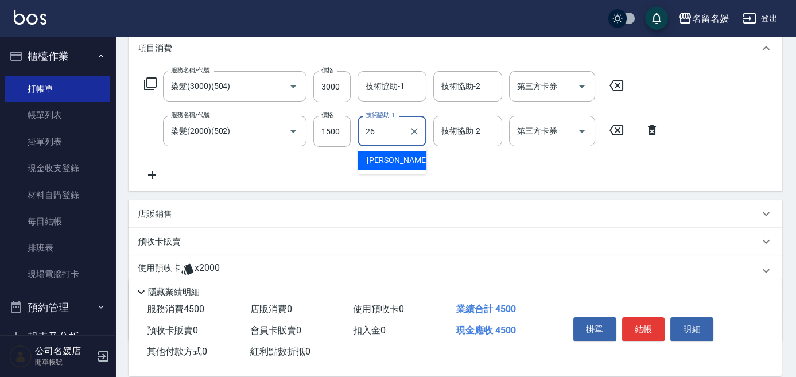
click at [405, 162] on div "蔡愛陵 -26" at bounding box center [391, 160] width 69 height 19
type input "蔡愛陵-26"
click at [395, 85] on div "技術協助-1 技術協助-1" at bounding box center [391, 86] width 69 height 30
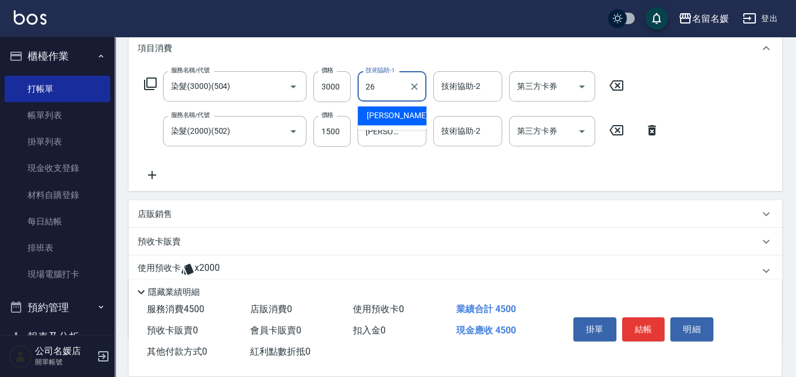
click at [400, 117] on span "蔡愛陵 -26" at bounding box center [403, 116] width 72 height 12
type input "蔡愛陵-26"
click at [151, 177] on icon at bounding box center [152, 175] width 8 height 8
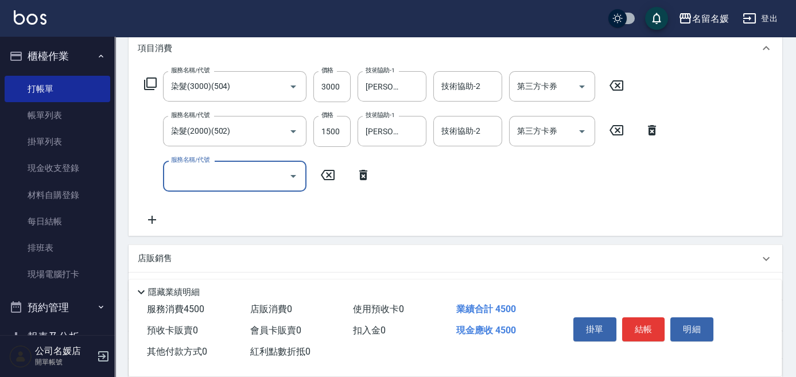
type input "6"
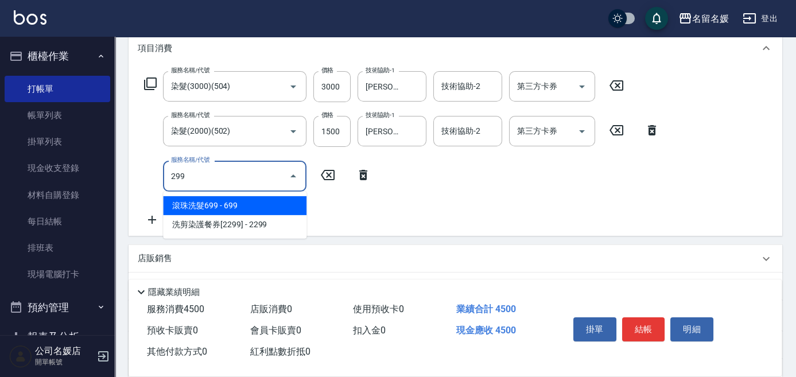
click at [235, 185] on input "299" at bounding box center [226, 176] width 116 height 20
click at [271, 203] on span "滾珠洗髮699 - 699" at bounding box center [234, 205] width 143 height 19
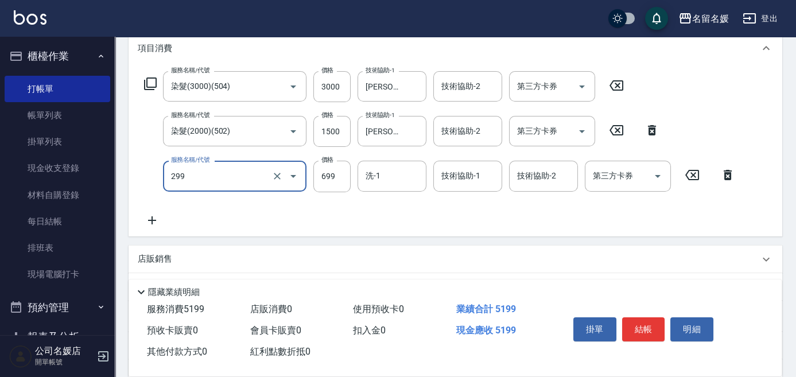
click at [383, 176] on input "洗-1" at bounding box center [392, 176] width 59 height 20
type input "滾珠洗髮699(299)"
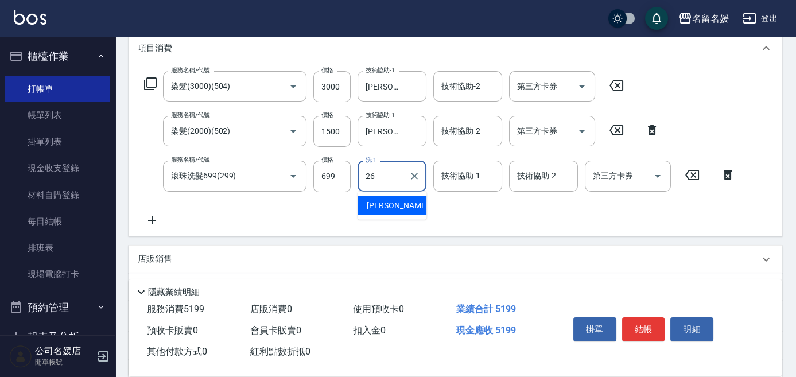
click at [410, 201] on div "蔡愛陵 -26" at bounding box center [391, 205] width 69 height 19
type input "蔡愛陵-26"
click at [448, 167] on input "技術協助-1" at bounding box center [467, 176] width 59 height 20
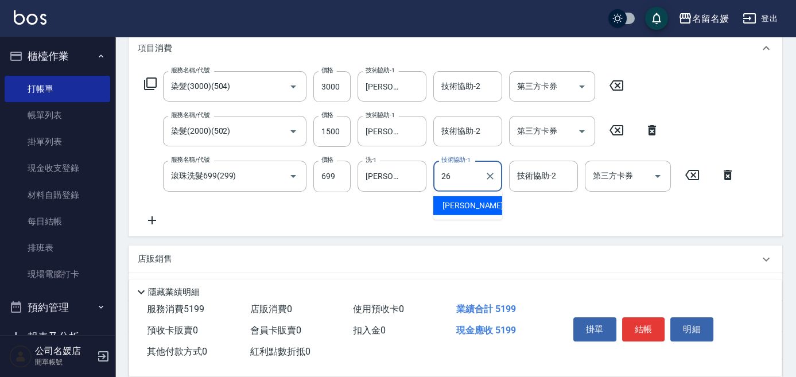
click at [466, 201] on span "蔡愛陵 -26" at bounding box center [478, 206] width 72 height 12
type input "蔡愛陵-26"
click at [650, 333] on button "結帳" at bounding box center [643, 329] width 43 height 24
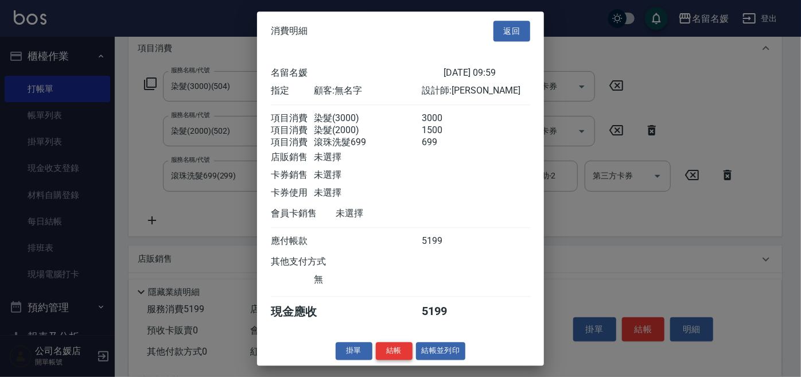
click at [391, 357] on button "結帳" at bounding box center [394, 351] width 37 height 18
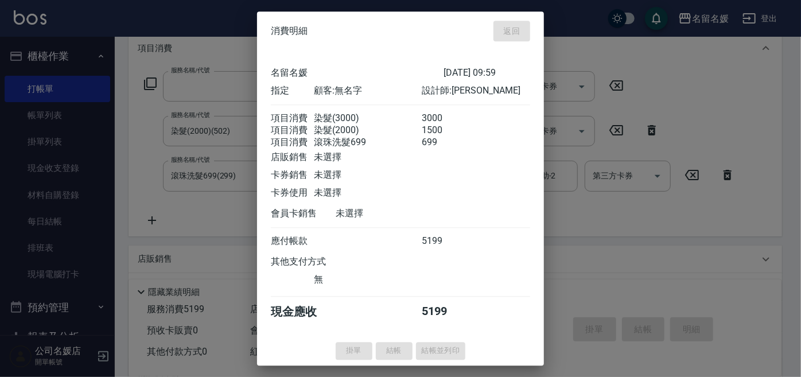
scroll to position [0, 0]
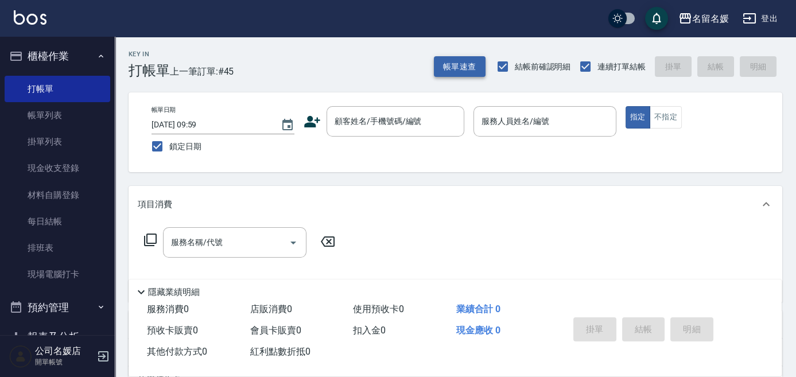
click at [465, 68] on button "帳單速查" at bounding box center [460, 66] width 52 height 21
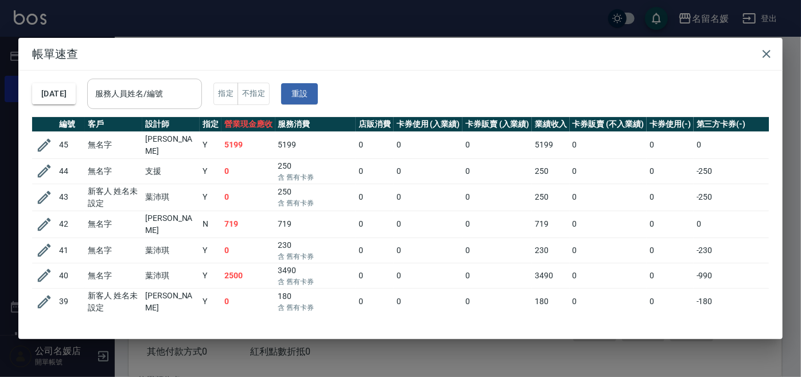
click at [137, 85] on input "服務人員姓名/編號" at bounding box center [144, 94] width 104 height 20
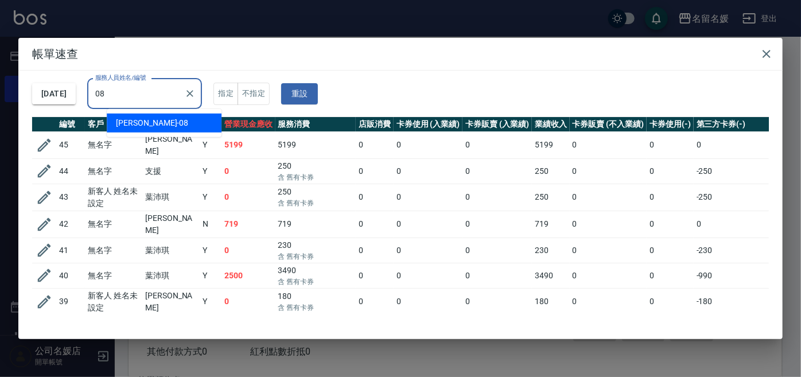
click at [161, 122] on div "許明雅 -08" at bounding box center [164, 123] width 115 height 19
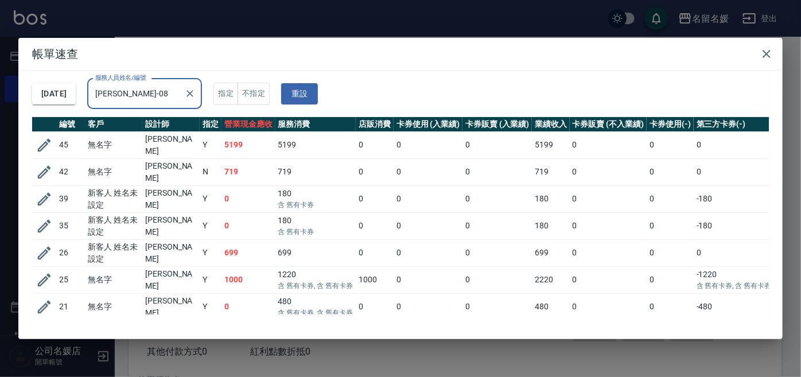
scroll to position [143, 0]
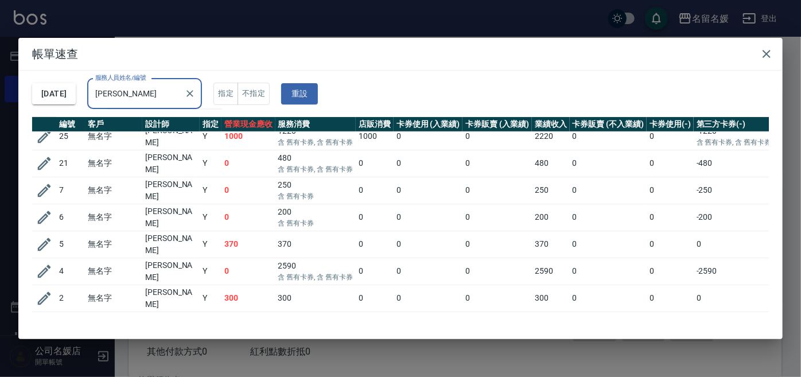
type input "許"
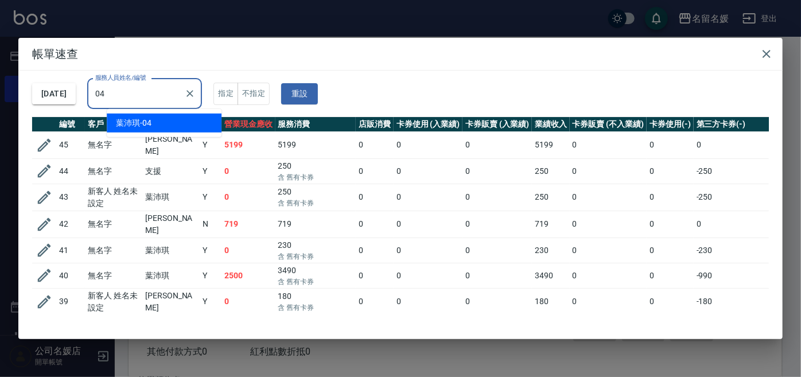
click at [144, 118] on span "[PERSON_NAME]-04" at bounding box center [134, 123] width 36 height 12
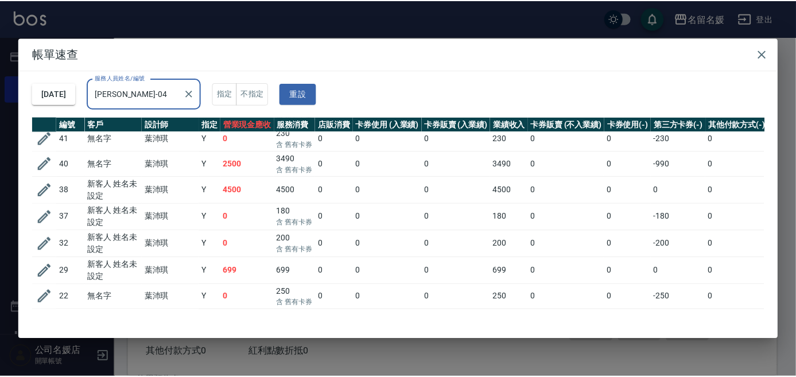
scroll to position [0, 0]
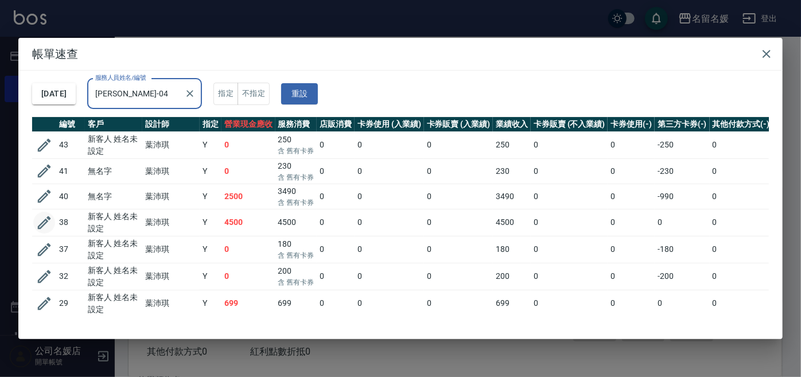
type input "[PERSON_NAME]-04"
click at [43, 221] on icon "button" at bounding box center [44, 222] width 13 height 13
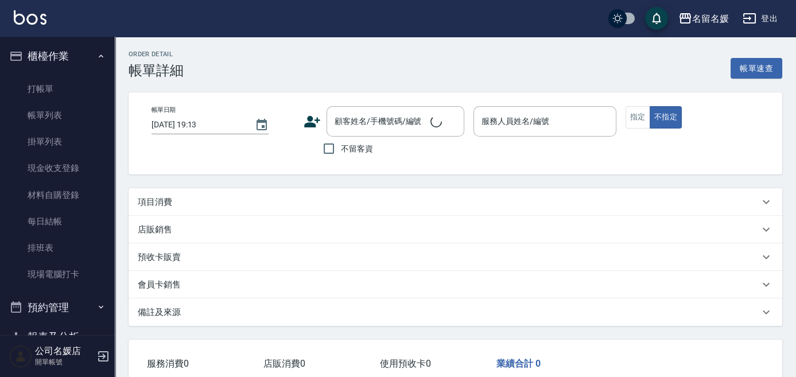
type input "[DATE] 09:59"
type input "[PERSON_NAME]-04"
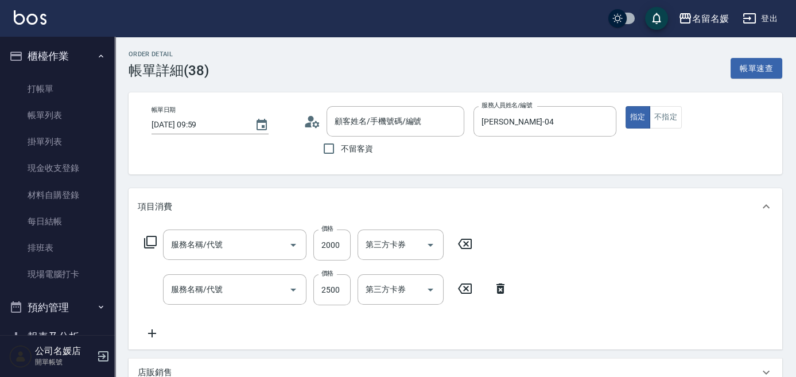
type input "新客人 姓名未設定/08/null"
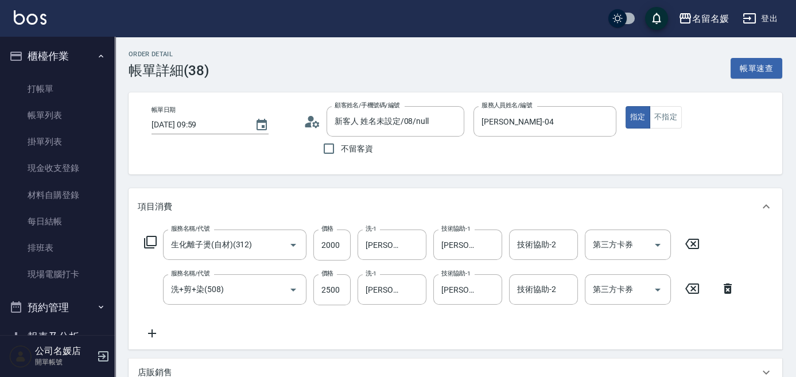
type input "生化離子燙(自材)(312)"
type input "洗+剪+染(508)"
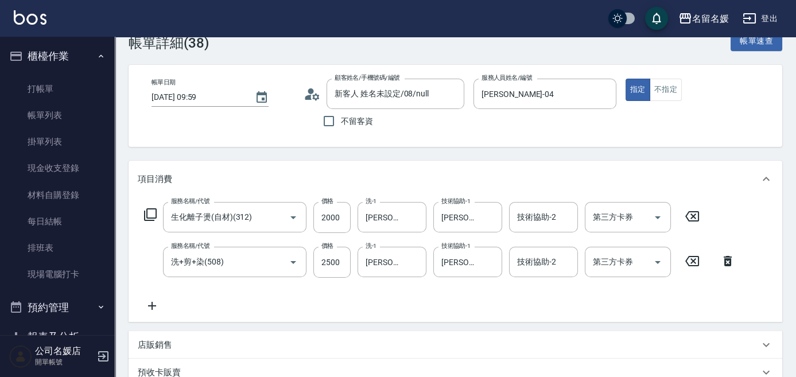
scroll to position [269, 0]
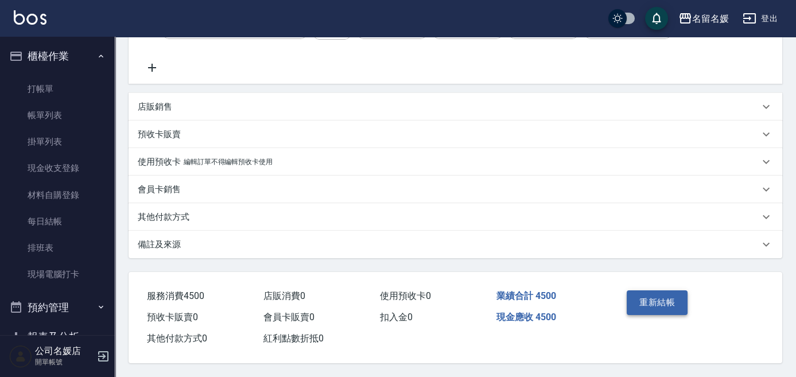
click at [672, 294] on button "重新結帳" at bounding box center [656, 302] width 61 height 24
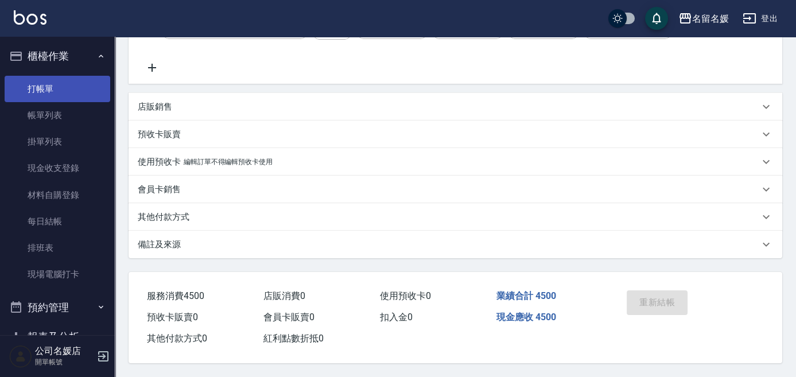
click at [44, 91] on link "打帳單" at bounding box center [58, 89] width 106 height 26
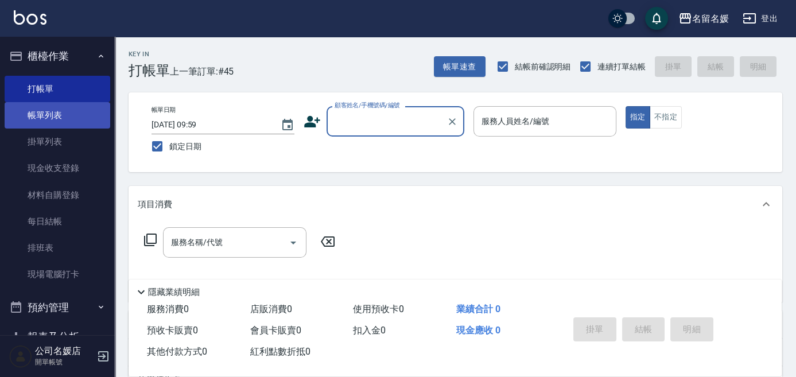
click at [65, 109] on link "帳單列表" at bounding box center [58, 115] width 106 height 26
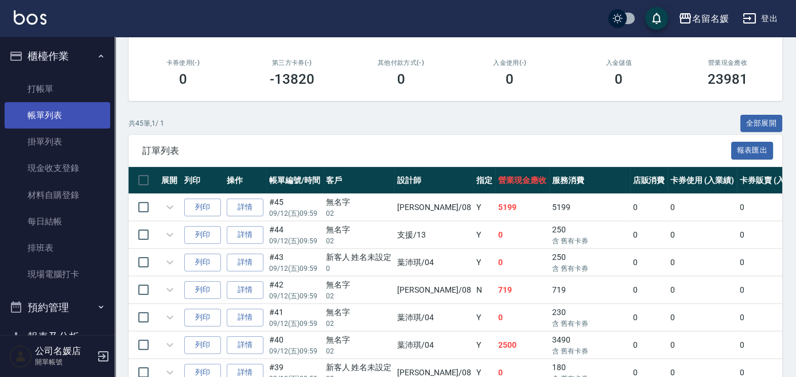
scroll to position [208, 0]
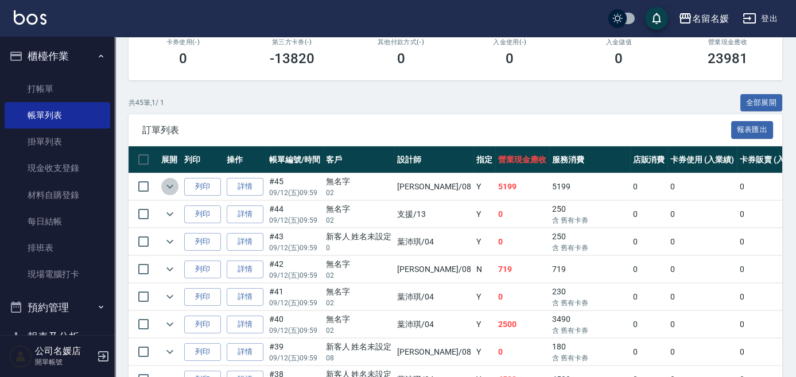
click at [165, 181] on icon "expand row" at bounding box center [170, 187] width 14 height 14
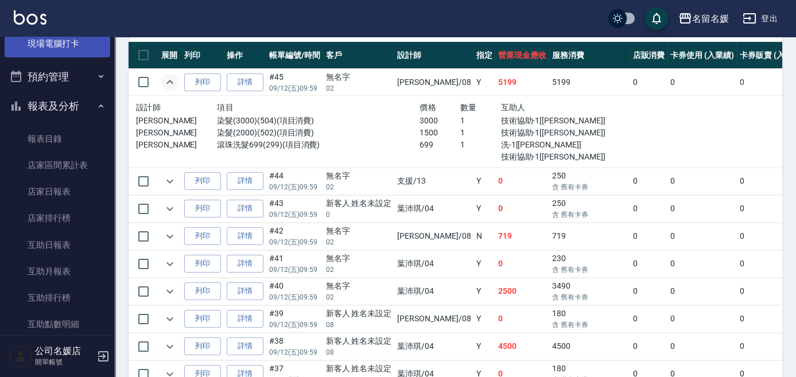
scroll to position [260, 0]
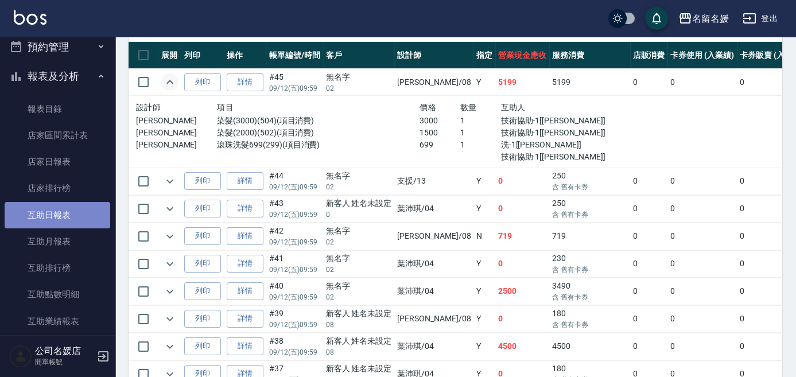
click at [71, 213] on link "互助日報表" at bounding box center [58, 215] width 106 height 26
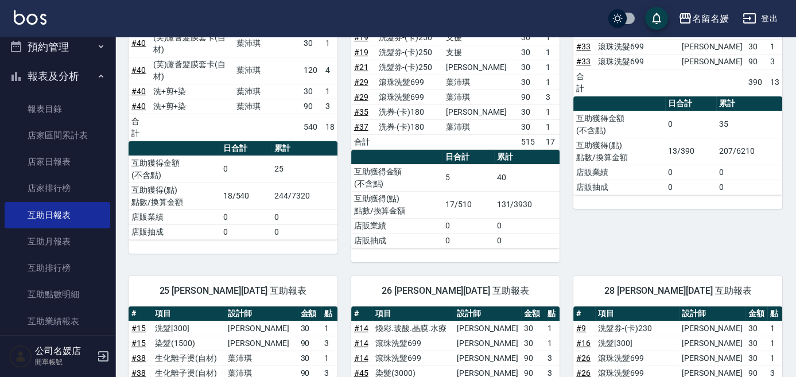
scroll to position [551, 0]
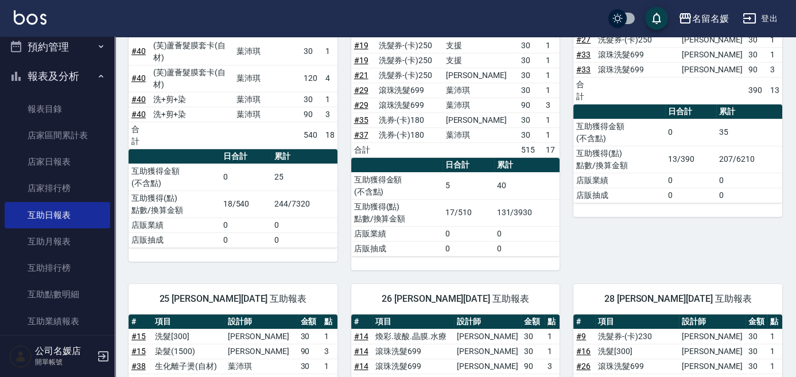
drag, startPoint x: 375, startPoint y: 179, endPoint x: 580, endPoint y: 197, distance: 205.5
click at [580, 197] on div "24 張家惠 09/12/2025 互助報表 # 項目 設計師 金額 點 # 8 洗髮券-(卡)250 廖佳惠 30 1 # 2 洗髮[300] 許明雅 30…" at bounding box center [670, 72] width 223 height 395
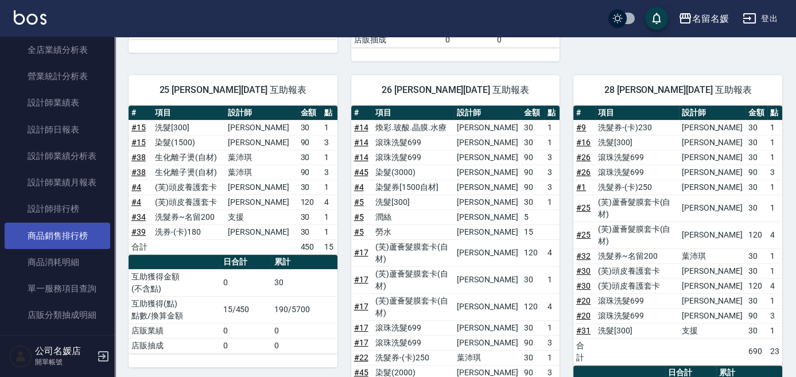
scroll to position [574, 0]
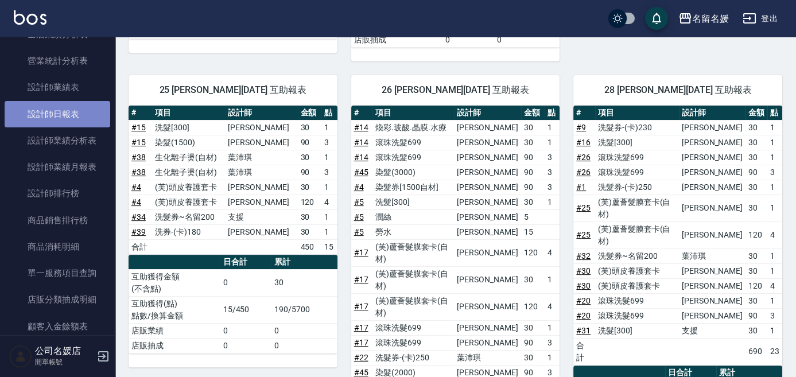
click at [87, 112] on link "設計師日報表" at bounding box center [58, 114] width 106 height 26
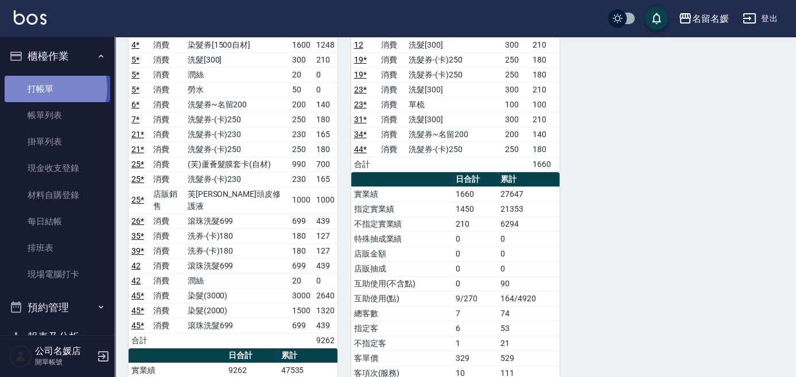
click at [52, 88] on link "打帳單" at bounding box center [58, 89] width 106 height 26
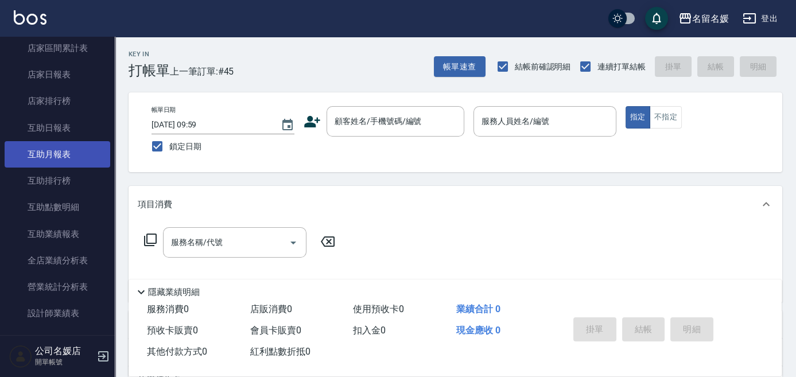
scroll to position [365, 0]
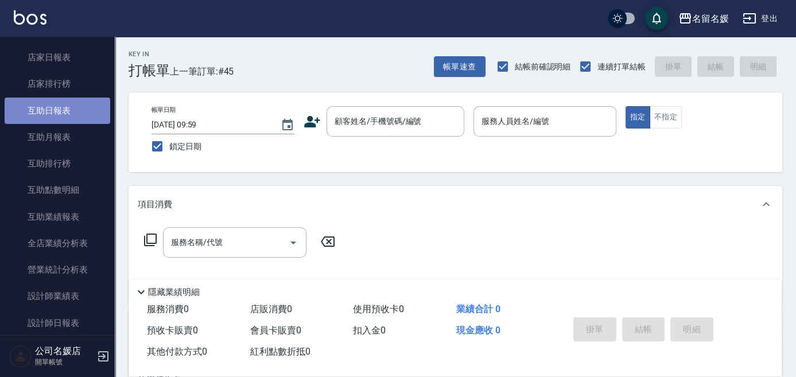
click at [73, 114] on link "互助日報表" at bounding box center [58, 111] width 106 height 26
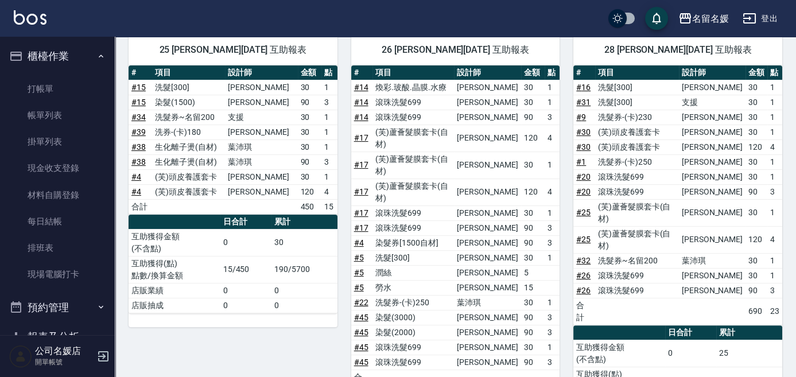
scroll to position [812, 0]
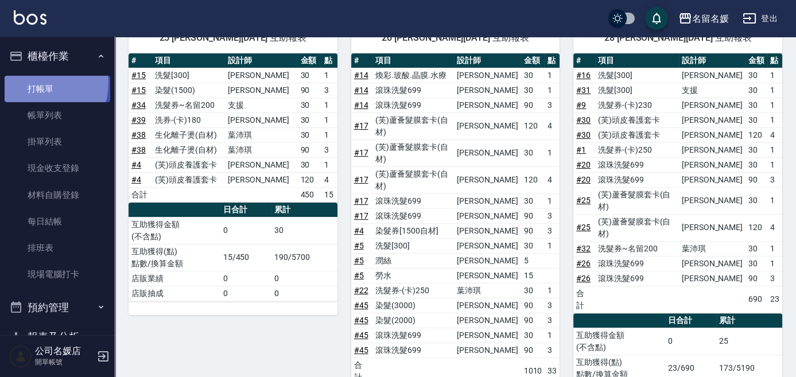
click at [38, 83] on link "打帳單" at bounding box center [58, 89] width 106 height 26
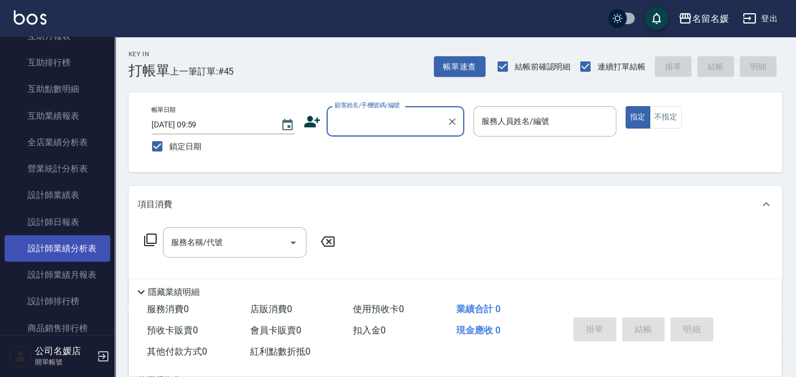
scroll to position [469, 0]
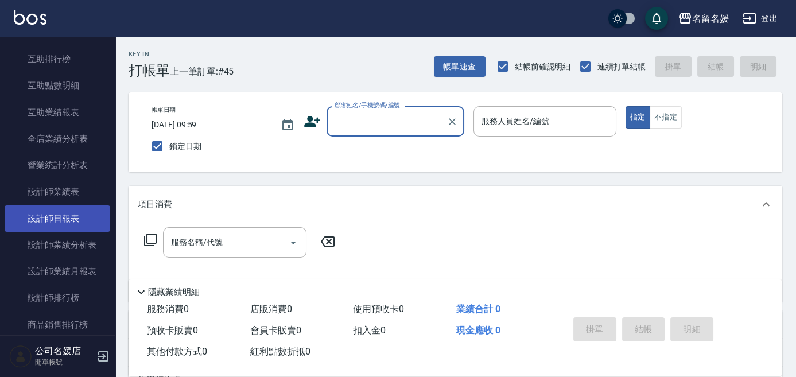
click at [49, 218] on link "設計師日報表" at bounding box center [58, 218] width 106 height 26
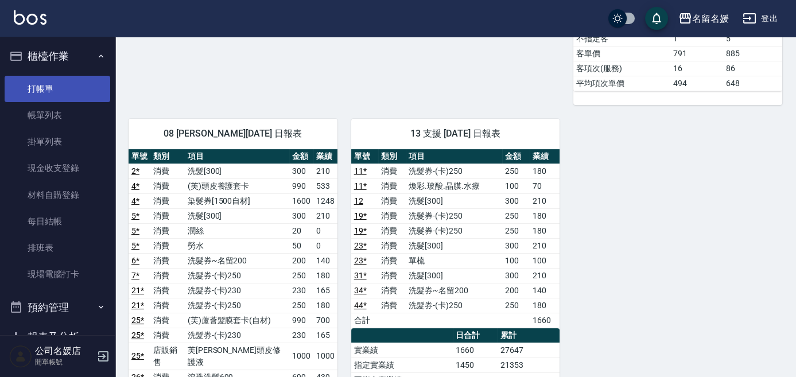
click at [67, 85] on link "打帳單" at bounding box center [58, 89] width 106 height 26
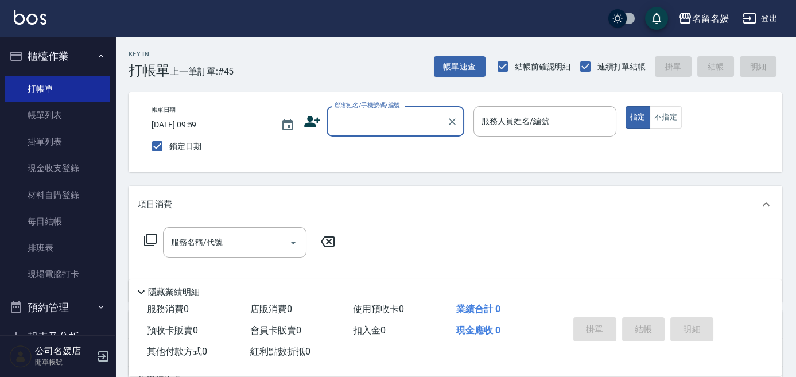
click at [377, 126] on input "顧客姓名/手機號碼/編號" at bounding box center [387, 121] width 110 height 20
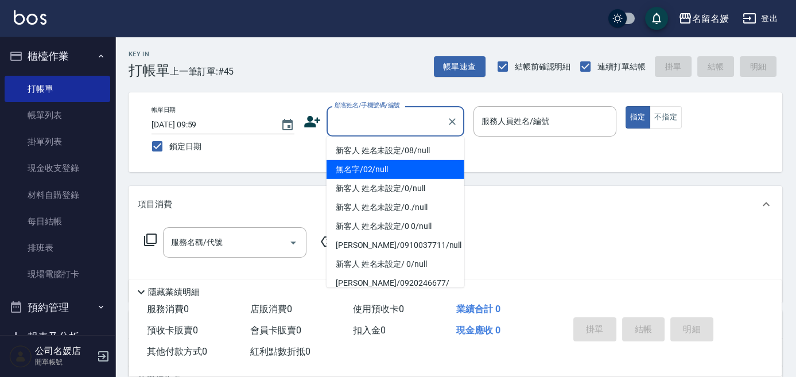
click at [396, 165] on li "無名字/02/null" at bounding box center [395, 169] width 138 height 19
type input "無名字/02/null"
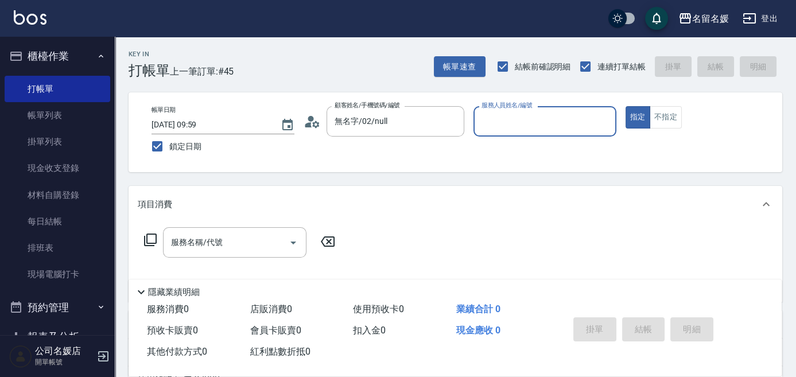
click at [515, 125] on input "服務人員姓名/編號" at bounding box center [544, 121] width 132 height 20
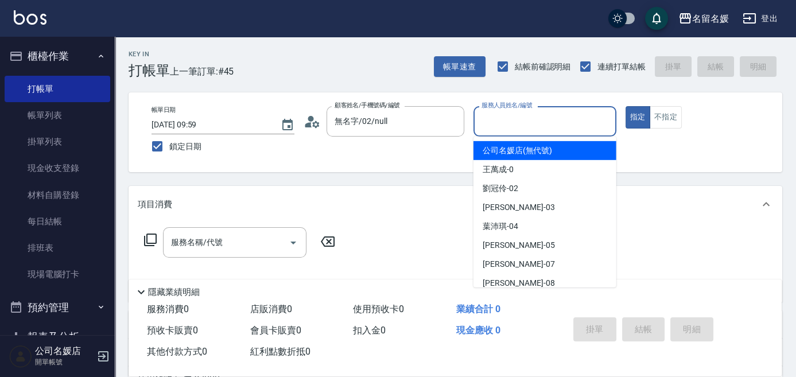
click at [516, 116] on input "服務人員姓名/編號" at bounding box center [544, 121] width 132 height 20
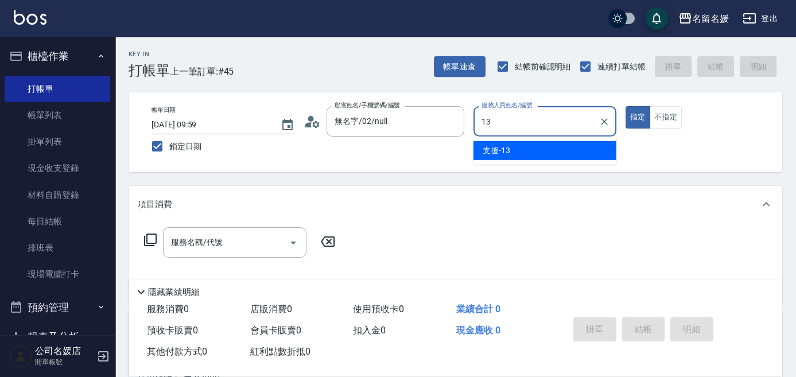
click at [511, 145] on div "支援 -13" at bounding box center [544, 150] width 143 height 19
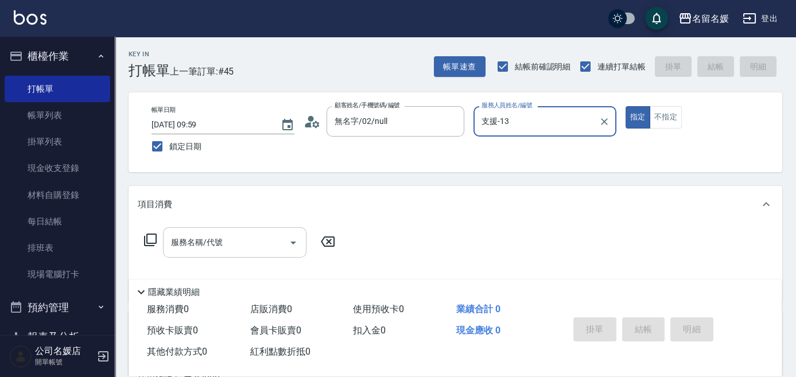
type input "支援-13"
click at [227, 247] on input "服務名稱/代號" at bounding box center [226, 242] width 116 height 20
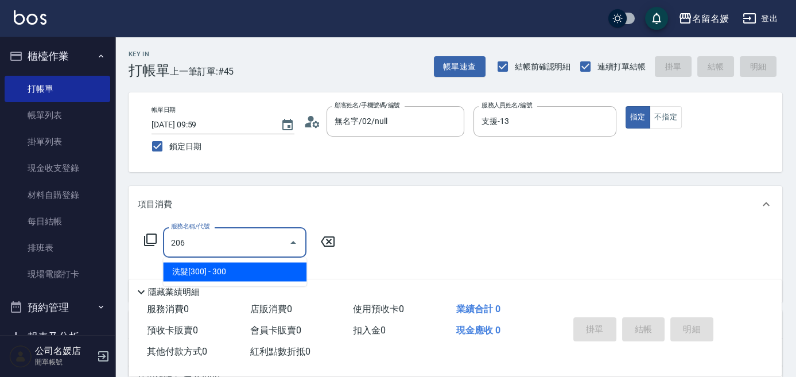
click at [232, 273] on span "洗髮[300] - 300" at bounding box center [234, 271] width 143 height 19
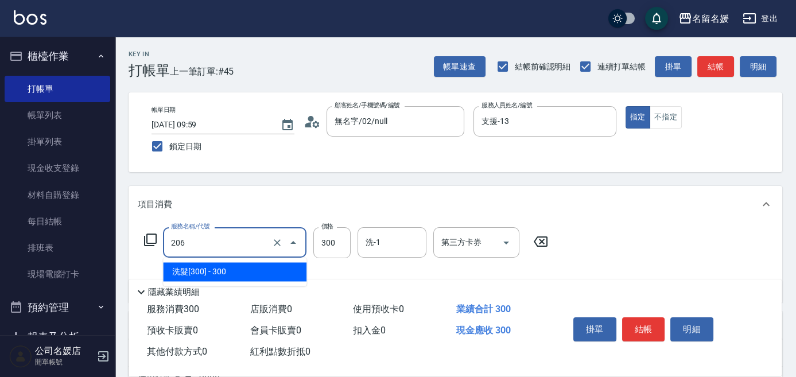
click at [228, 245] on input "206" at bounding box center [218, 242] width 101 height 20
drag, startPoint x: 233, startPoint y: 272, endPoint x: 340, endPoint y: 240, distance: 111.4
click at [245, 270] on span "洗髮[300] - 300" at bounding box center [234, 271] width 143 height 19
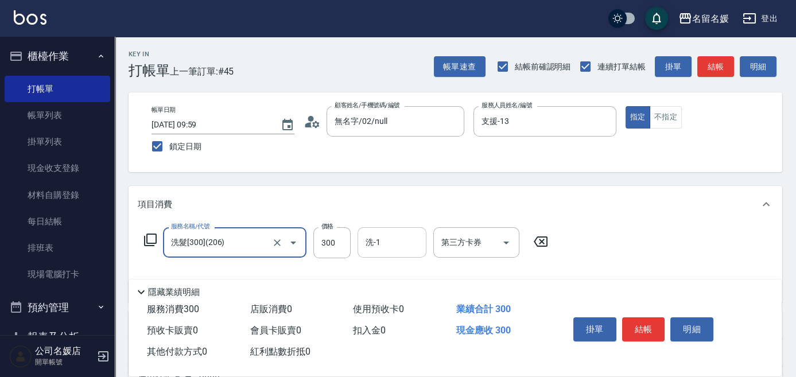
type input "洗髮[300](206)"
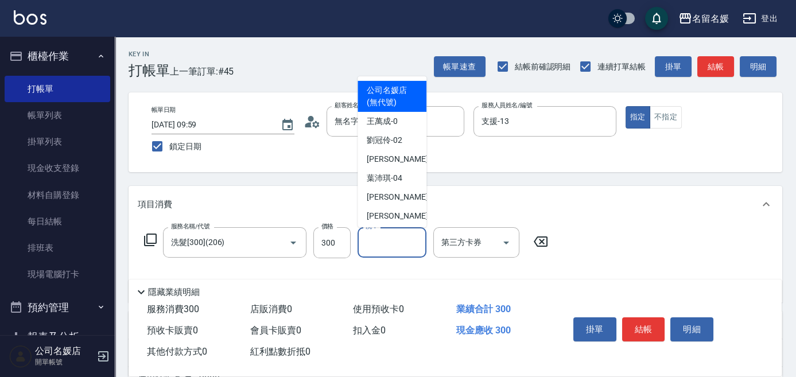
click at [385, 245] on input "洗-1" at bounding box center [392, 242] width 59 height 20
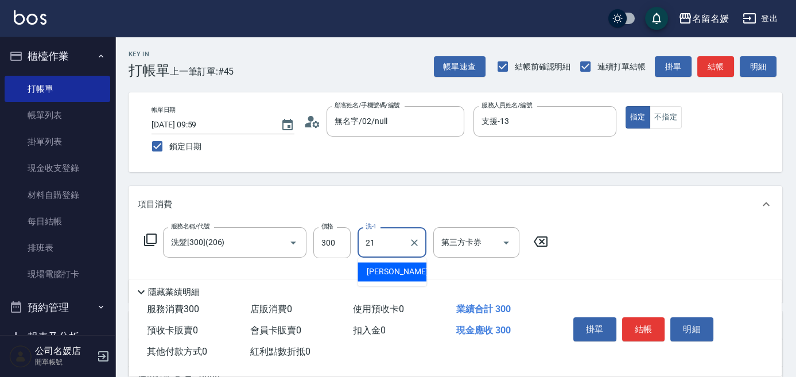
click at [384, 275] on span "[PERSON_NAME]-21" at bounding box center [403, 272] width 72 height 12
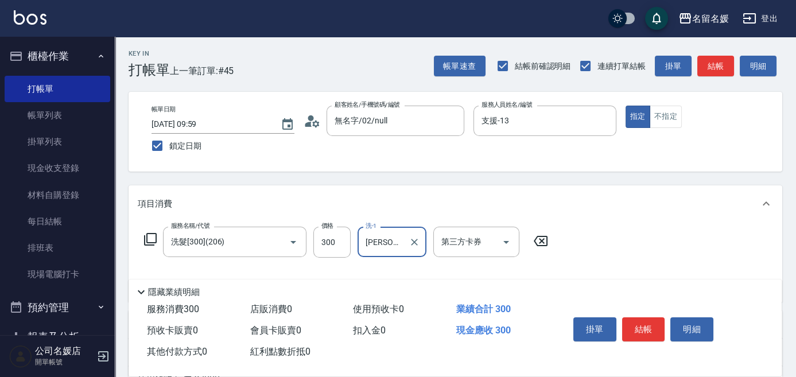
scroll to position [52, 0]
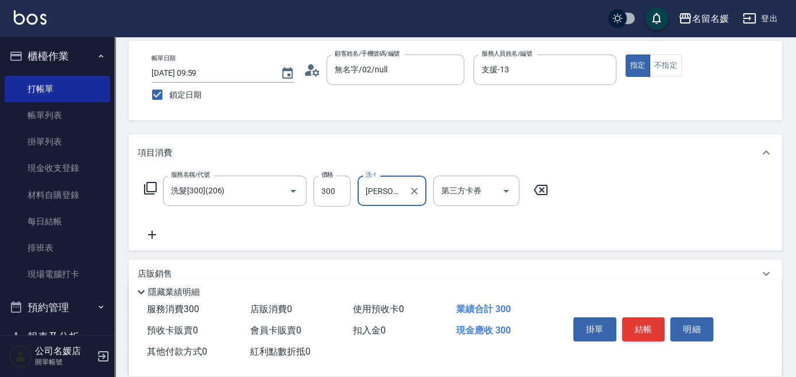
type input "[PERSON_NAME]-21"
click at [150, 232] on icon at bounding box center [152, 235] width 29 height 14
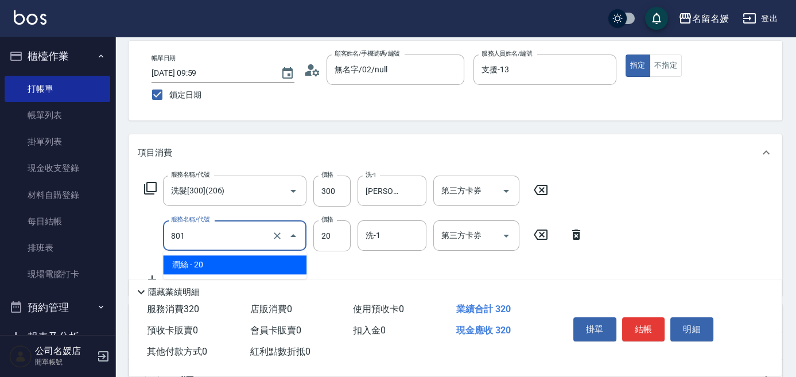
click at [231, 236] on input "801" at bounding box center [218, 235] width 101 height 20
drag, startPoint x: 252, startPoint y: 262, endPoint x: 268, endPoint y: 258, distance: 15.9
click at [254, 261] on span "潤絲 - 20" at bounding box center [234, 264] width 143 height 19
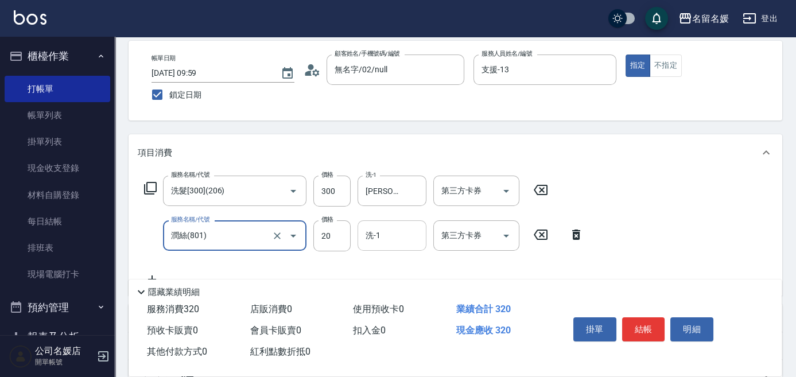
type input "潤絲(801)"
click at [398, 243] on input "洗-1" at bounding box center [392, 235] width 59 height 20
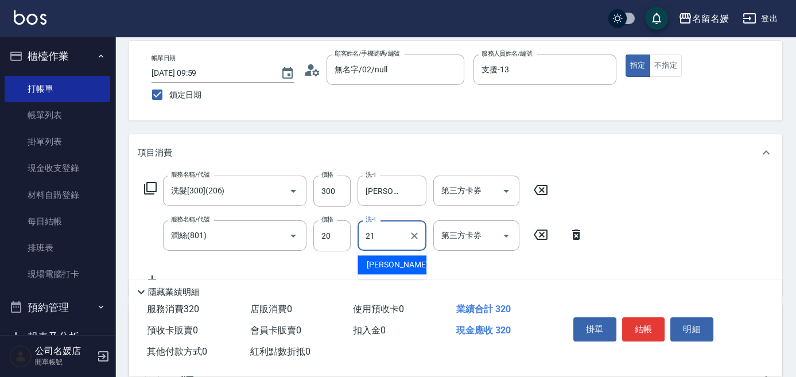
click at [385, 263] on span "[PERSON_NAME]-21" at bounding box center [403, 265] width 72 height 12
type input "[PERSON_NAME]-21"
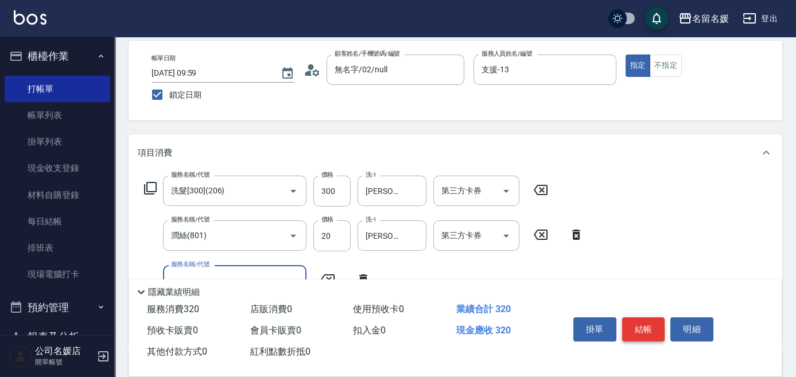
click at [641, 324] on button "結帳" at bounding box center [643, 329] width 43 height 24
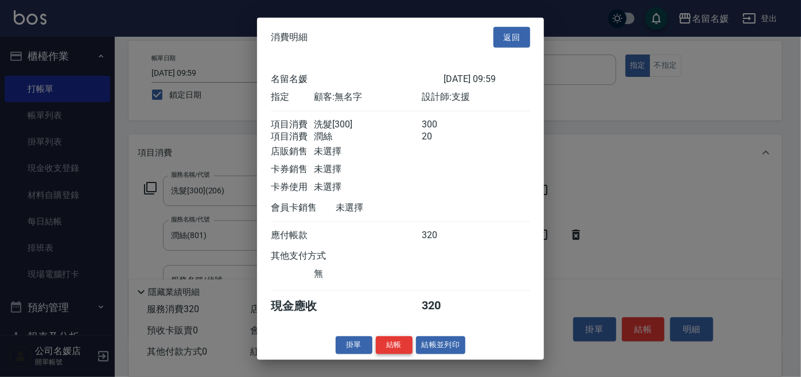
click at [389, 351] on button "結帳" at bounding box center [394, 345] width 37 height 18
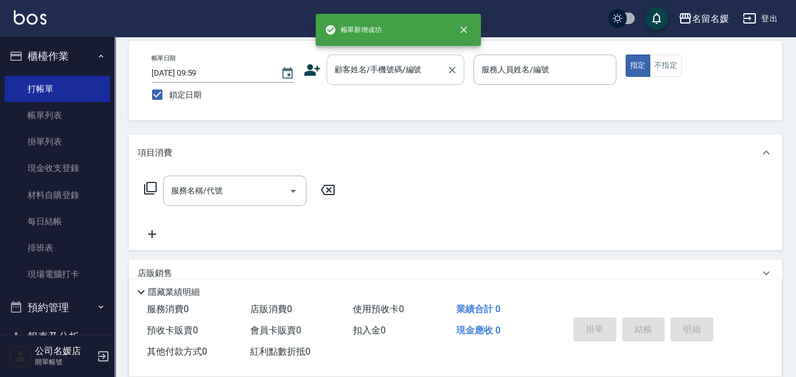
click at [381, 72] on input "顧客姓名/手機號碼/編號" at bounding box center [387, 70] width 110 height 20
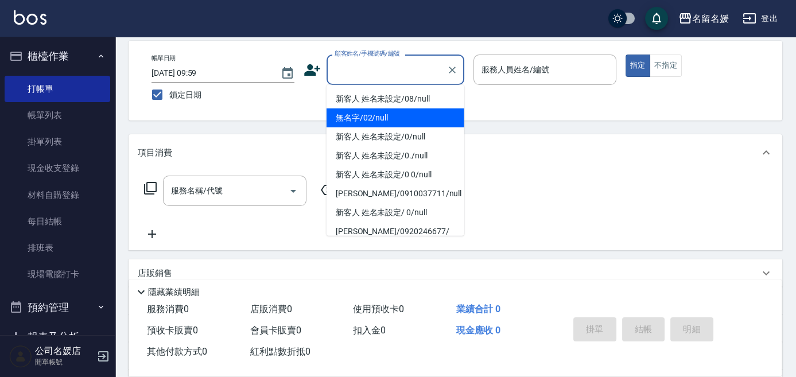
click at [381, 112] on li "無名字/02/null" at bounding box center [395, 117] width 138 height 19
type input "無名字/02/null"
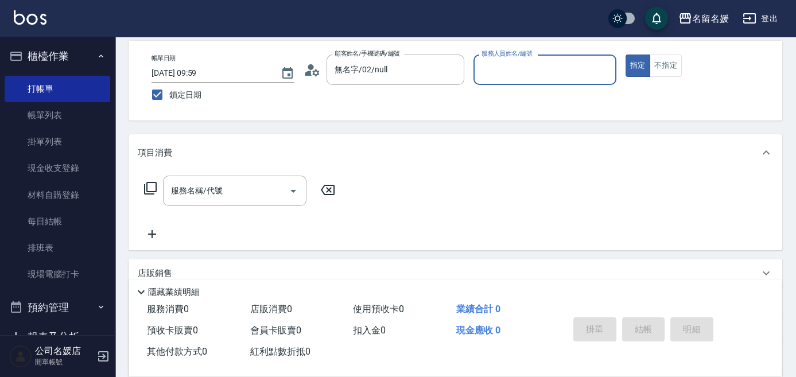
click at [493, 62] on input "服務人員姓名/編號" at bounding box center [544, 70] width 132 height 20
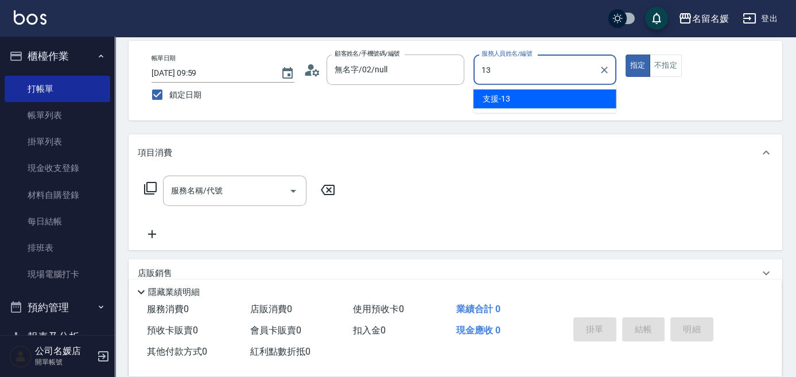
click at [498, 102] on span "支援 -13" at bounding box center [496, 99] width 28 height 12
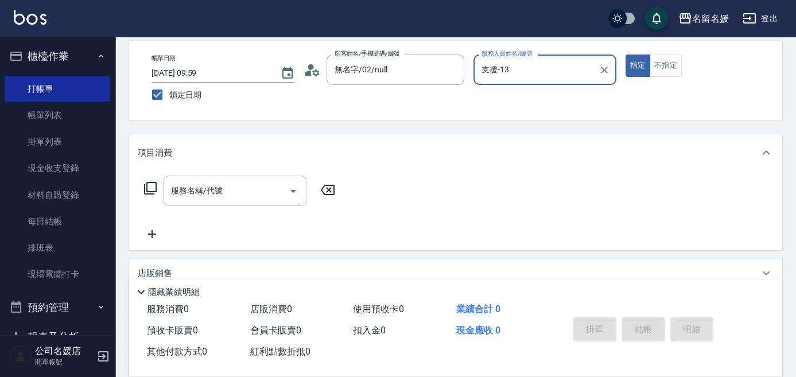
type input "支援-13"
click at [206, 193] on div "服務名稱/代號 服務名稱/代號" at bounding box center [234, 191] width 143 height 30
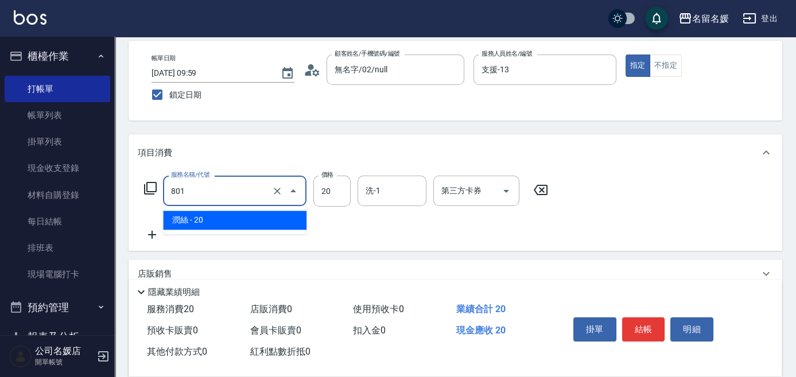
drag, startPoint x: 234, startPoint y: 193, endPoint x: 244, endPoint y: 209, distance: 18.6
click at [235, 193] on input "801" at bounding box center [218, 191] width 101 height 20
drag, startPoint x: 248, startPoint y: 223, endPoint x: 363, endPoint y: 195, distance: 117.4
click at [263, 218] on span "潤絲 - 20" at bounding box center [234, 220] width 143 height 19
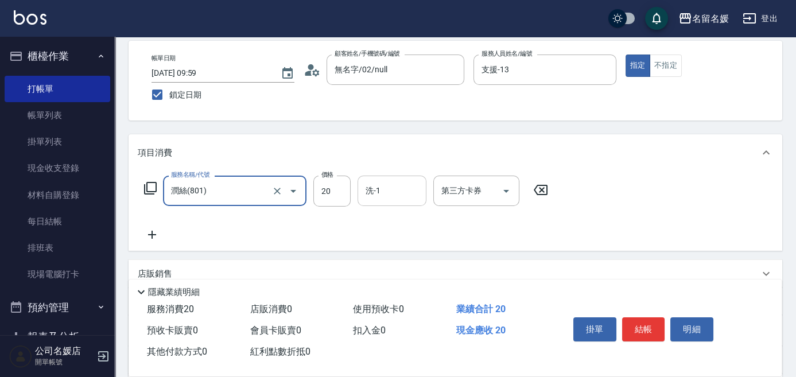
type input "潤絲(801)"
click at [395, 197] on input "洗-1" at bounding box center [392, 191] width 59 height 20
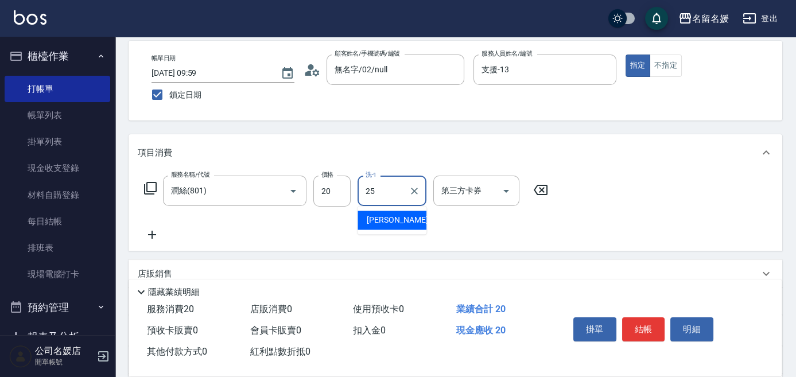
click at [380, 219] on span "楊瑋萱 -25" at bounding box center [403, 220] width 72 height 12
type input "[PERSON_NAME]-25"
click at [148, 232] on icon at bounding box center [152, 235] width 29 height 14
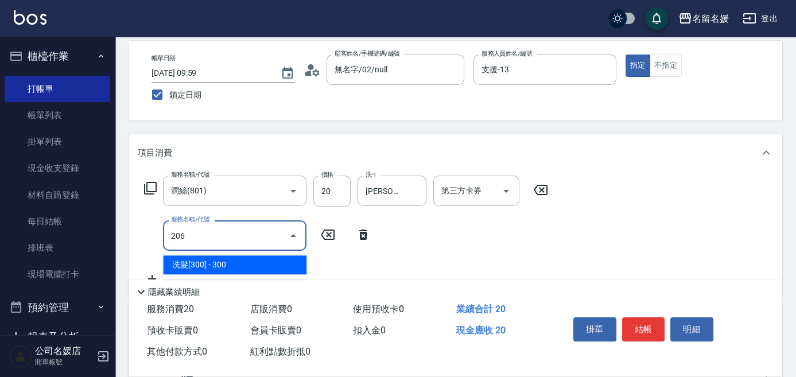
click at [226, 262] on span "洗髮[300] - 300" at bounding box center [234, 264] width 143 height 19
drag, startPoint x: 241, startPoint y: 232, endPoint x: 246, endPoint y: 256, distance: 24.5
click at [241, 239] on input "206" at bounding box center [218, 235] width 101 height 20
drag, startPoint x: 245, startPoint y: 259, endPoint x: 379, endPoint y: 233, distance: 135.7
click at [255, 256] on span "洗髮[300] - 300" at bounding box center [234, 264] width 143 height 19
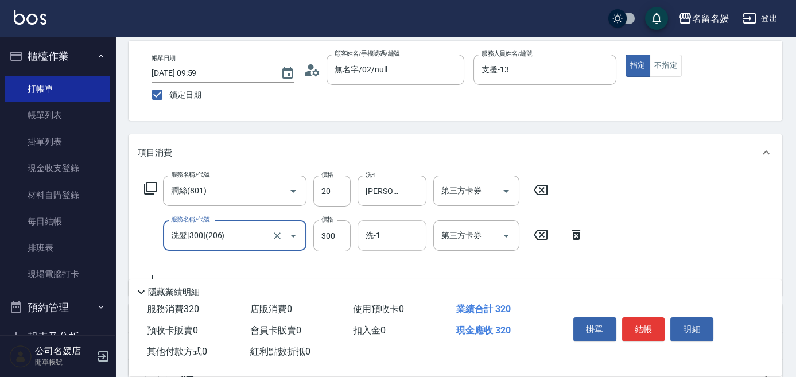
type input "洗髮[300](206)"
click at [392, 232] on input "洗-1" at bounding box center [392, 235] width 59 height 20
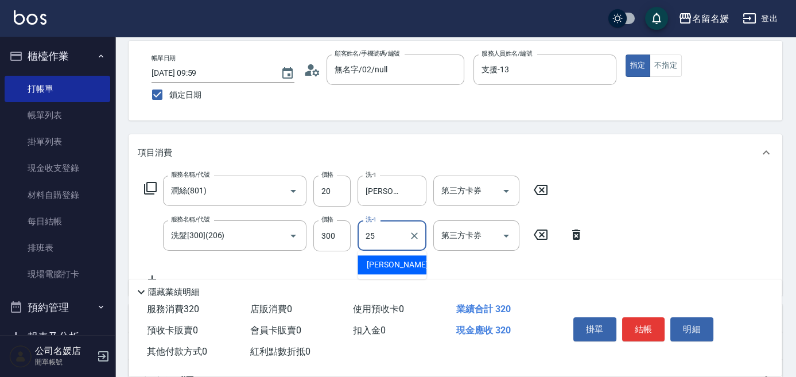
click at [377, 260] on span "楊瑋萱 -25" at bounding box center [403, 265] width 72 height 12
type input "[PERSON_NAME]-25"
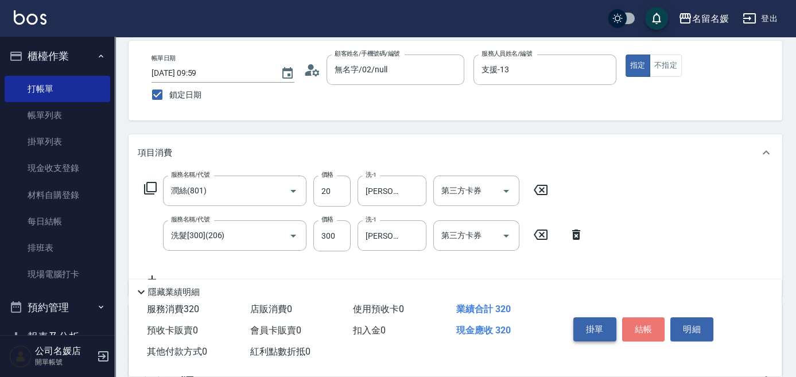
drag, startPoint x: 638, startPoint y: 329, endPoint x: 610, endPoint y: 331, distance: 28.7
click at [637, 331] on button "結帳" at bounding box center [643, 329] width 43 height 24
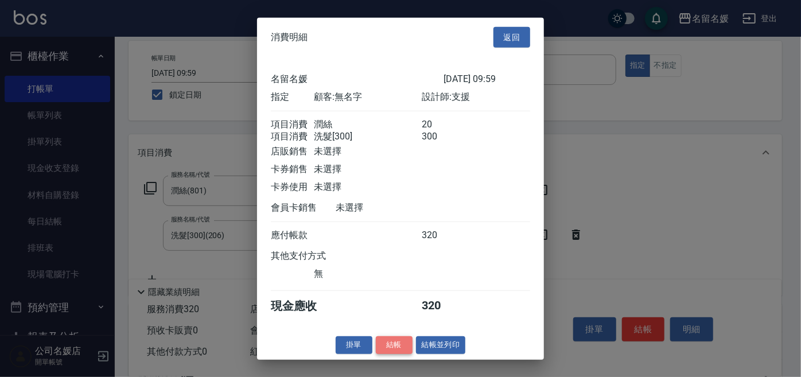
click at [391, 348] on button "結帳" at bounding box center [394, 345] width 37 height 18
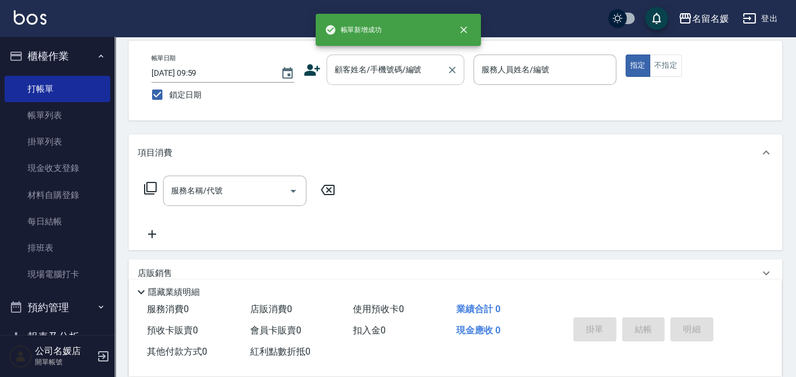
click at [350, 61] on div "顧客姓名/手機號碼/編號 顧客姓名/手機號碼/編號" at bounding box center [395, 69] width 138 height 30
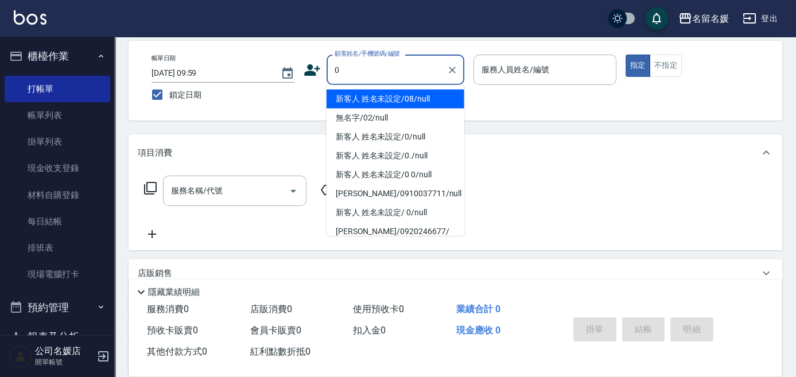
type input "0"
type input "03"
type input "新客人 姓名未設定/08/null"
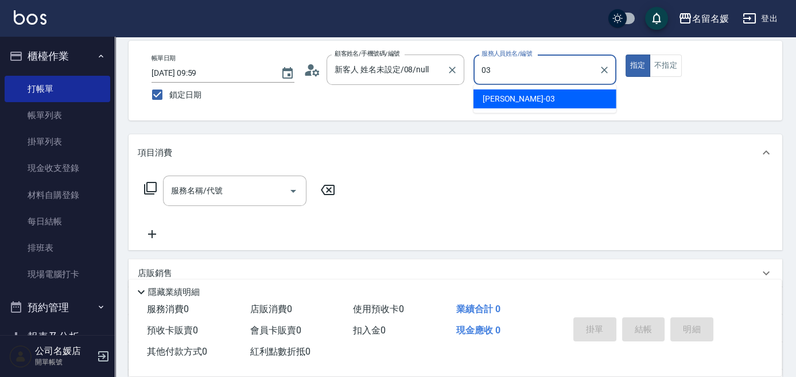
type input "03"
type button "true"
type input "[PERSON_NAME]-03"
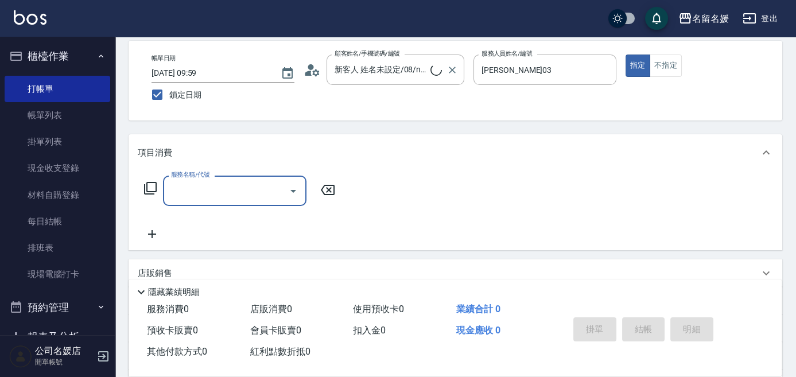
type input "新客人 姓名未設定/0/null"
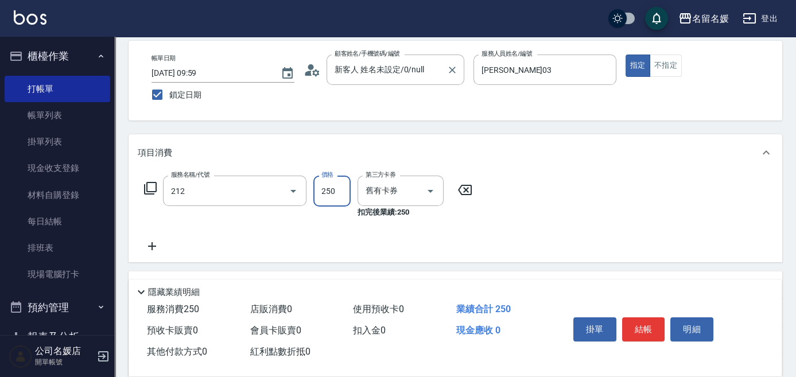
type input "洗髮券-(卡)250(212)"
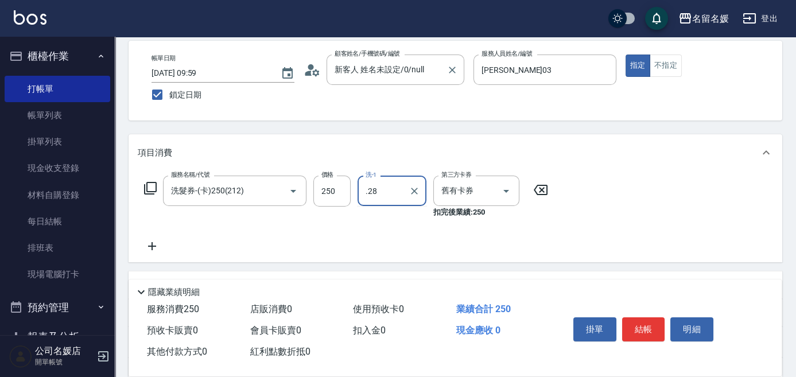
type input ".28"
click at [397, 182] on input "洗-1" at bounding box center [392, 191] width 59 height 20
type input "yun-28"
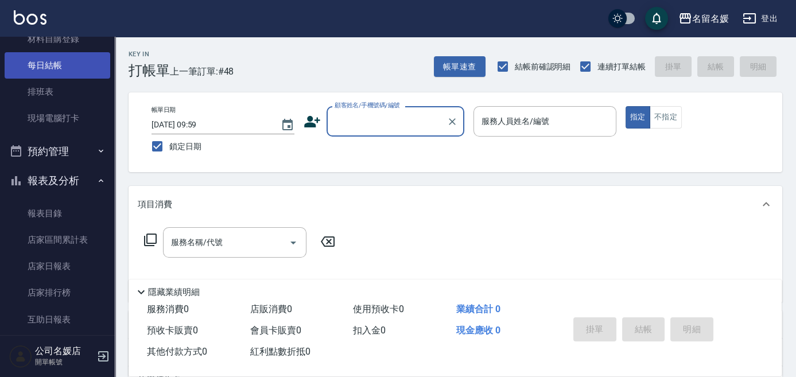
scroll to position [0, 0]
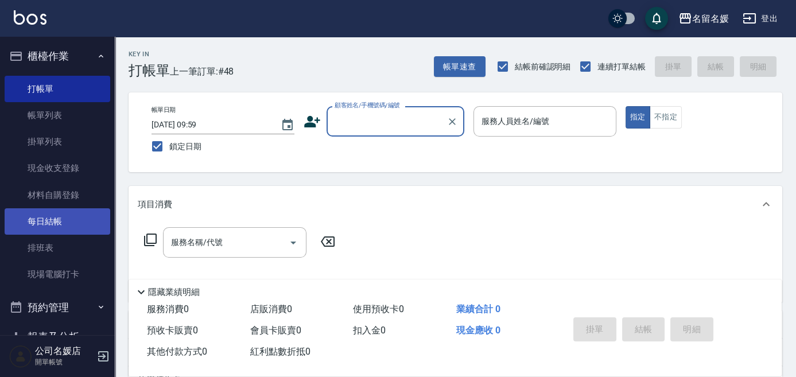
click at [96, 217] on link "每日結帳" at bounding box center [58, 221] width 106 height 26
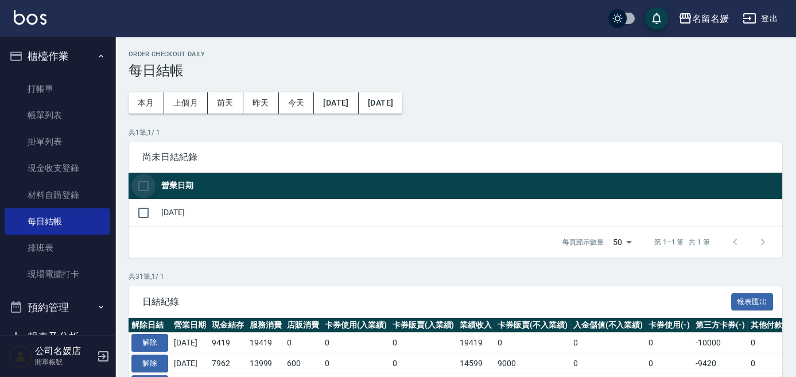
click at [139, 185] on input "checkbox" at bounding box center [143, 186] width 24 height 24
checkbox input "true"
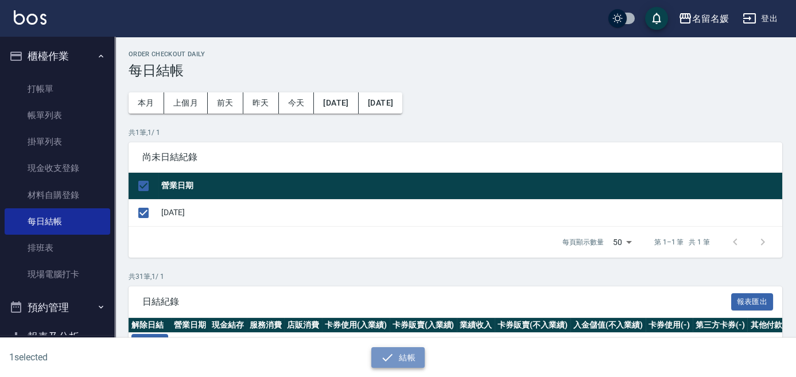
click at [403, 357] on button "結帳" at bounding box center [397, 357] width 53 height 21
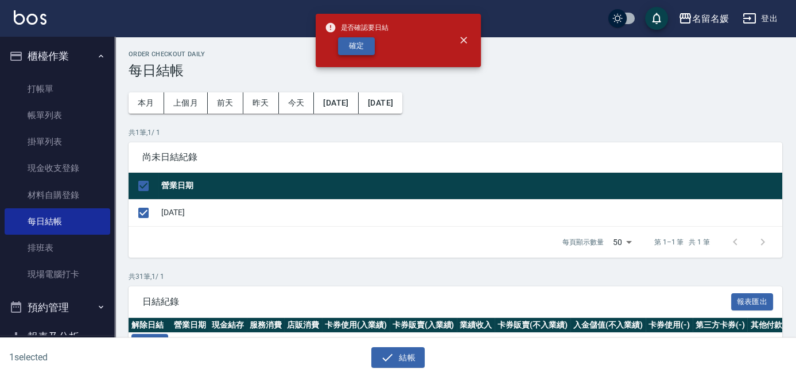
click at [360, 45] on button "確定" at bounding box center [356, 46] width 37 height 18
checkbox input "false"
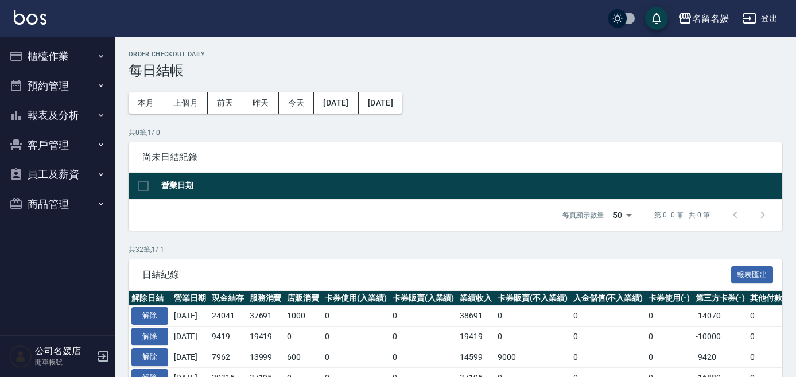
drag, startPoint x: 0, startPoint y: 0, endPoint x: 54, endPoint y: 115, distance: 127.0
click at [54, 115] on button "報表及分析" at bounding box center [58, 115] width 106 height 30
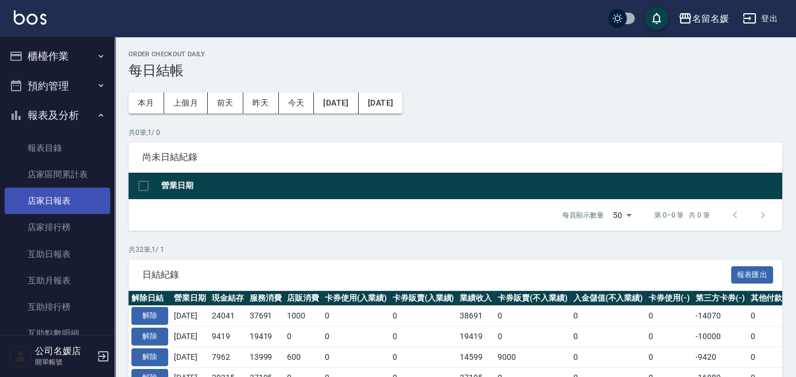
click at [56, 199] on link "店家日報表" at bounding box center [58, 201] width 106 height 26
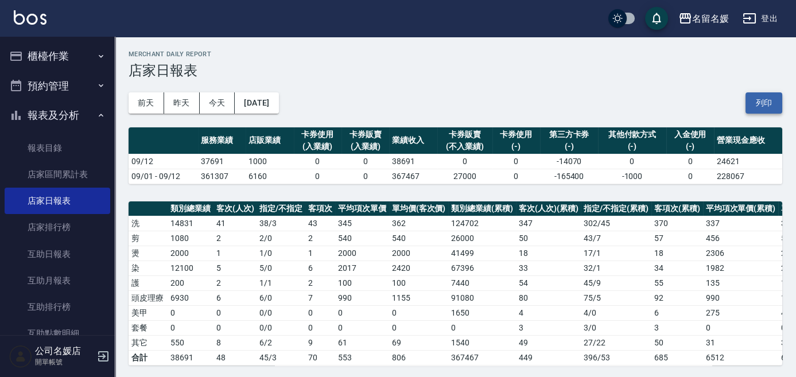
click at [768, 98] on button "列印" at bounding box center [763, 102] width 37 height 21
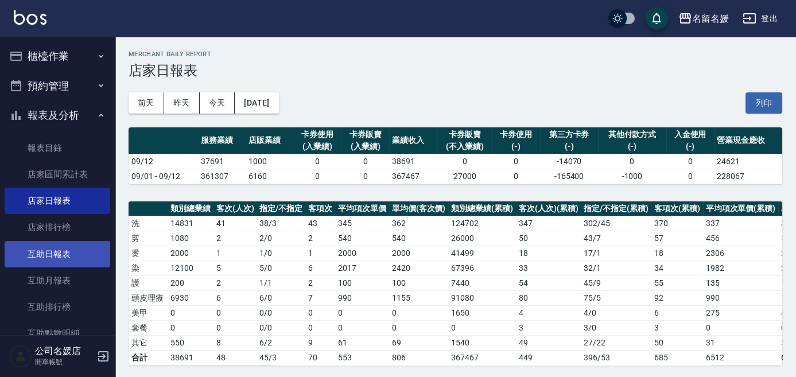
click at [32, 255] on link "互助日報表" at bounding box center [58, 254] width 106 height 26
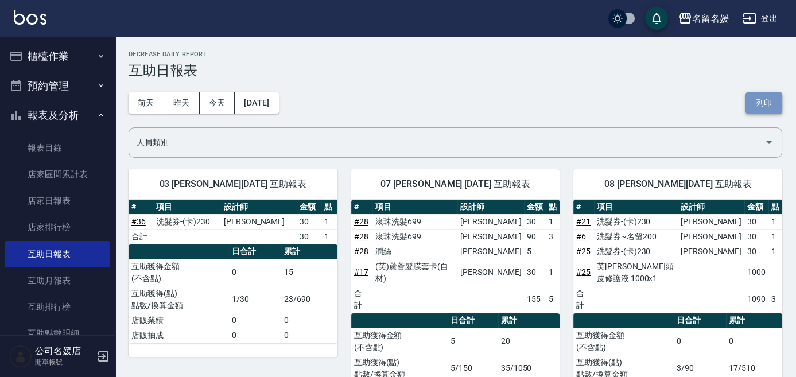
click at [762, 98] on button "列印" at bounding box center [763, 102] width 37 height 21
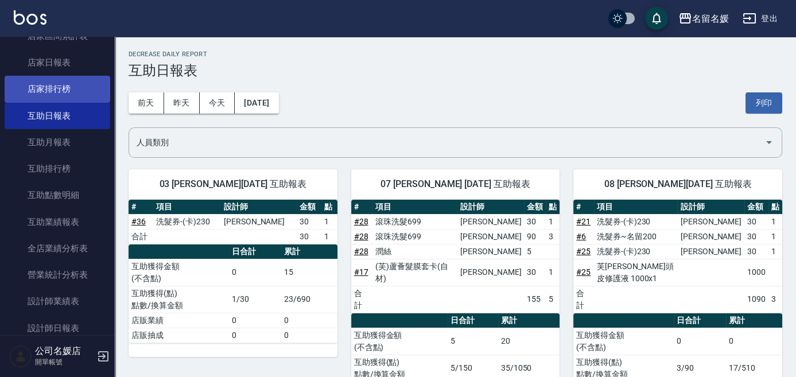
scroll to position [156, 0]
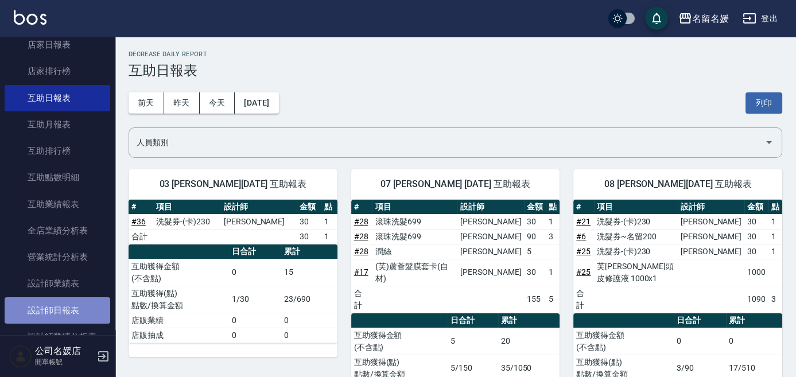
click at [75, 307] on link "設計師日報表" at bounding box center [58, 310] width 106 height 26
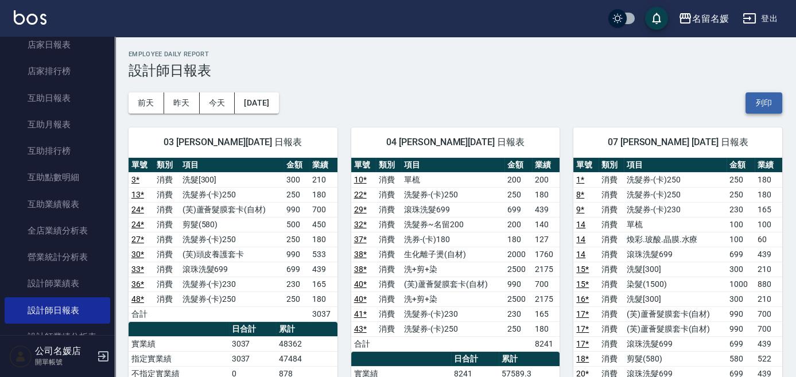
click at [770, 98] on button "列印" at bounding box center [763, 102] width 37 height 21
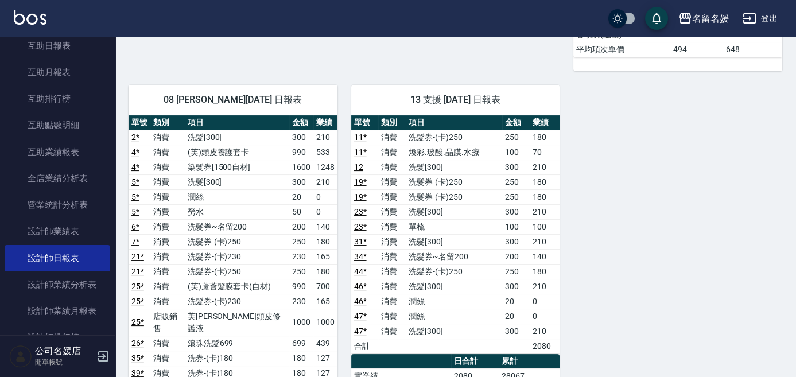
scroll to position [625, 0]
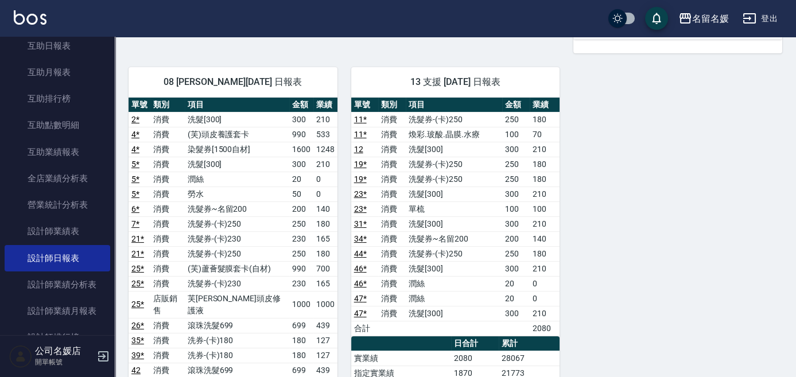
click at [133, 145] on link "4 *" at bounding box center [135, 149] width 8 height 9
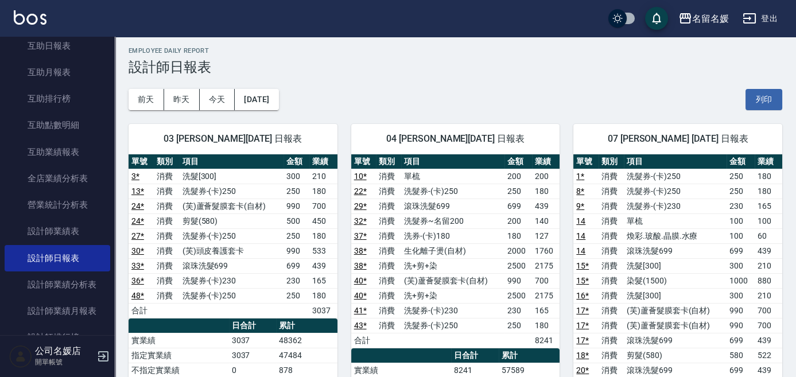
scroll to position [0, 0]
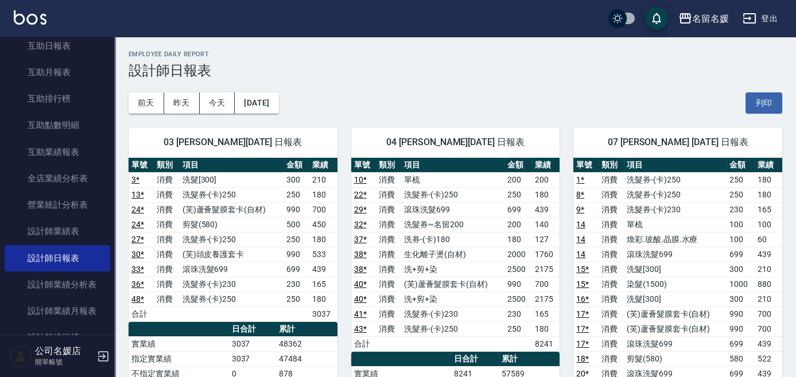
click at [361, 254] on link "38 *" at bounding box center [360, 254] width 13 height 9
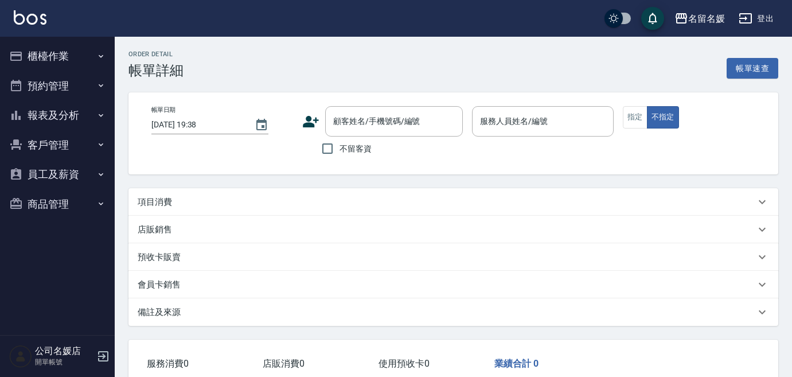
type input "[DATE] 09:59"
type input "[PERSON_NAME]-04"
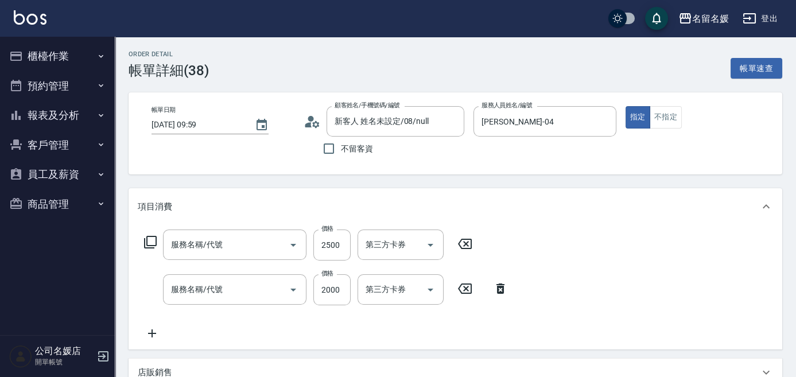
type input "新客人 姓名未設定/08/null"
type input "洗+剪+染(508)"
type input "生化離子燙(自材)(312)"
